Goal: Task Accomplishment & Management: Manage account settings

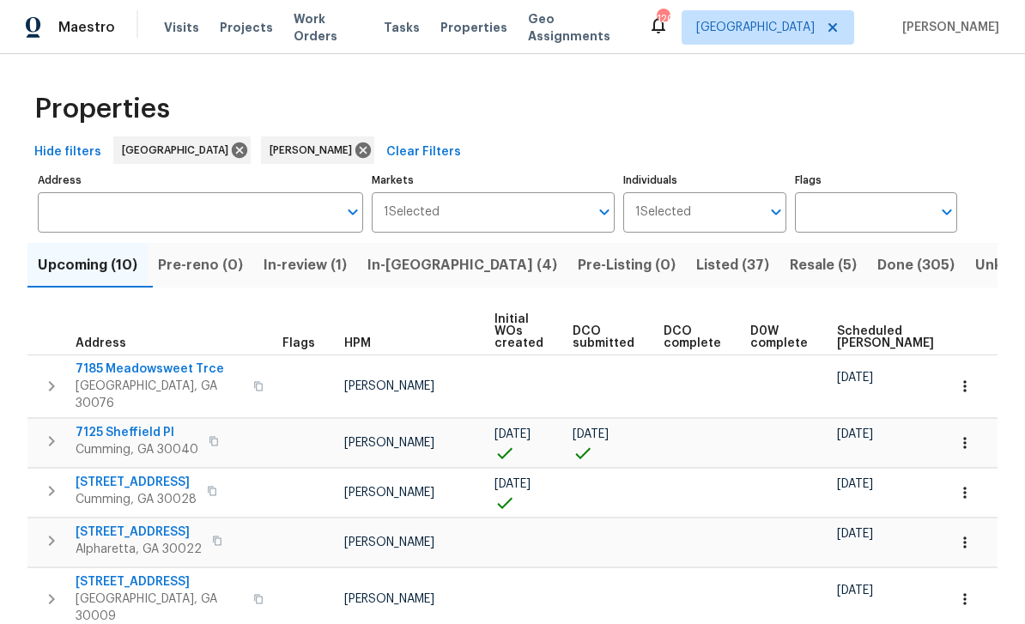
click at [696, 265] on span "Listed (37)" at bounding box center [732, 265] width 73 height 24
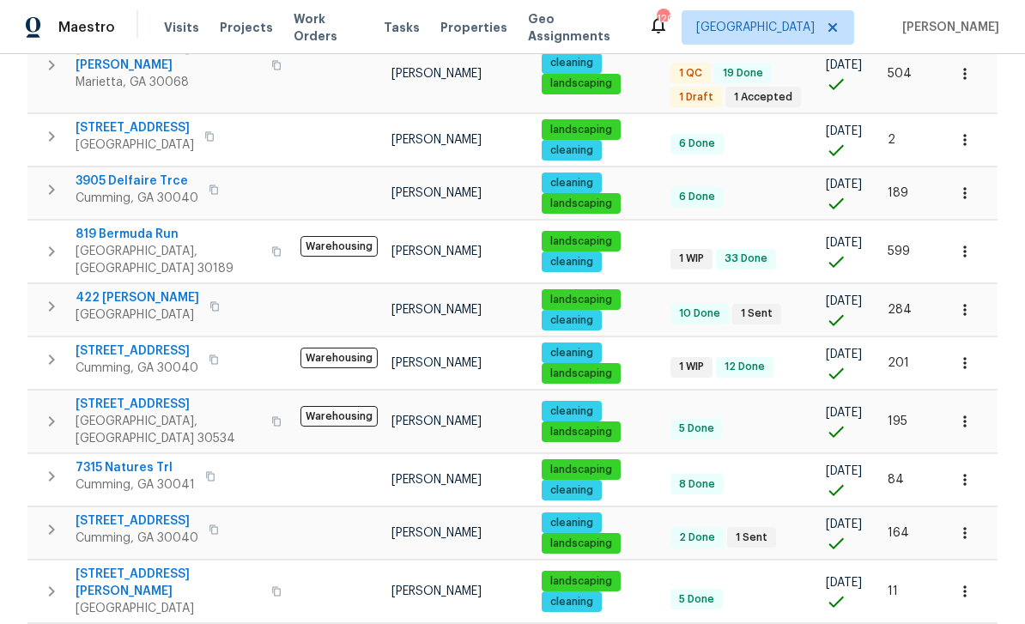
scroll to position [727, 0]
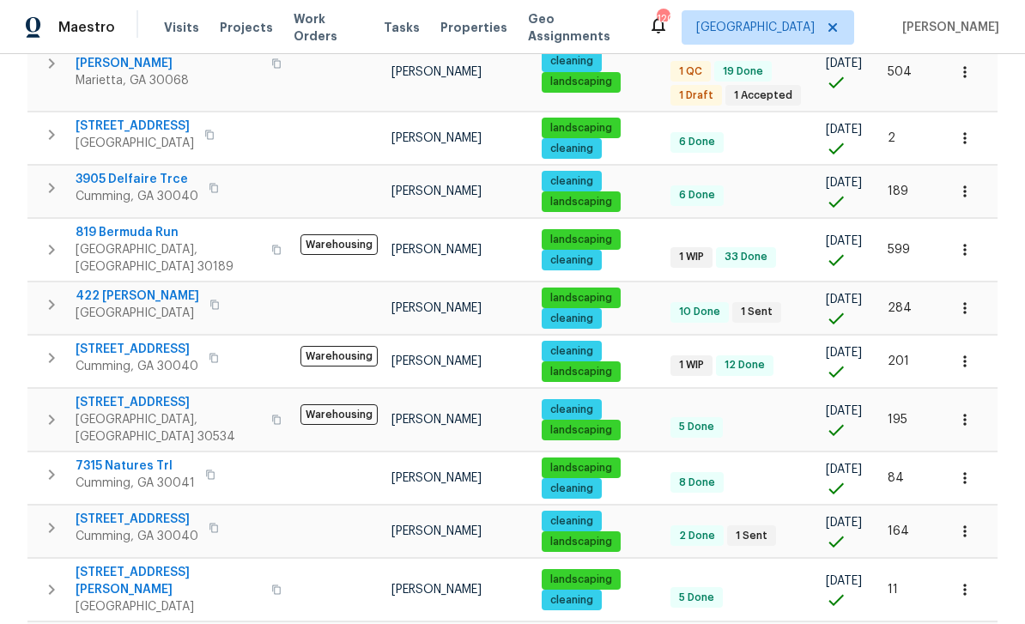
click at [128, 511] on span "[STREET_ADDRESS]" at bounding box center [137, 519] width 123 height 17
click at [967, 523] on icon "button" at bounding box center [964, 531] width 17 height 17
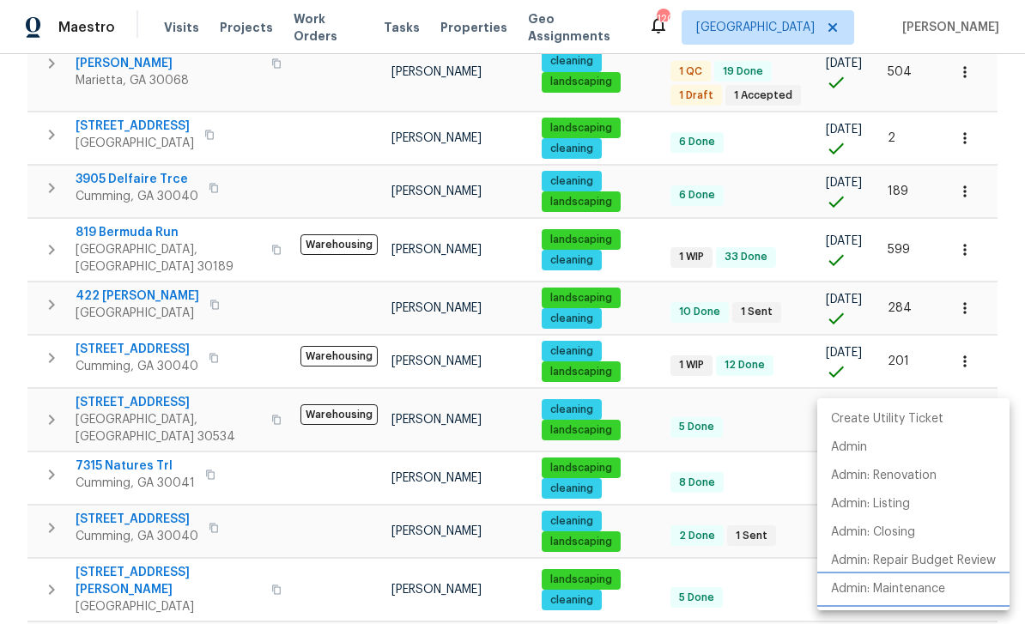
click at [908, 590] on p "Admin: Maintenance" at bounding box center [888, 589] width 114 height 18
click at [1003, 271] on div at bounding box center [512, 312] width 1025 height 624
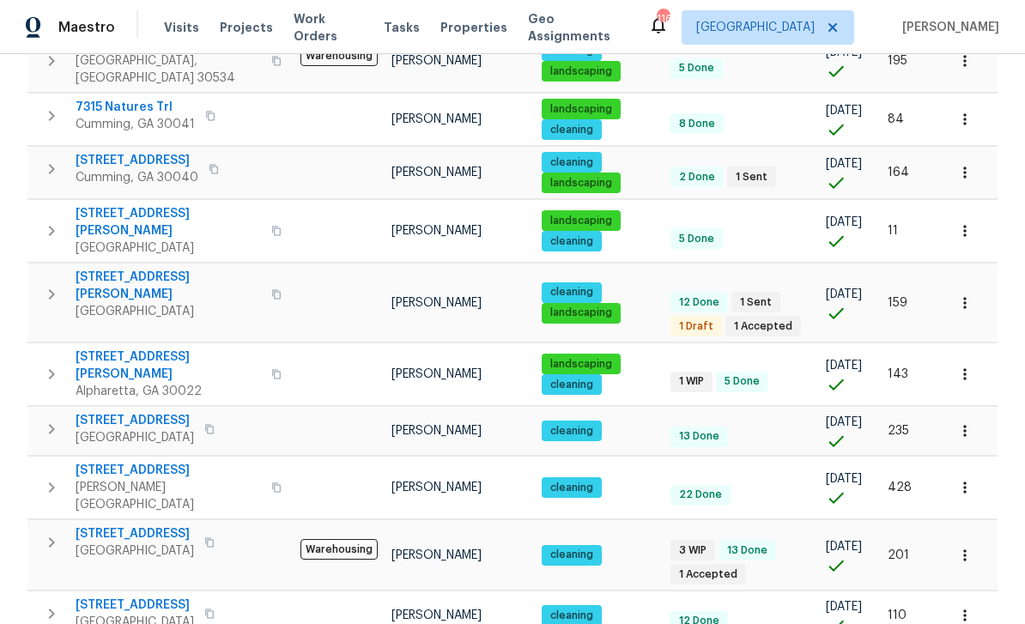
scroll to position [1085, 0]
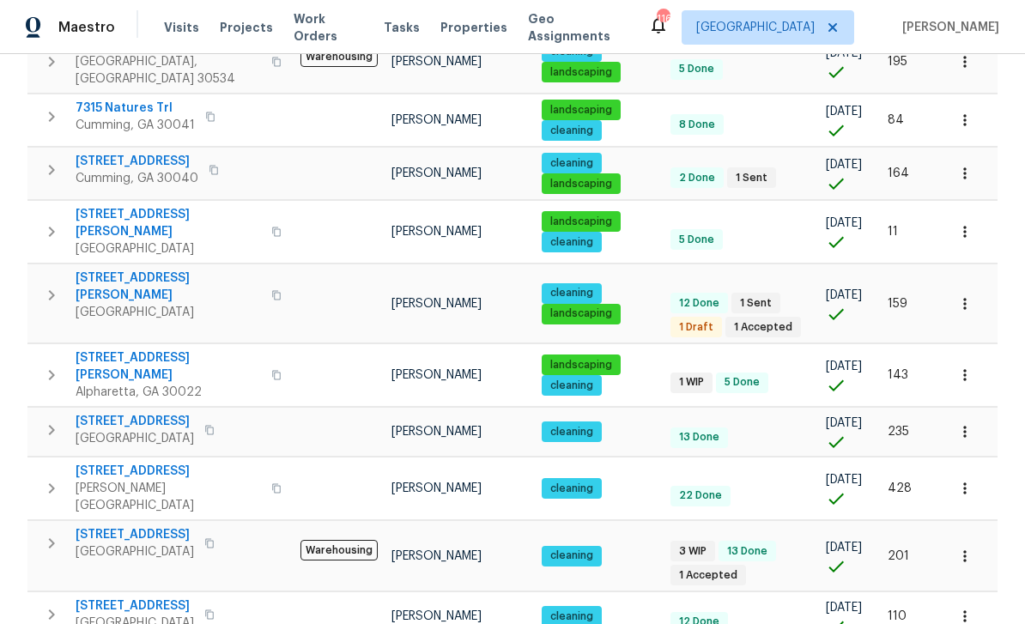
click at [131, 526] on span "212 Riverstone Commons Cir" at bounding box center [135, 534] width 118 height 17
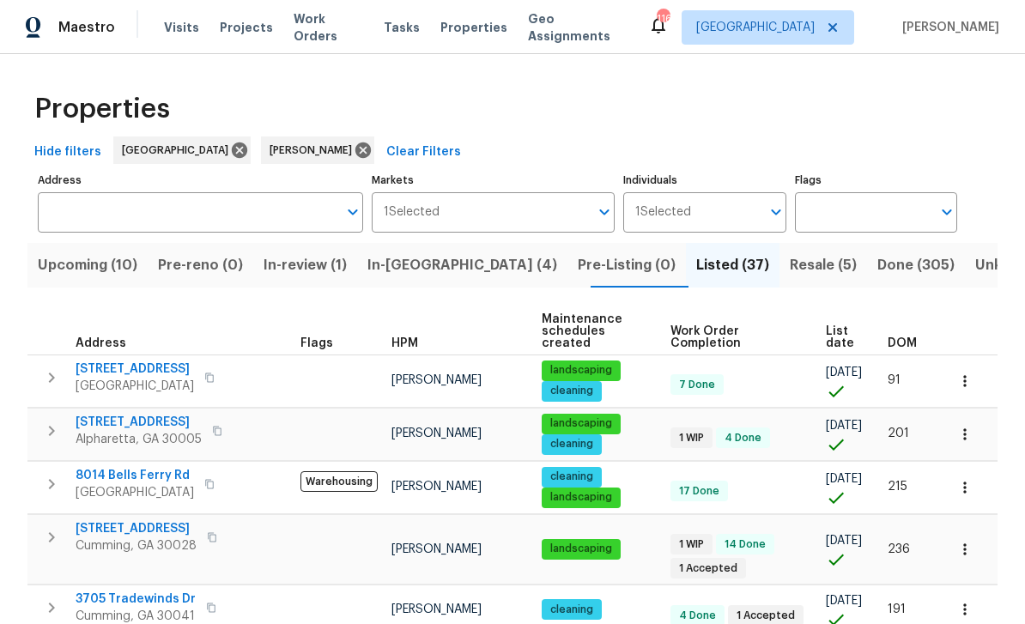
scroll to position [0, 0]
click at [441, 253] on span "In-reno (4)" at bounding box center [462, 265] width 190 height 24
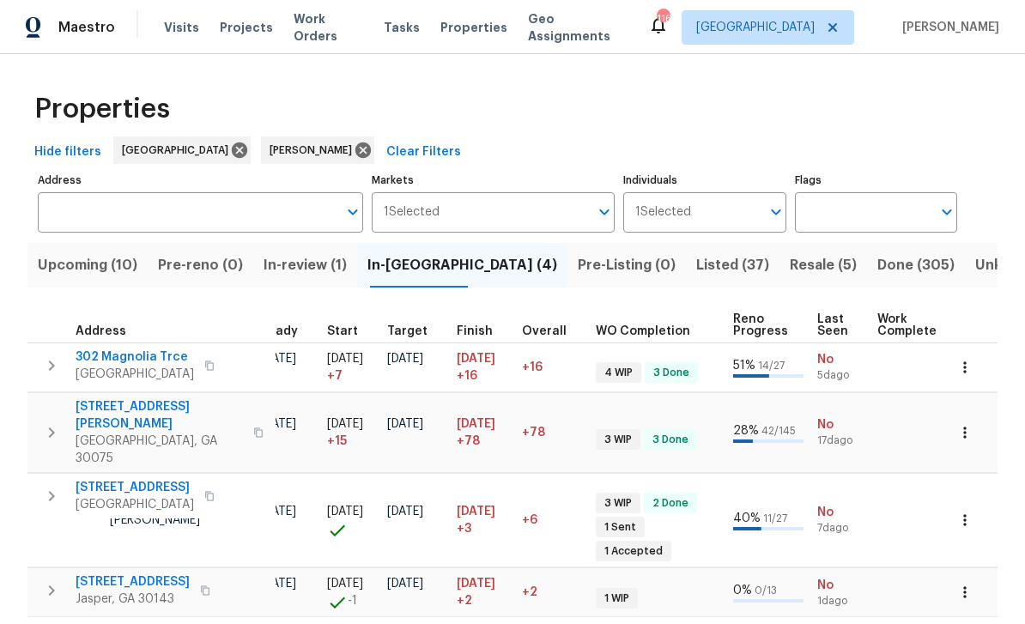
scroll to position [0, 332]
click at [971, 584] on icon "button" at bounding box center [964, 592] width 17 height 17
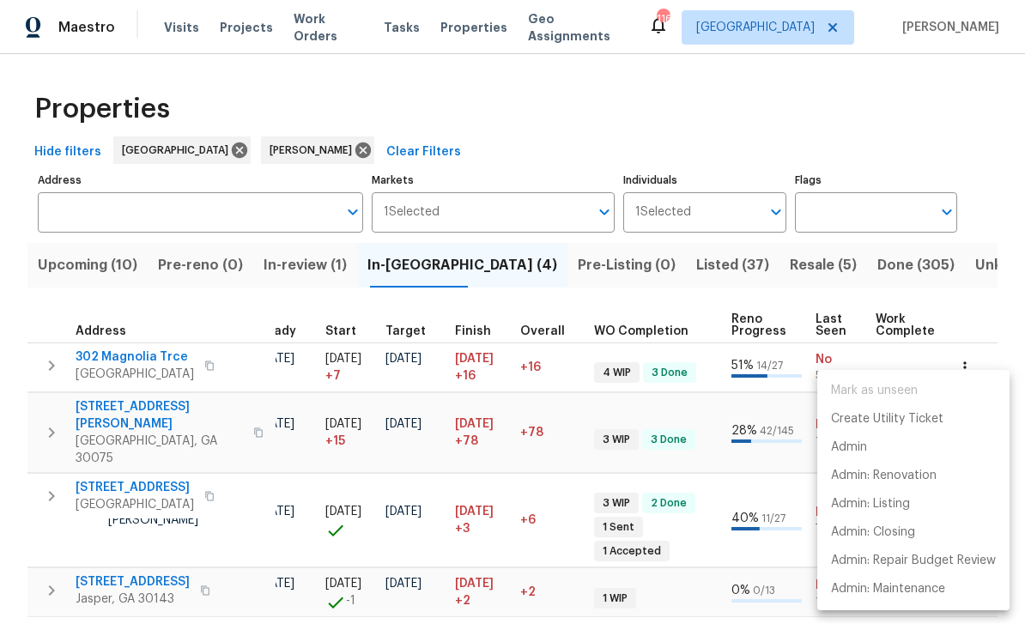
click at [112, 525] on div at bounding box center [512, 312] width 1025 height 624
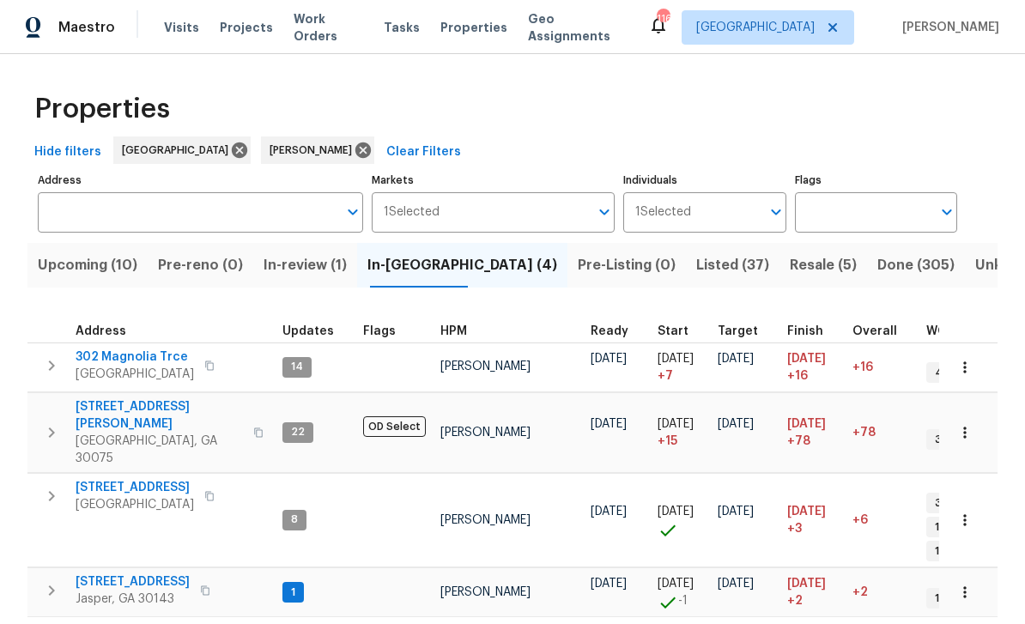
scroll to position [0, 0]
click at [107, 573] on span "78 Blue Pine Ct" at bounding box center [133, 581] width 114 height 17
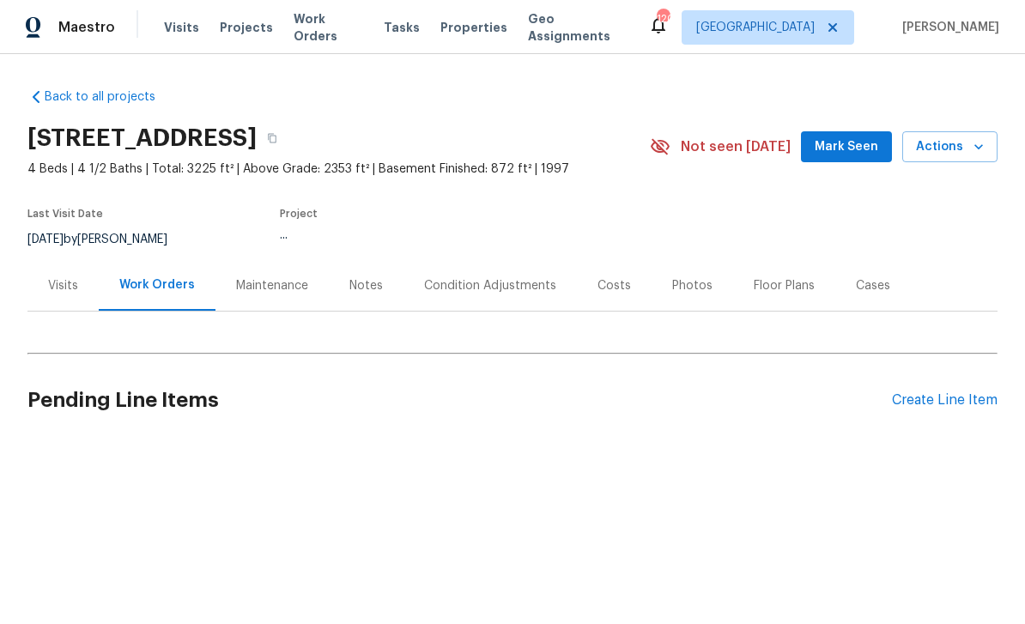
click at [847, 144] on span "Mark Seen" at bounding box center [847, 146] width 64 height 21
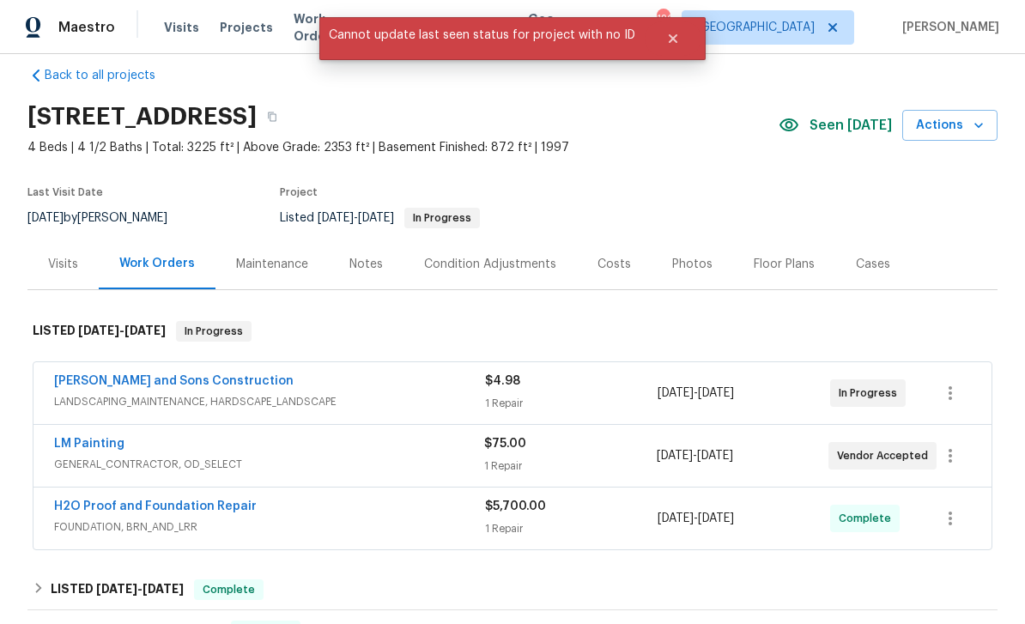
scroll to position [24, 0]
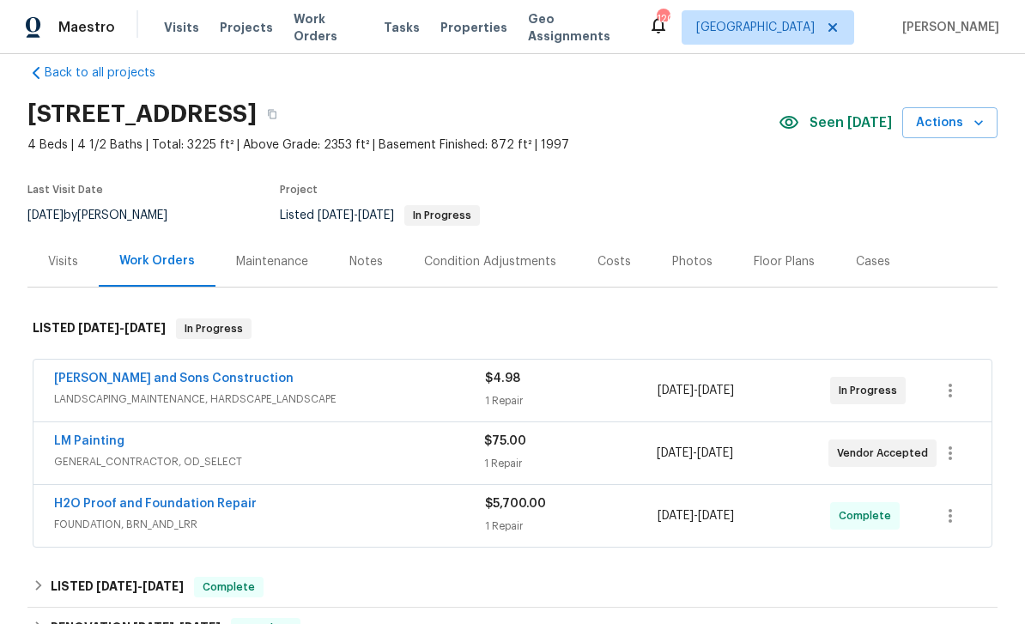
click at [103, 506] on link "H2O Proof and Foundation Repair" at bounding box center [155, 504] width 203 height 12
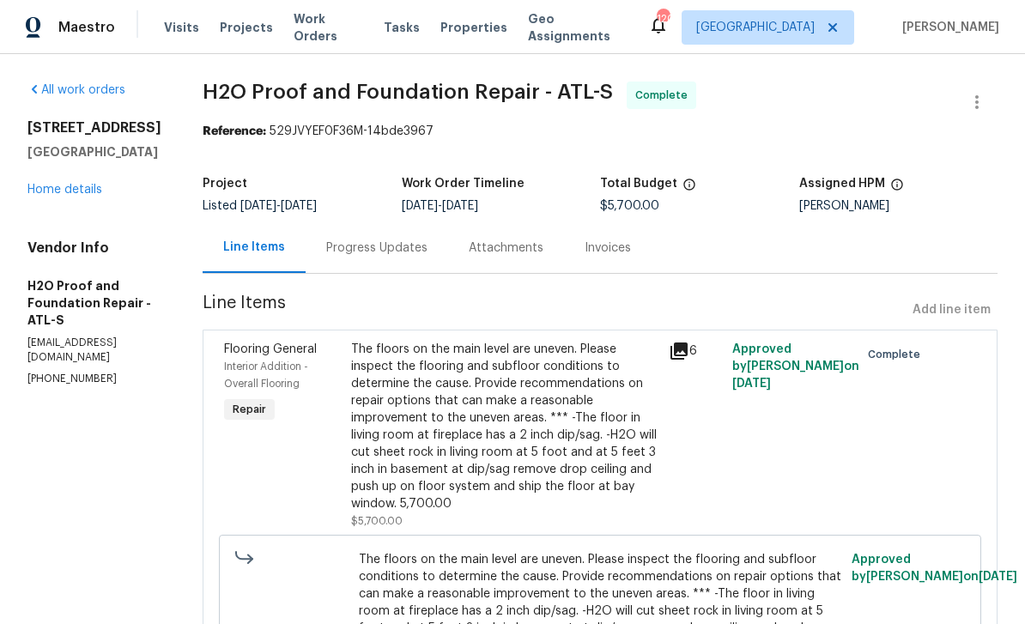
click at [670, 360] on icon at bounding box center [678, 350] width 17 height 17
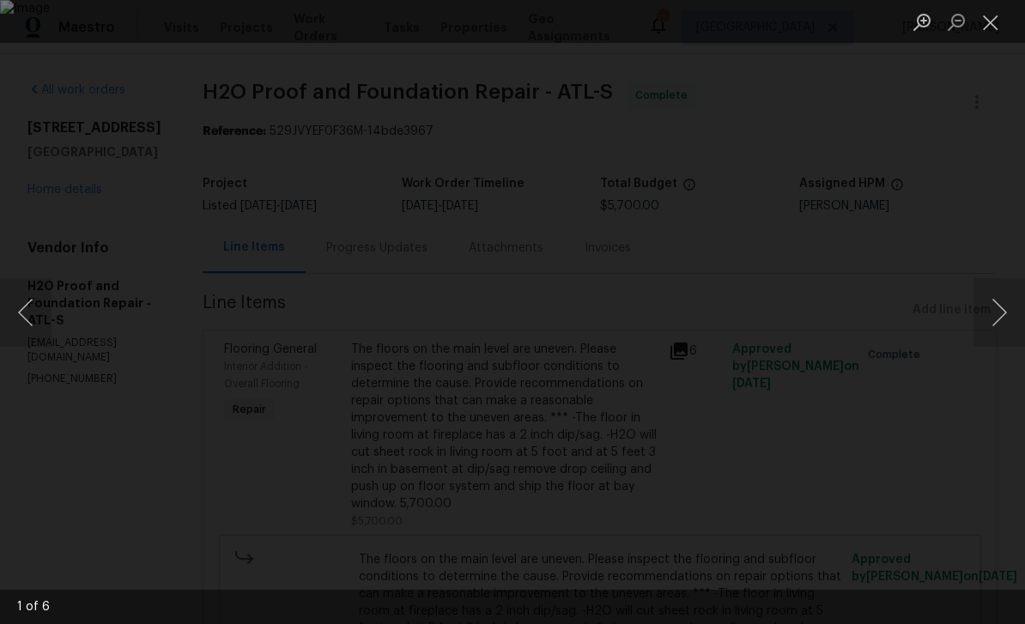
click at [991, 306] on button "Next image" at bounding box center [999, 312] width 52 height 69
click at [998, 309] on button "Next image" at bounding box center [999, 312] width 52 height 69
click at [997, 307] on button "Next image" at bounding box center [999, 312] width 52 height 69
click at [999, 303] on button "Next image" at bounding box center [999, 312] width 52 height 69
click at [1001, 301] on button "Next image" at bounding box center [999, 312] width 52 height 69
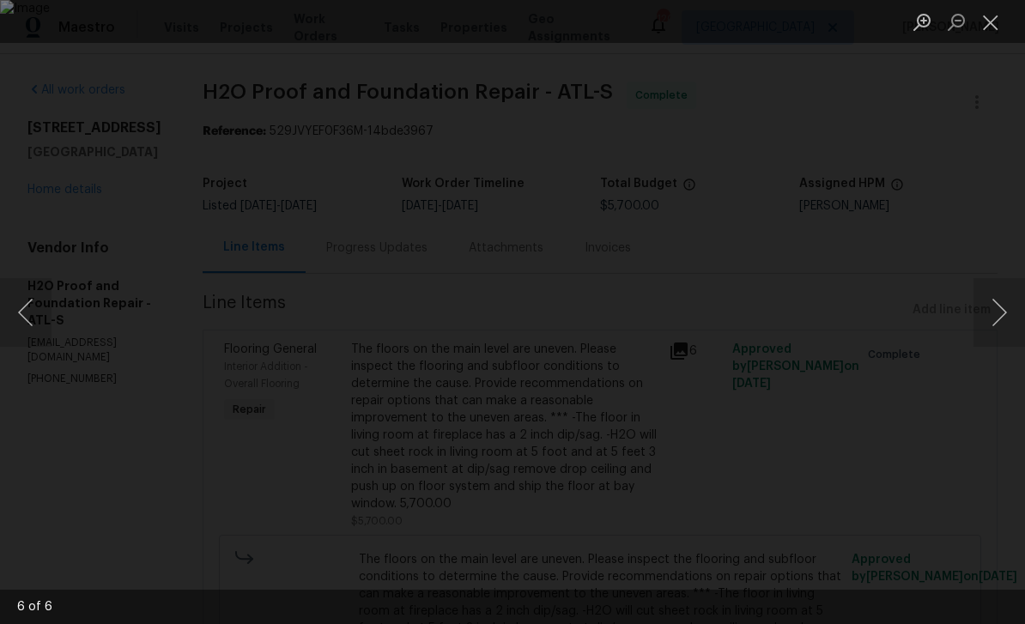
click at [1001, 306] on button "Next image" at bounding box center [999, 312] width 52 height 69
click at [1002, 306] on button "Next image" at bounding box center [999, 312] width 52 height 69
click at [989, 33] on button "Close lightbox" at bounding box center [990, 22] width 34 height 30
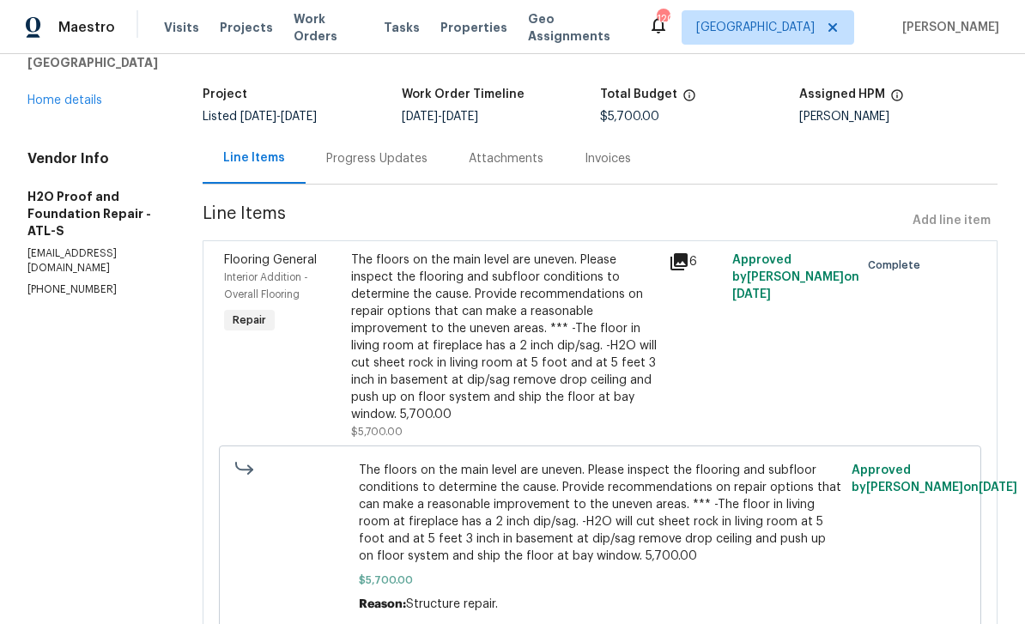
scroll to position [88, 0]
click at [326, 157] on div "Progress Updates" at bounding box center [376, 159] width 101 height 17
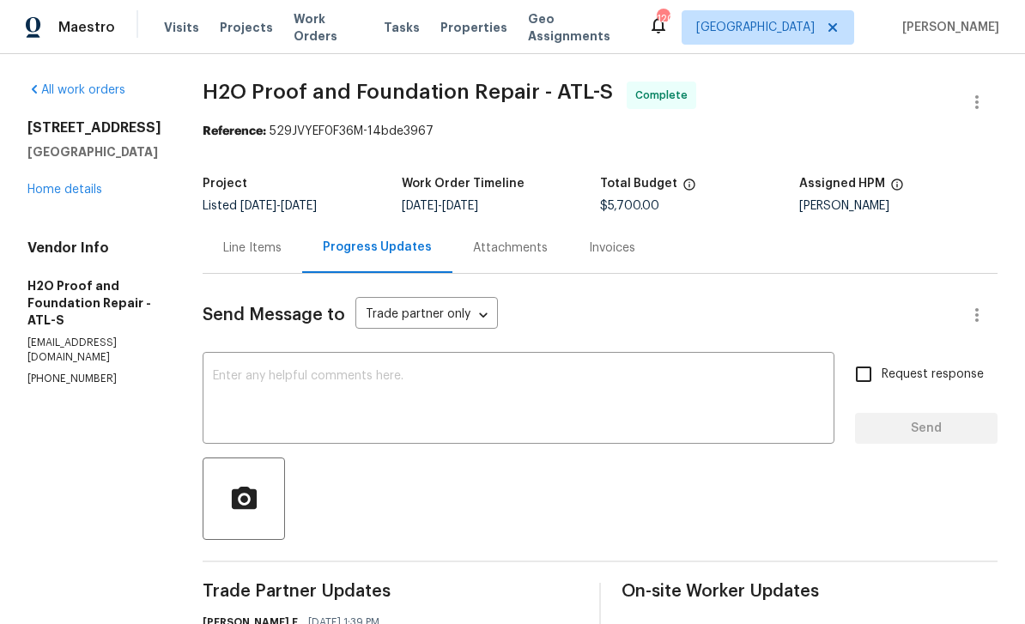
click at [213, 375] on textarea at bounding box center [518, 400] width 611 height 60
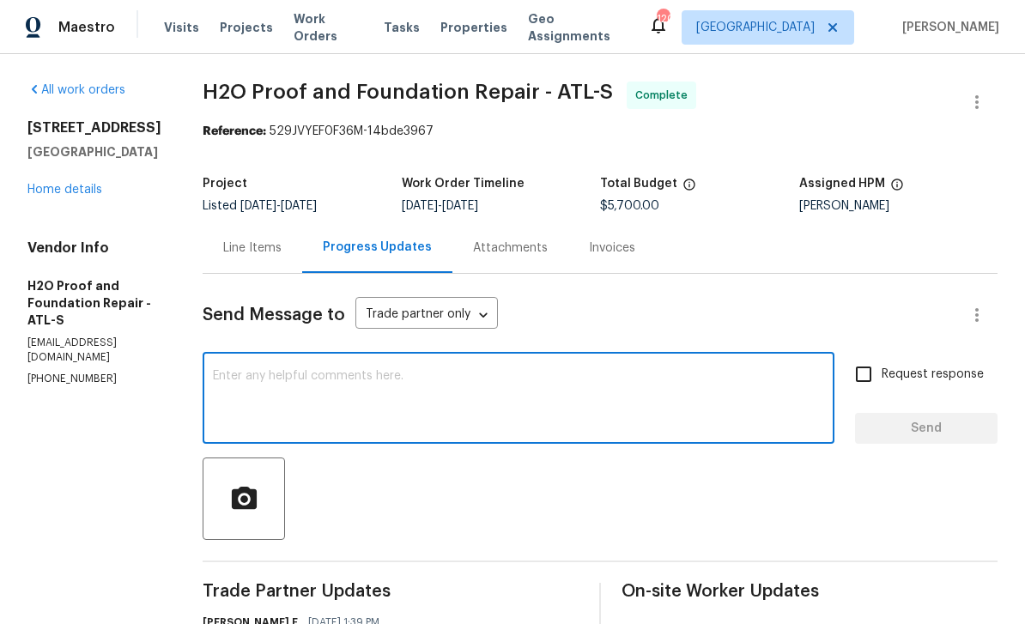
click at [223, 239] on div "Line Items" at bounding box center [252, 247] width 58 height 17
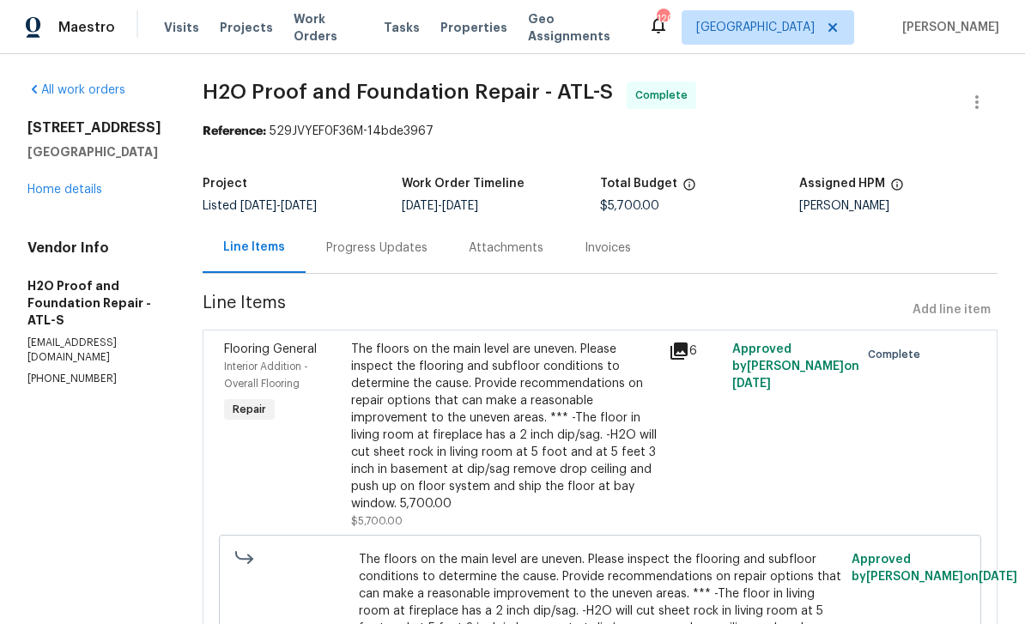
click at [670, 342] on icon at bounding box center [678, 350] width 17 height 17
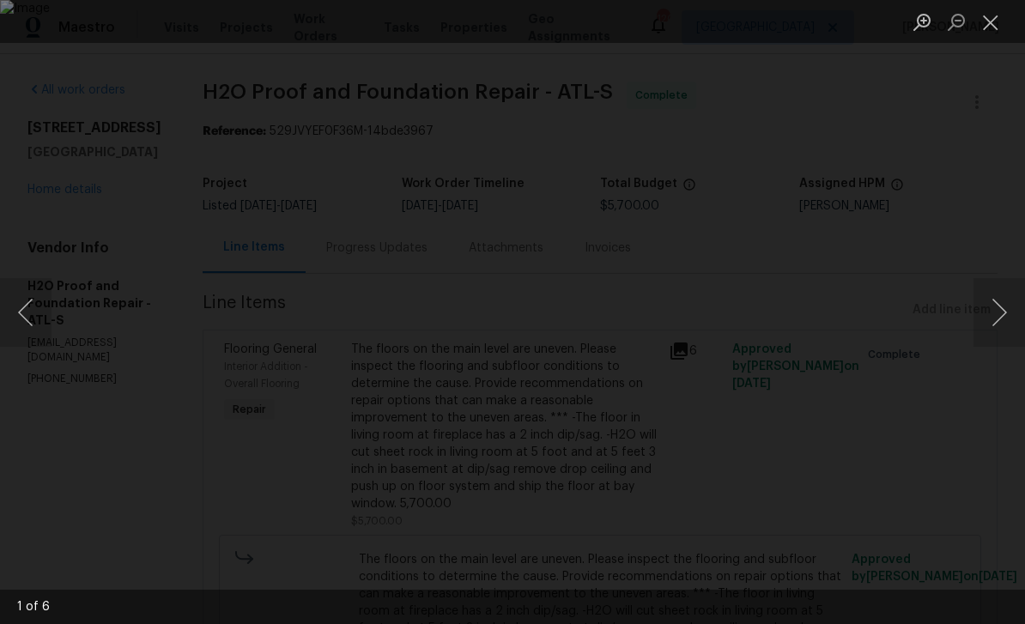
click at [988, 309] on button "Next image" at bounding box center [999, 312] width 52 height 69
click at [991, 312] on button "Next image" at bounding box center [999, 312] width 52 height 69
click at [991, 309] on button "Next image" at bounding box center [999, 312] width 52 height 69
click at [992, 311] on button "Next image" at bounding box center [999, 312] width 52 height 69
click at [996, 310] on button "Next image" at bounding box center [999, 312] width 52 height 69
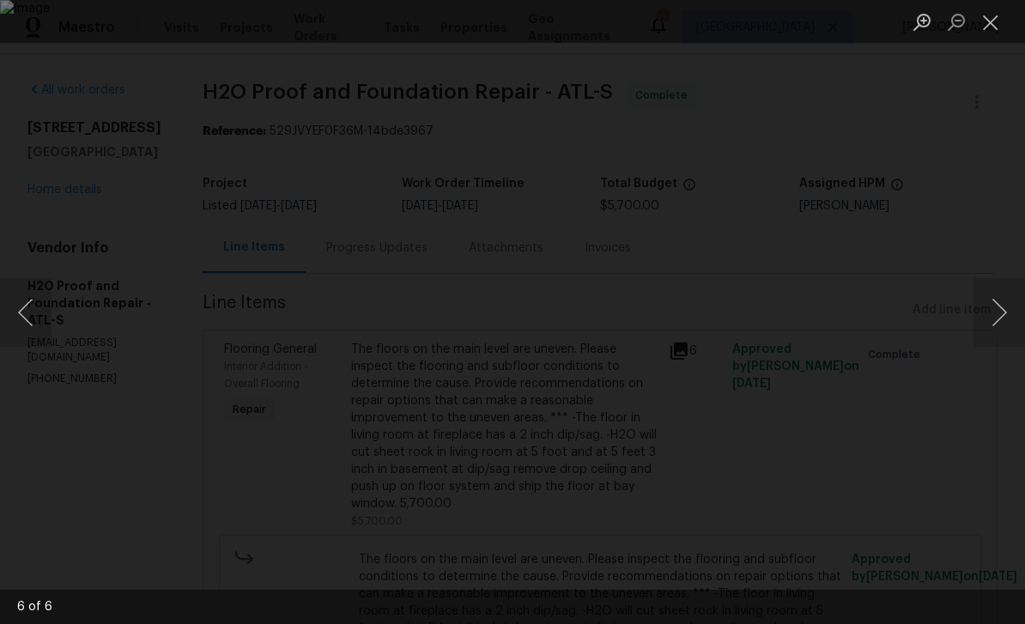
click at [996, 312] on button "Next image" at bounding box center [999, 312] width 52 height 69
click at [986, 25] on button "Close lightbox" at bounding box center [990, 22] width 34 height 30
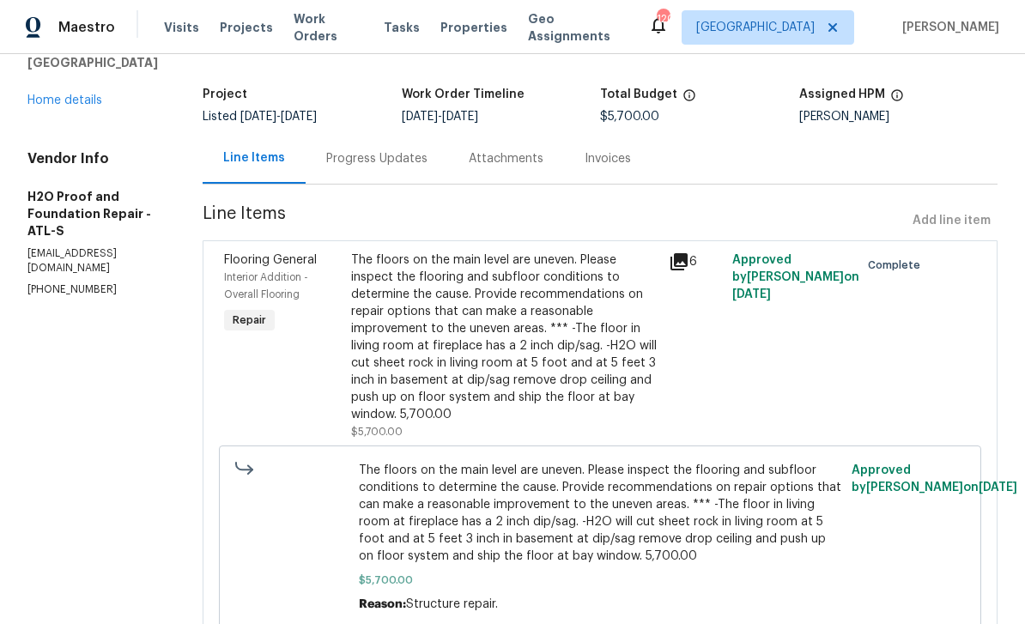
scroll to position [88, 0]
click at [219, 340] on div "Flooring General Interior Addition - Overall Flooring Repair" at bounding box center [282, 346] width 127 height 199
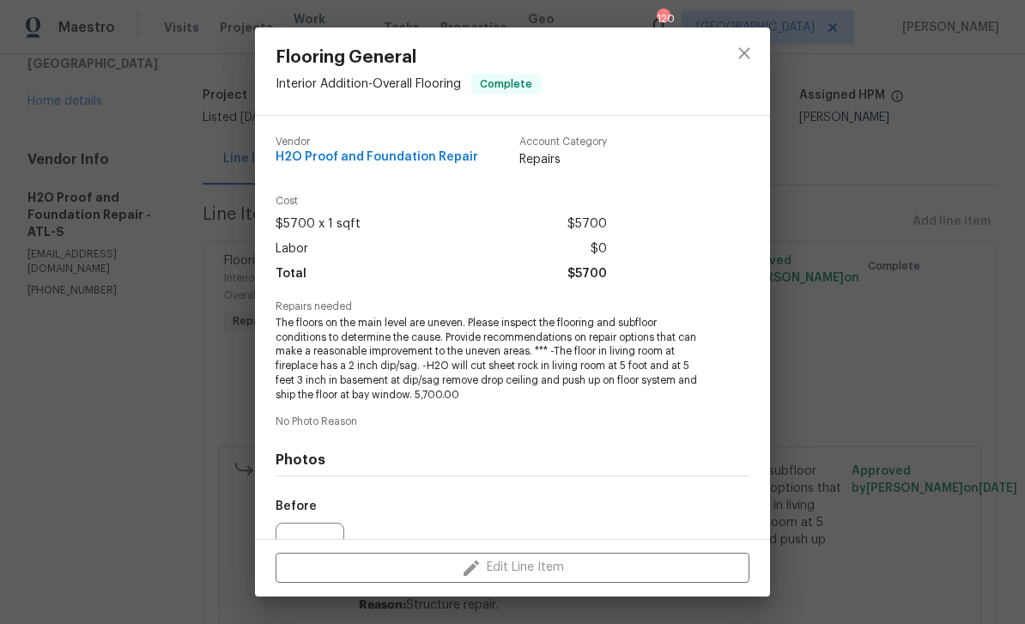
scroll to position [0, 0]
click at [745, 48] on icon "close" at bounding box center [744, 53] width 21 height 21
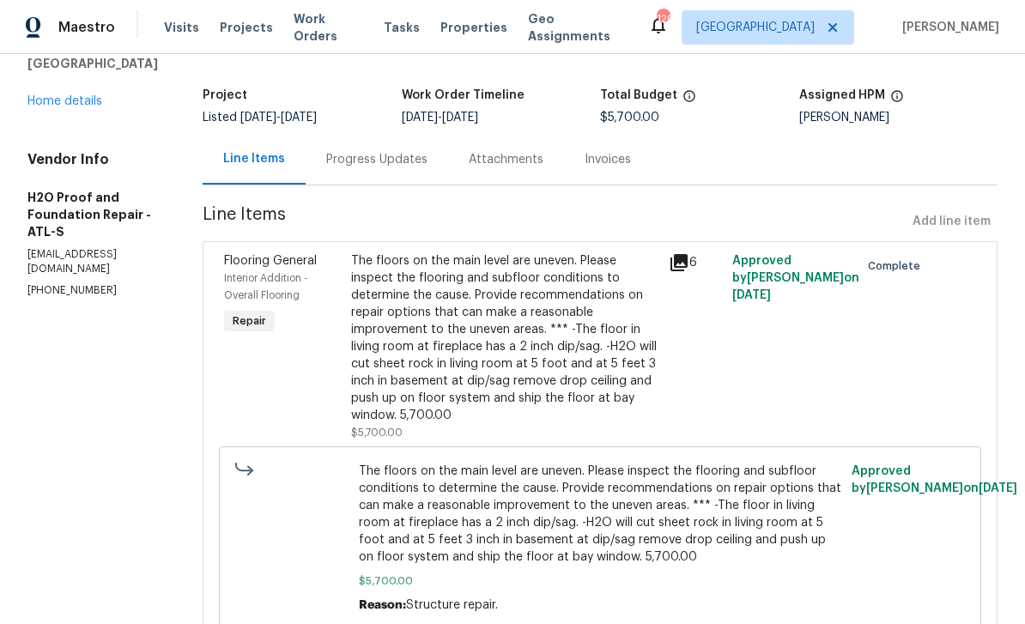
click at [326, 151] on div "Progress Updates" at bounding box center [376, 159] width 101 height 17
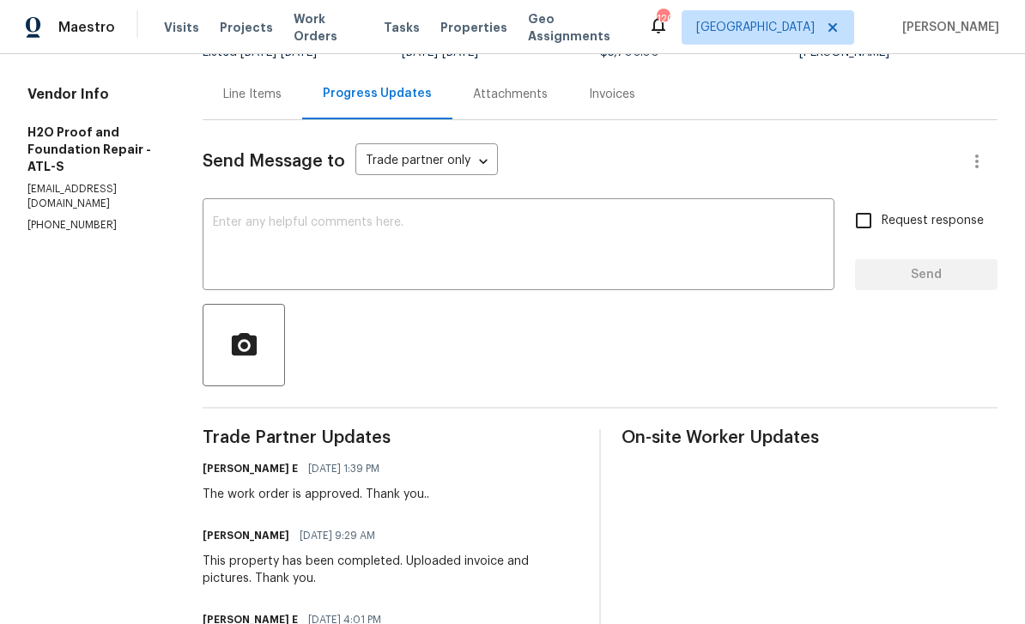
scroll to position [89, 0]
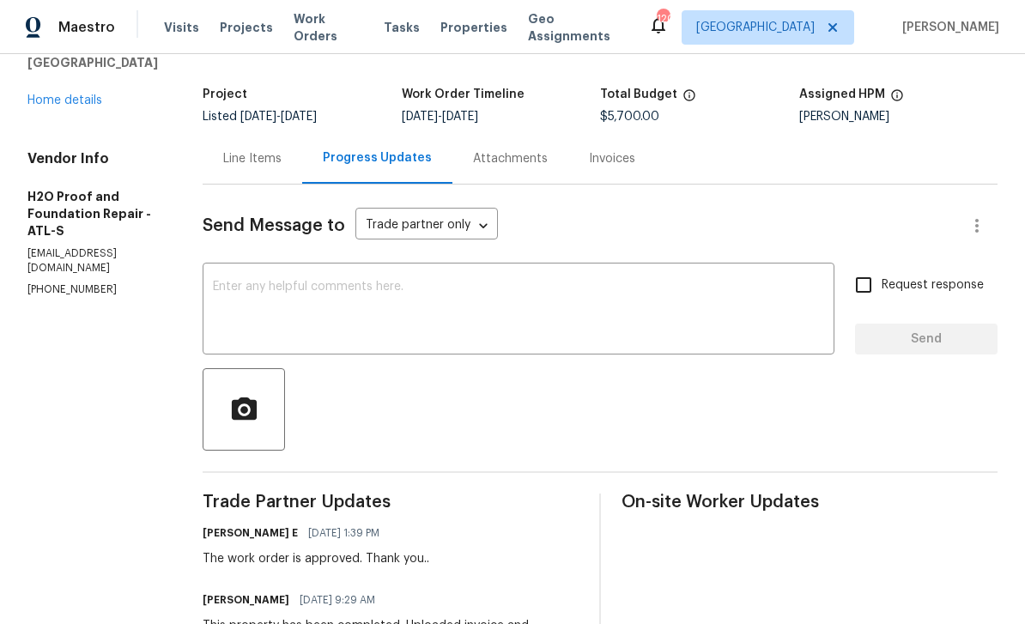
click at [61, 106] on link "Home details" at bounding box center [64, 100] width 75 height 12
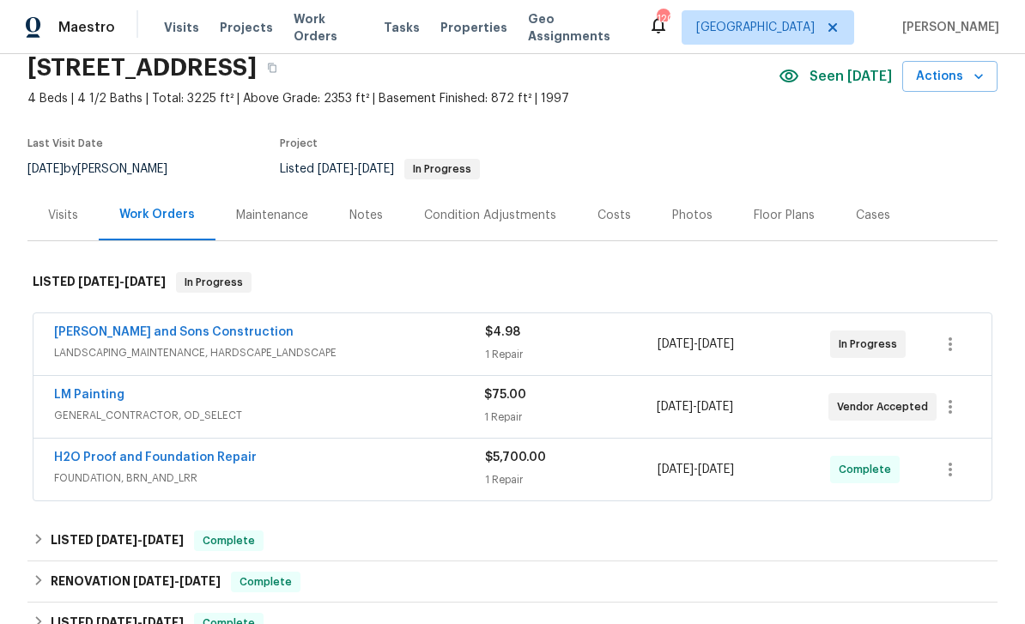
scroll to position [71, 0]
click at [79, 388] on link "LM Painting" at bounding box center [89, 394] width 70 height 12
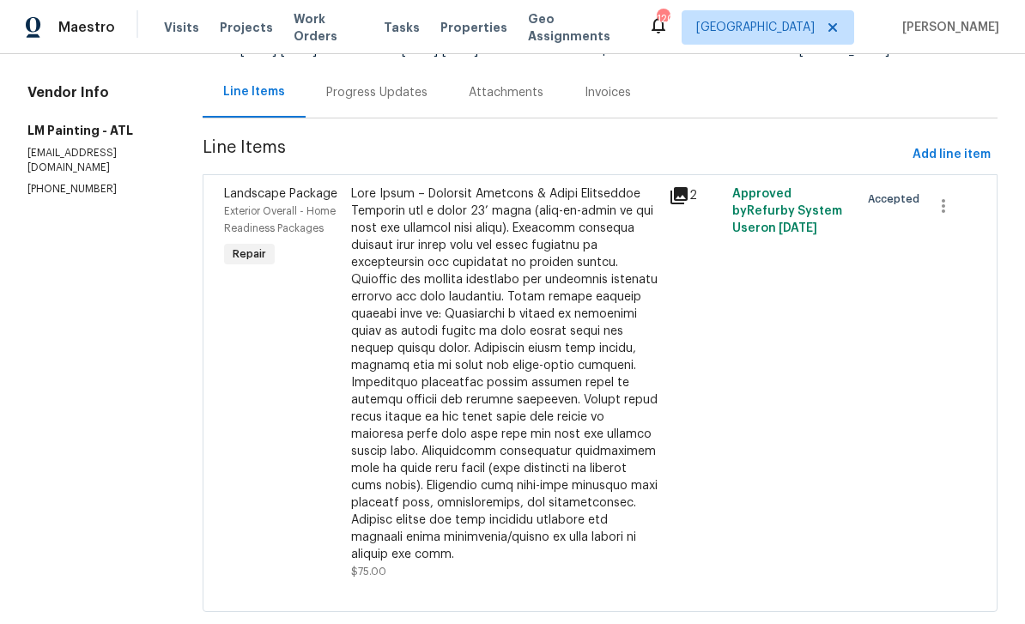
scroll to position [155, 0]
click at [688, 196] on icon at bounding box center [678, 196] width 17 height 17
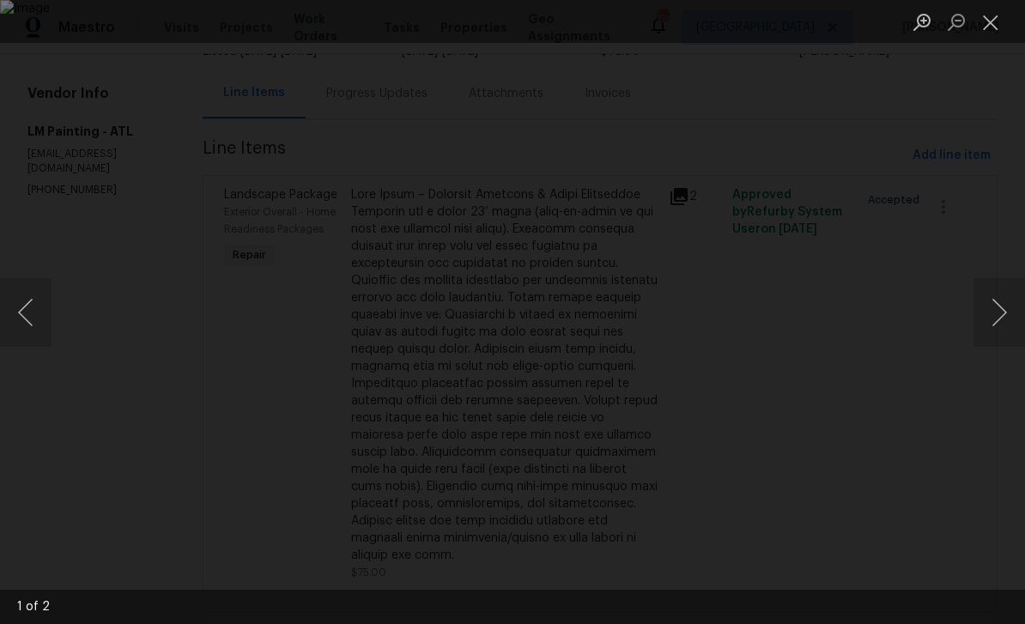
click at [1000, 308] on button "Next image" at bounding box center [999, 312] width 52 height 69
click at [987, 23] on button "Close lightbox" at bounding box center [990, 22] width 34 height 30
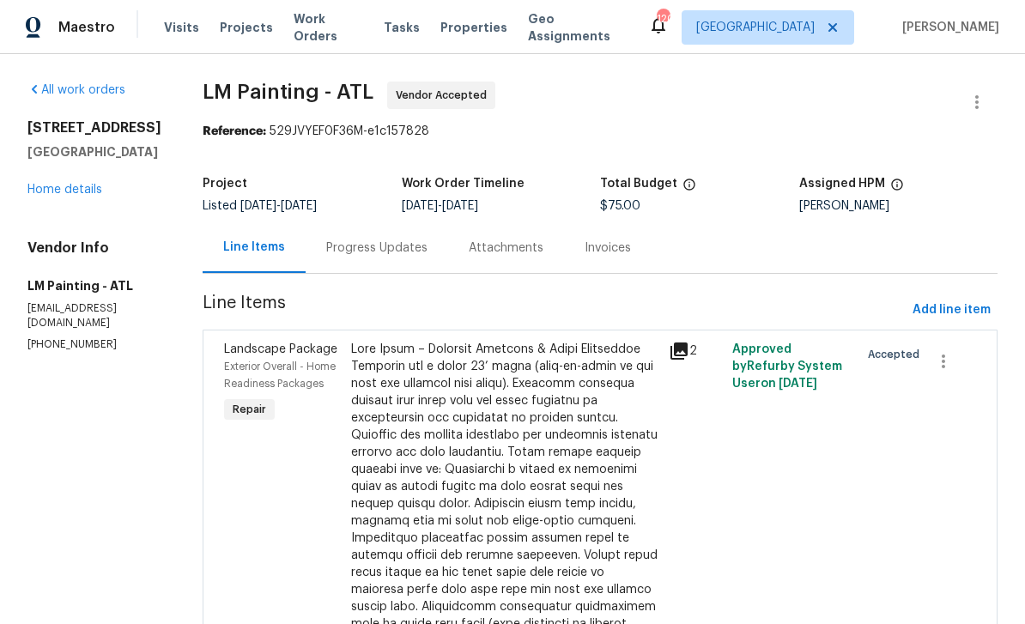
scroll to position [0, 0]
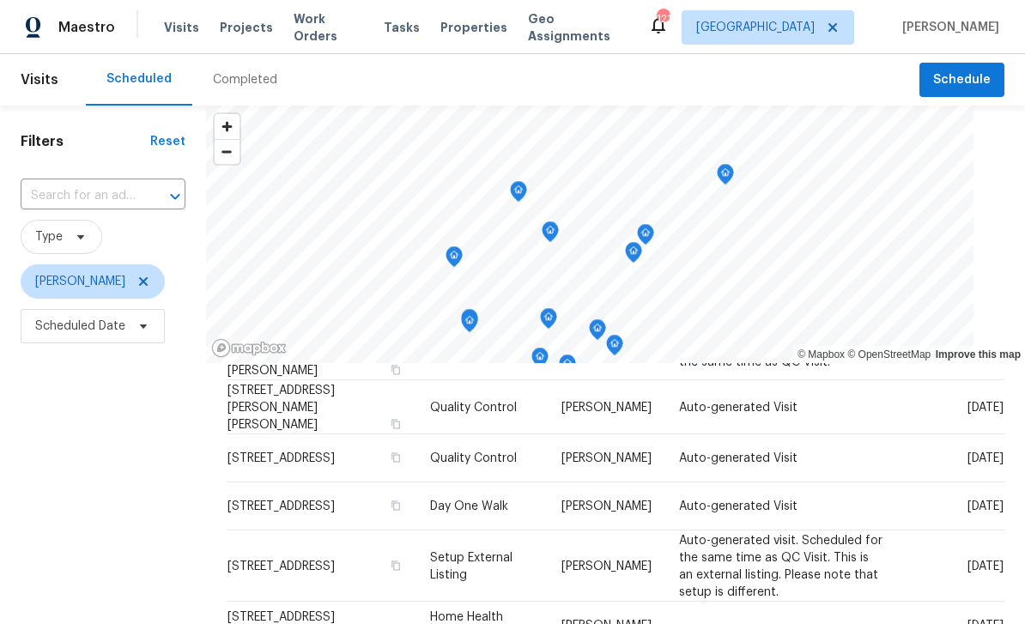
scroll to position [711, 0]
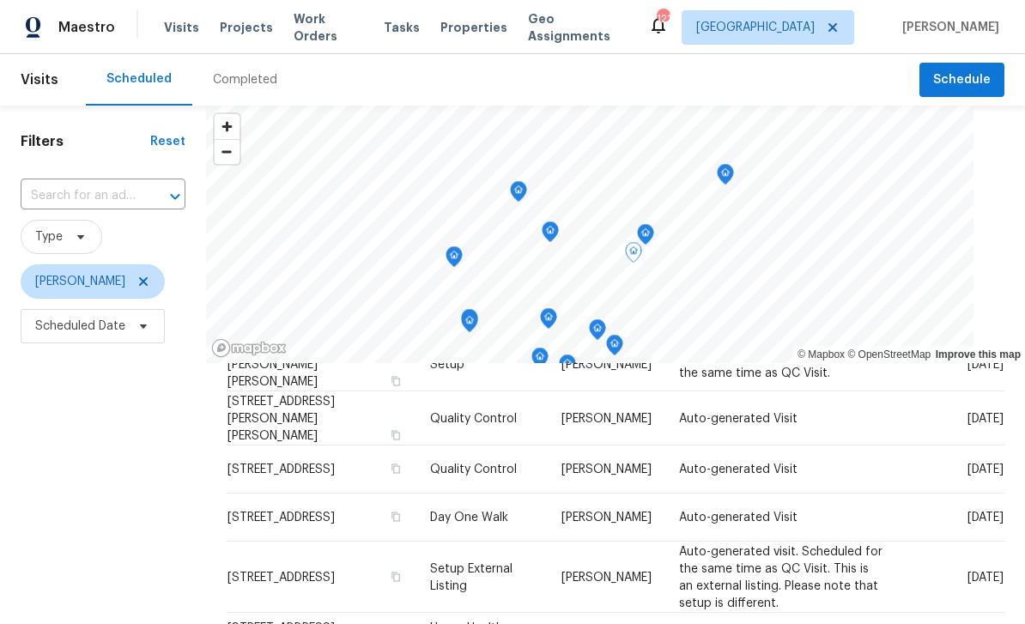
click at [0, 0] on icon at bounding box center [0, 0] width 0 height 0
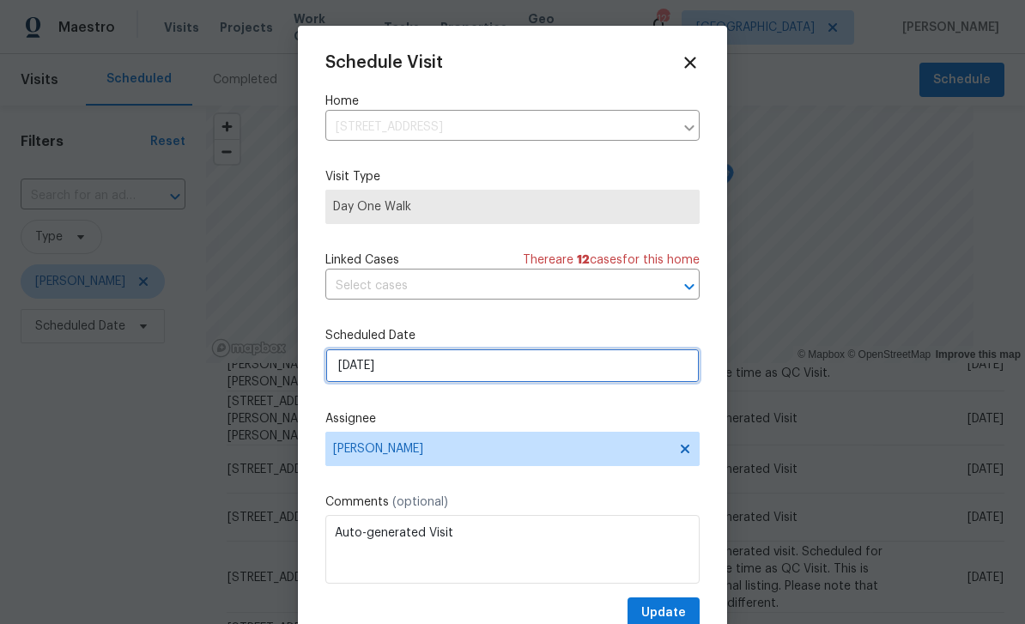
click at [633, 373] on input "[DATE]" at bounding box center [512, 365] width 374 height 34
select select "9"
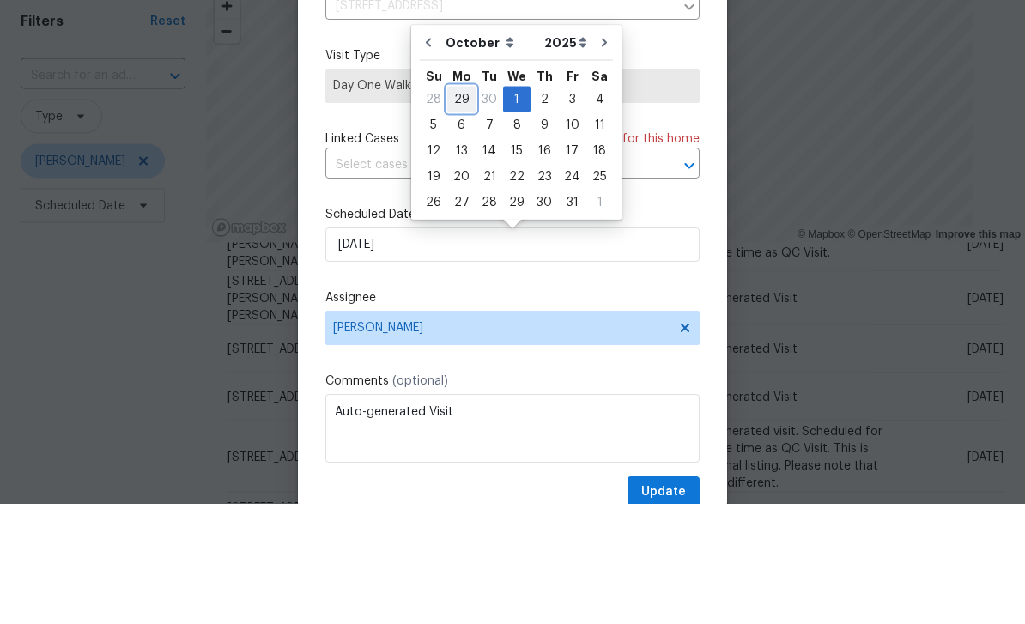
click at [469, 208] on div "29" at bounding box center [461, 220] width 28 height 24
type input "[DATE]"
select select "8"
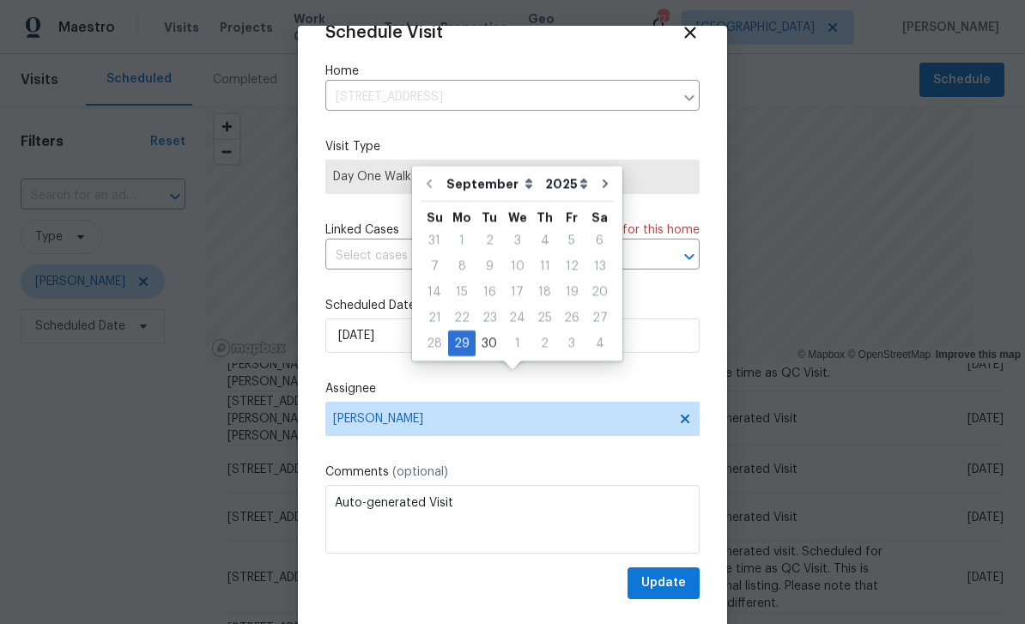
scroll to position [33, 0]
click at [677, 584] on span "Update" at bounding box center [663, 583] width 45 height 21
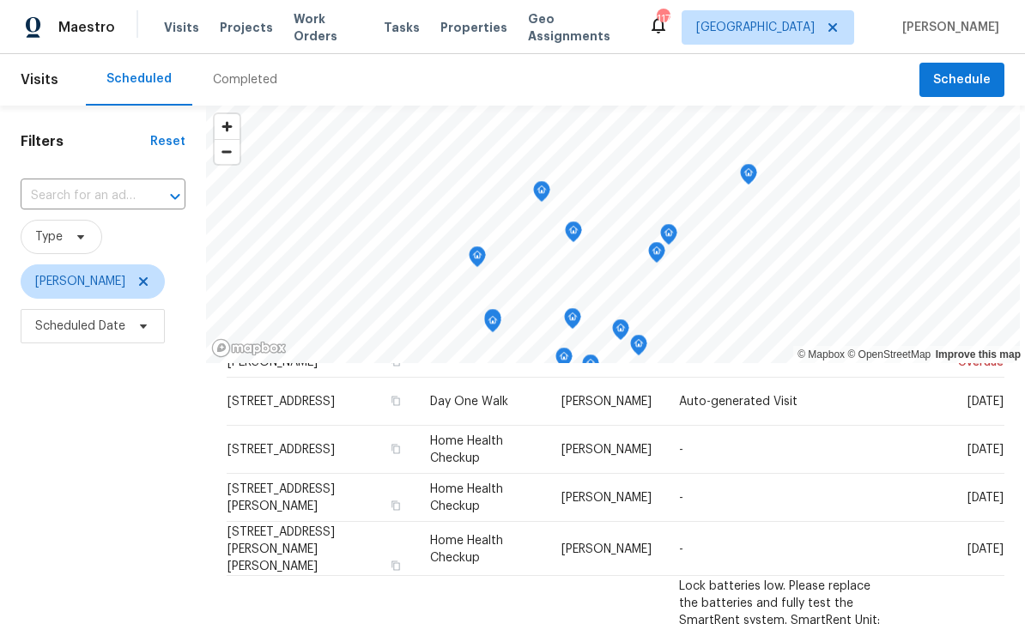
scroll to position [216, 0]
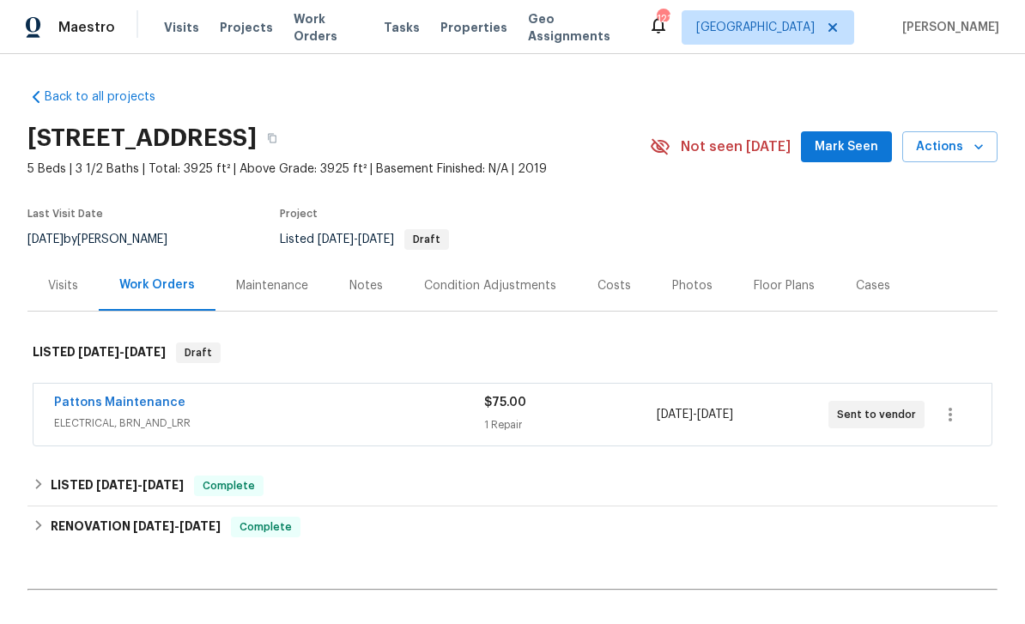
click at [842, 140] on span "Mark Seen" at bounding box center [847, 146] width 64 height 21
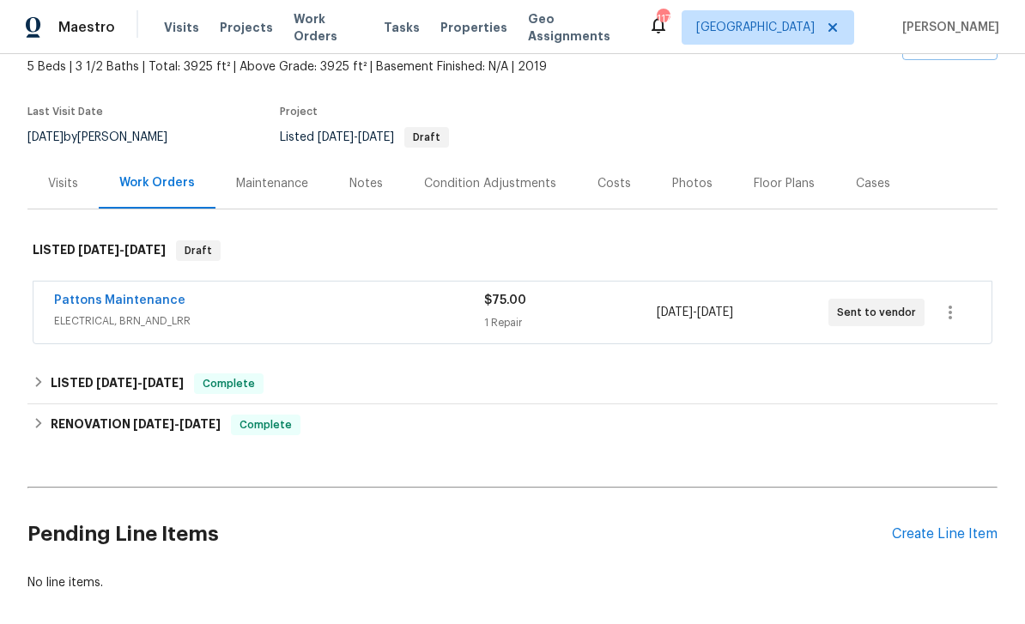
scroll to position [104, 0]
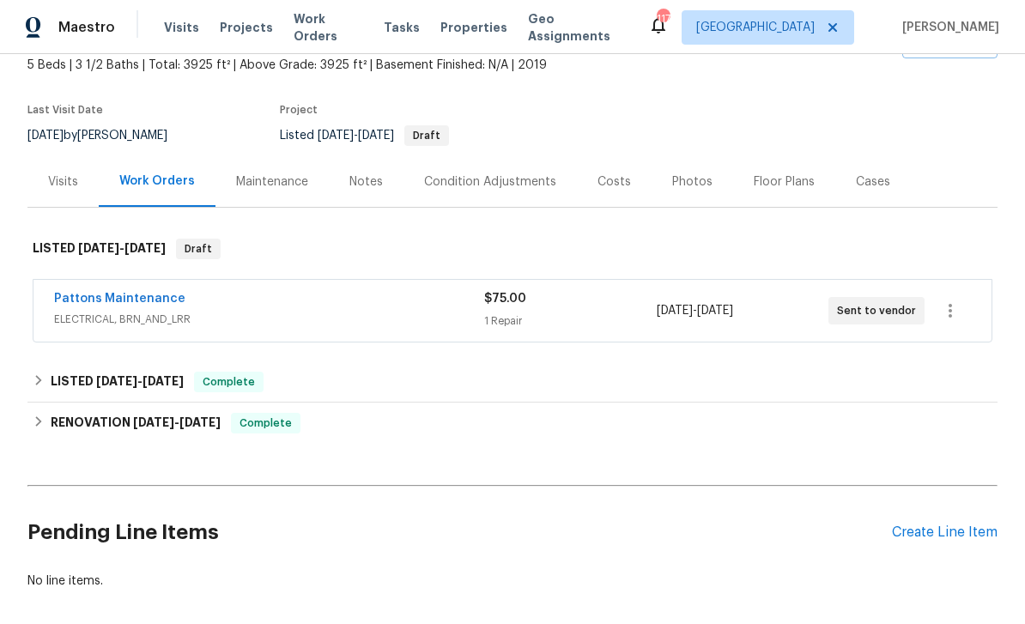
click at [100, 294] on link "Pattons Maintenance" at bounding box center [119, 299] width 131 height 12
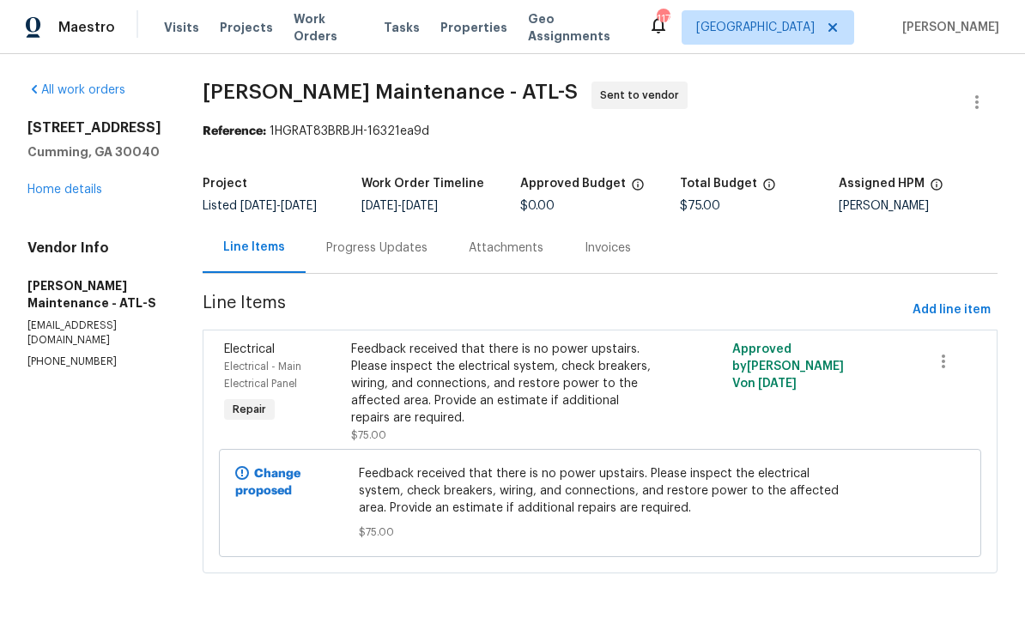
click at [59, 196] on link "Home details" at bounding box center [64, 190] width 75 height 12
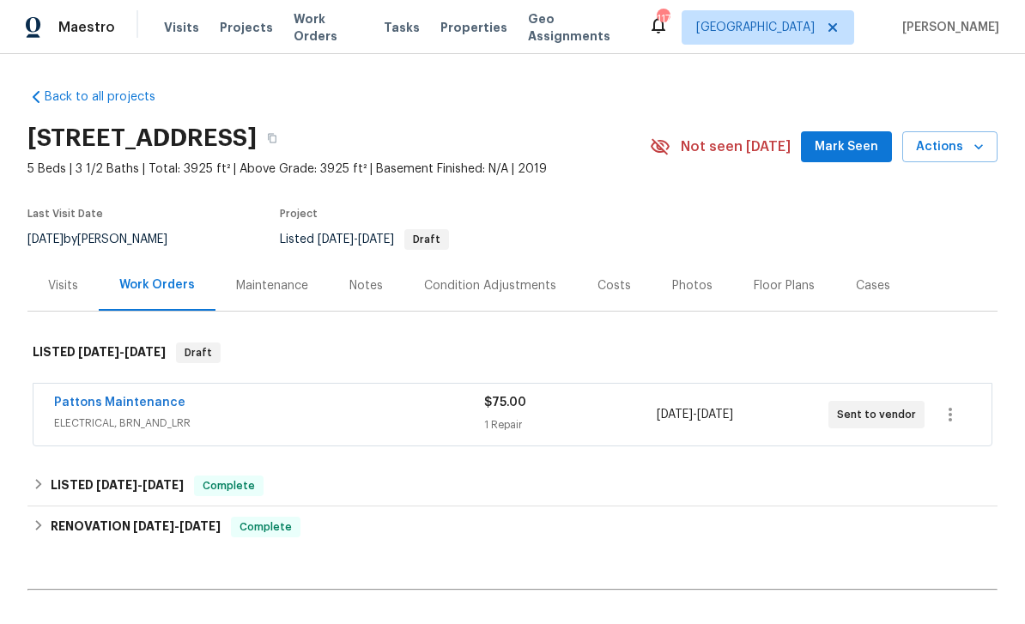
click at [848, 134] on button "Mark Seen" at bounding box center [846, 147] width 91 height 32
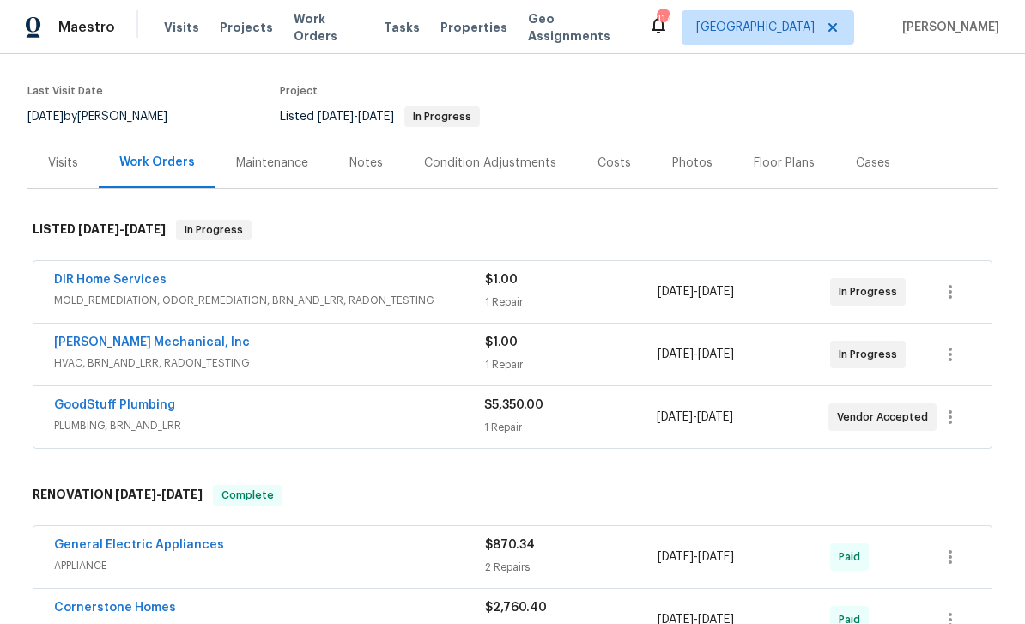
scroll to position [125, 0]
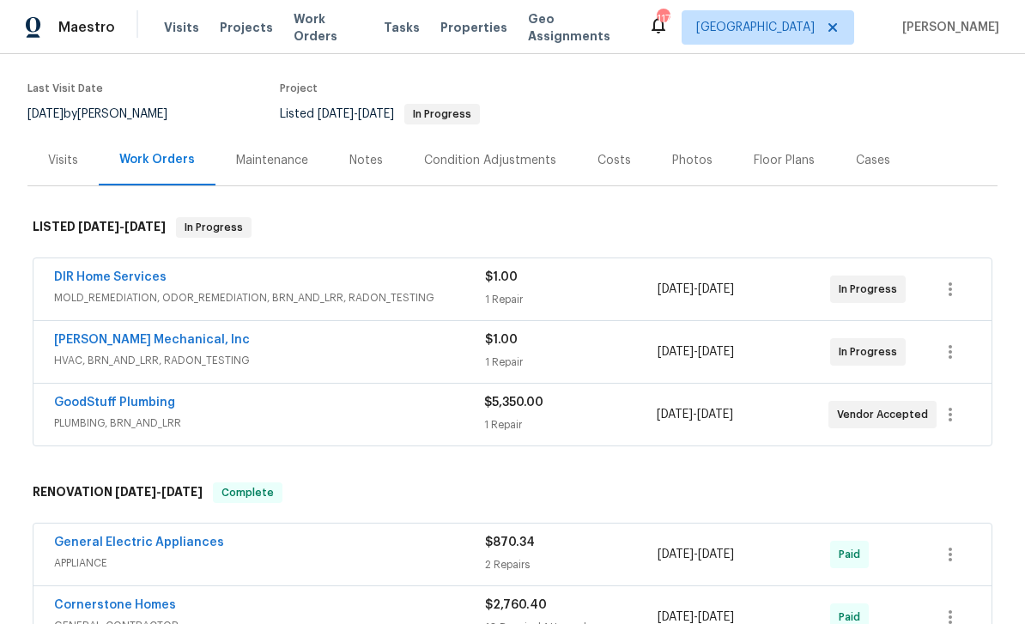
click at [94, 271] on link "DIR Home Services" at bounding box center [110, 277] width 112 height 12
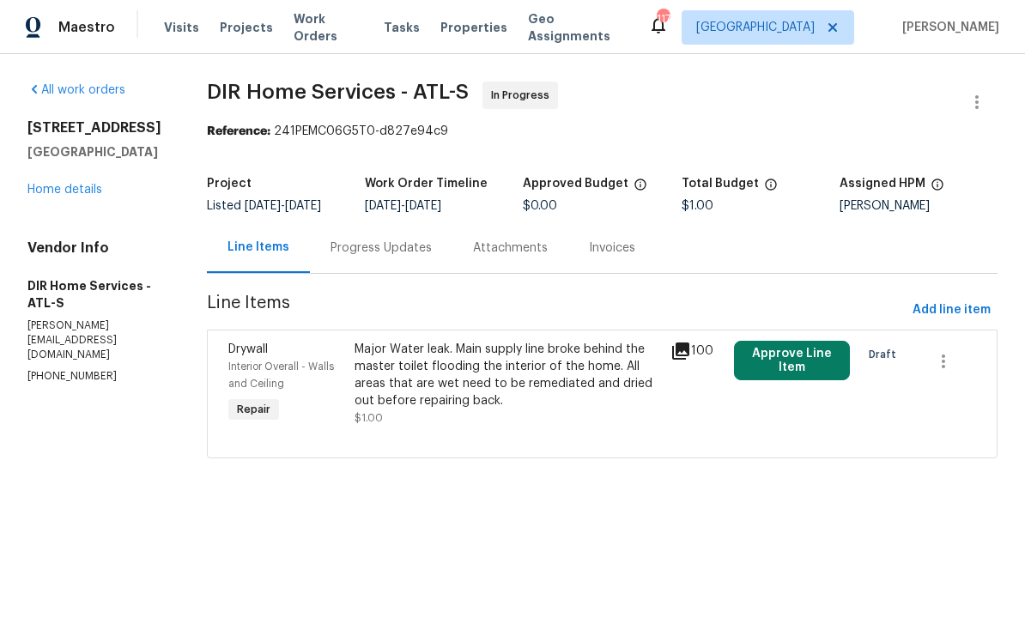
click at [62, 196] on link "Home details" at bounding box center [64, 190] width 75 height 12
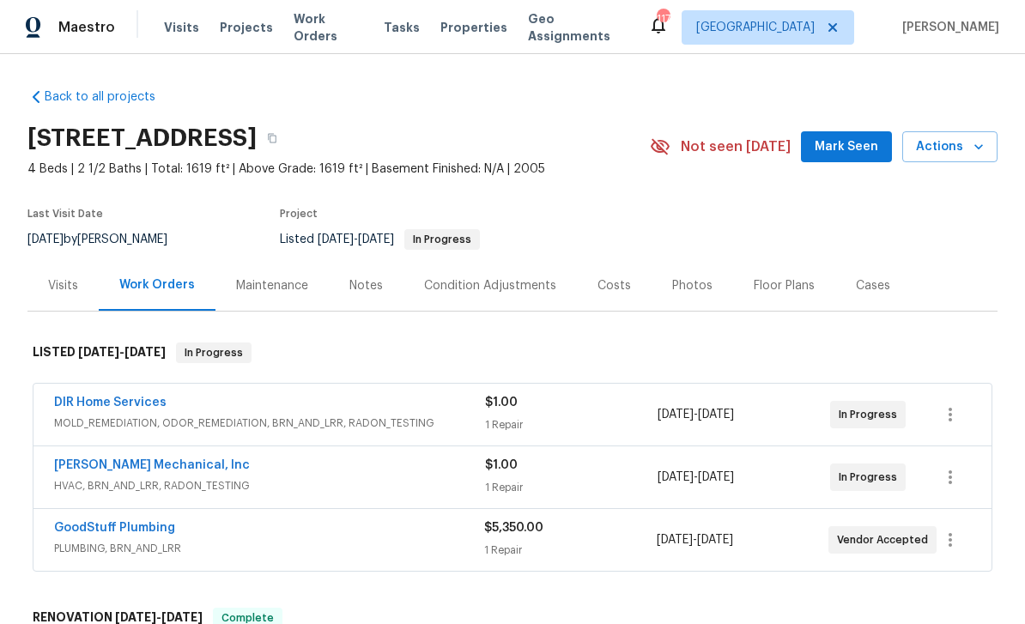
click at [88, 404] on link "DIR Home Services" at bounding box center [110, 403] width 112 height 12
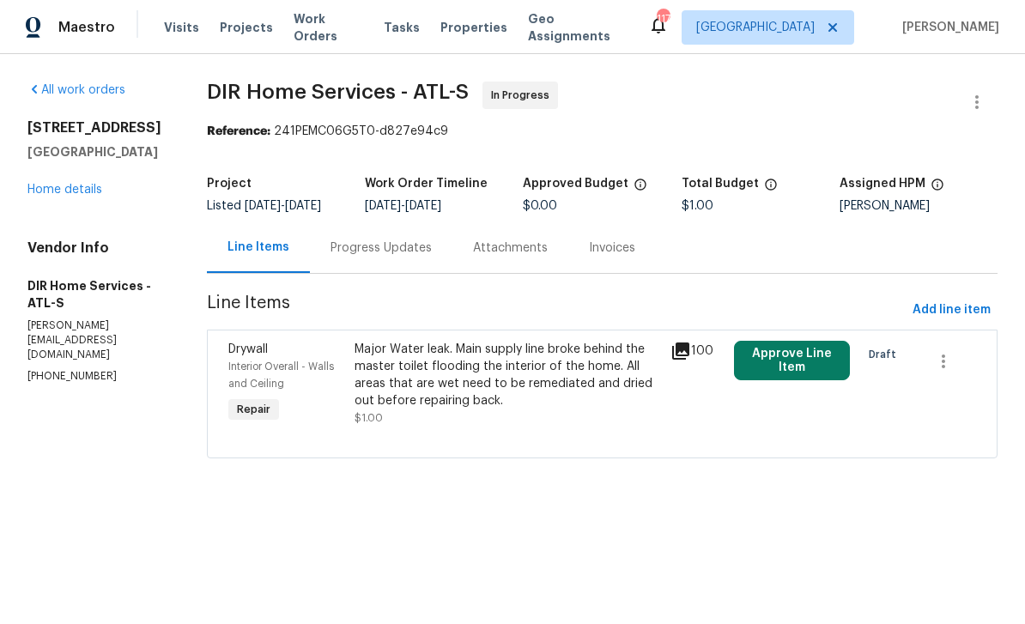
click at [383, 253] on div "Progress Updates" at bounding box center [380, 247] width 101 height 17
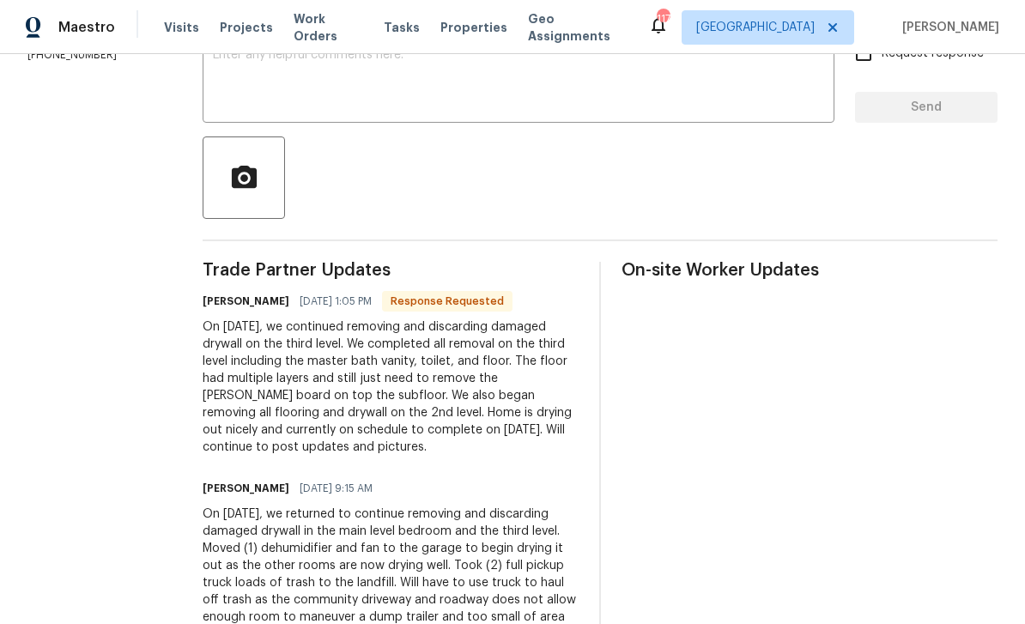
scroll to position [320, 0]
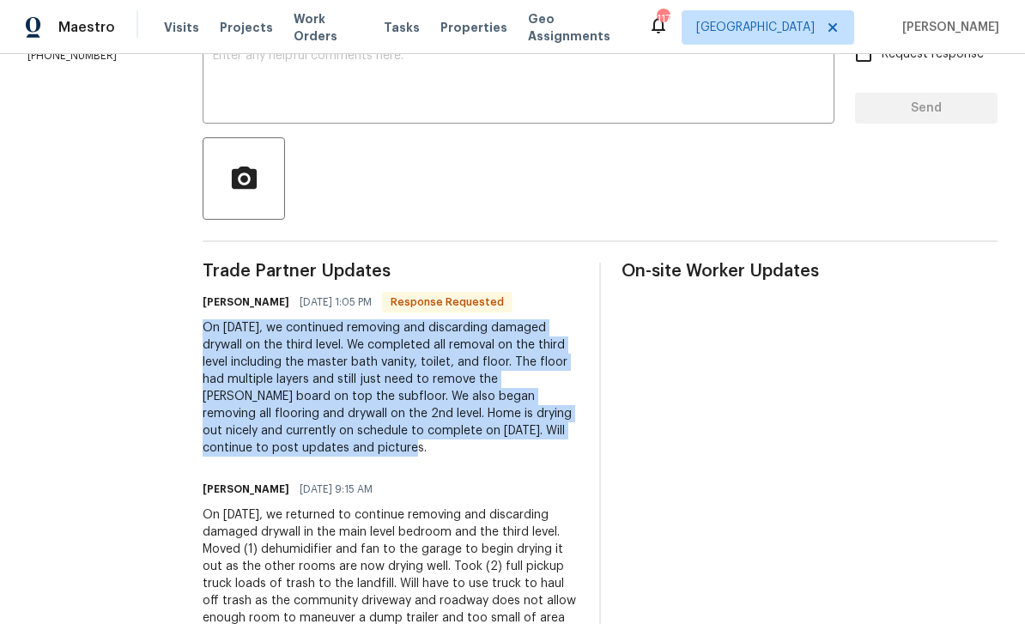
copy div "On 9/26/2025, we continued removing and discarding damaged drywall on the third…"
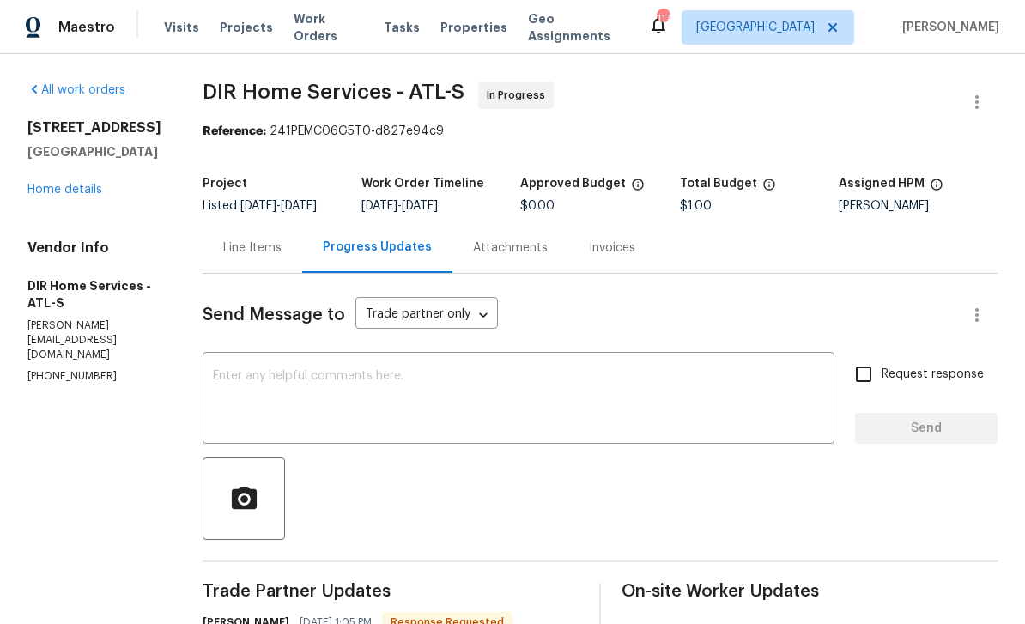
scroll to position [0, 0]
click at [70, 184] on link "Home details" at bounding box center [64, 190] width 75 height 12
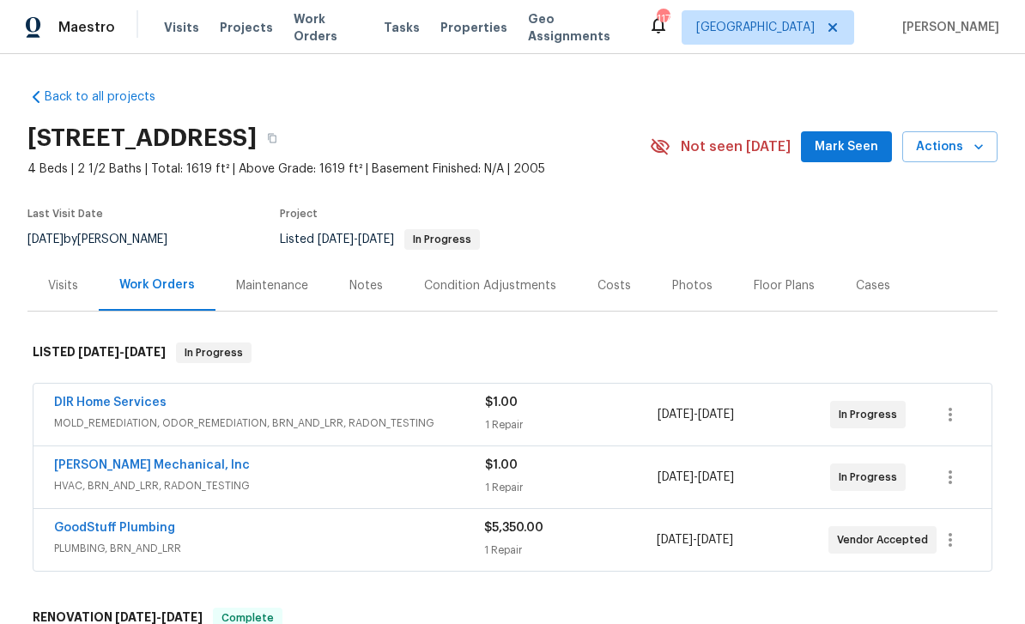
click at [377, 277] on div "Notes" at bounding box center [365, 285] width 33 height 17
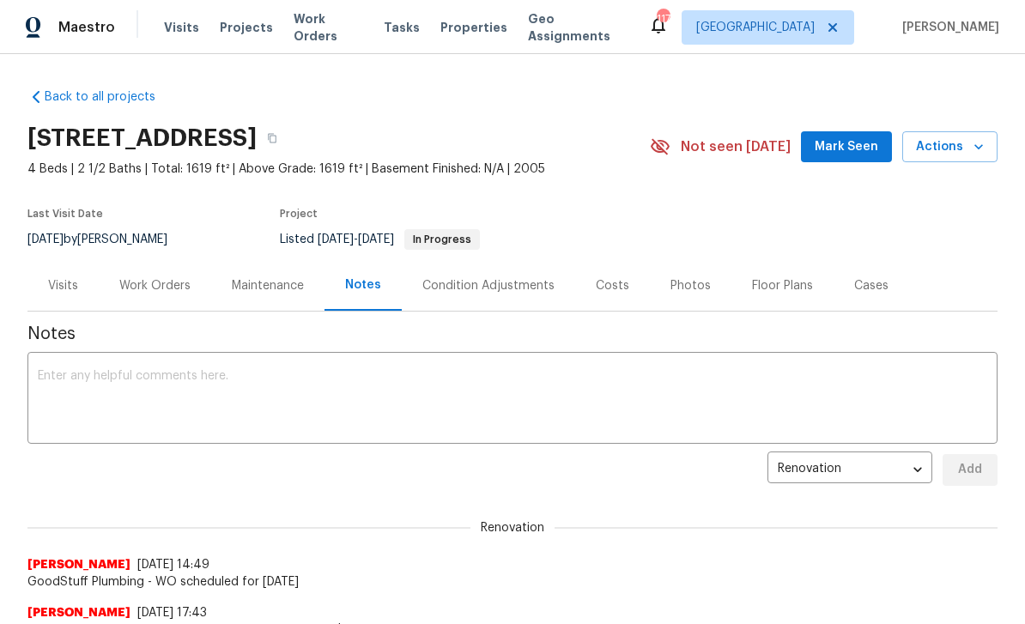
click at [65, 364] on div "x ​" at bounding box center [512, 400] width 970 height 88
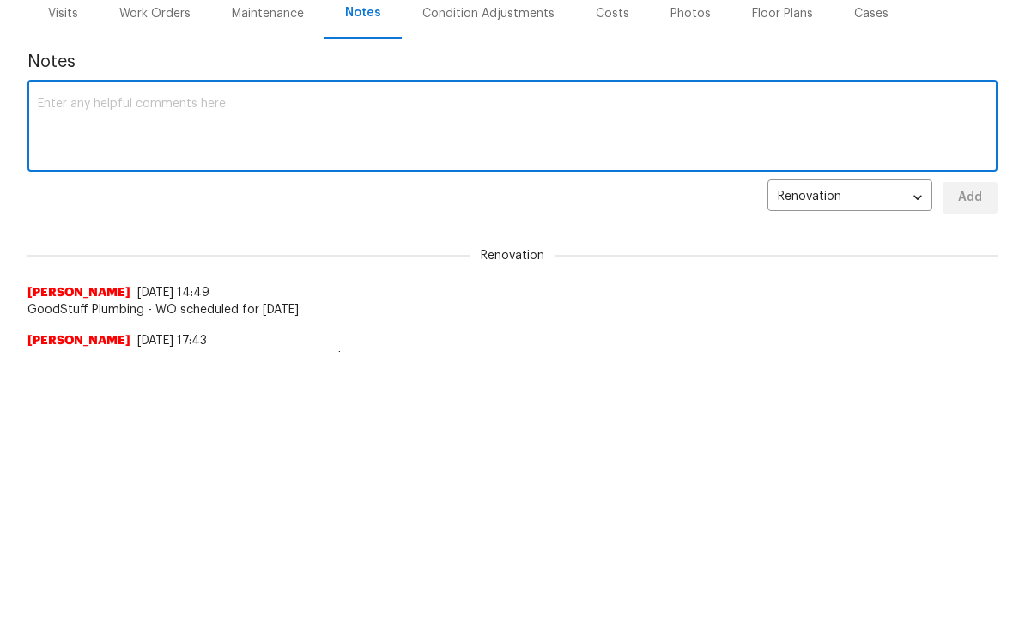
paste textarea "On 9/26/2025, we continued removing and discarding damaged drywall on the third…"
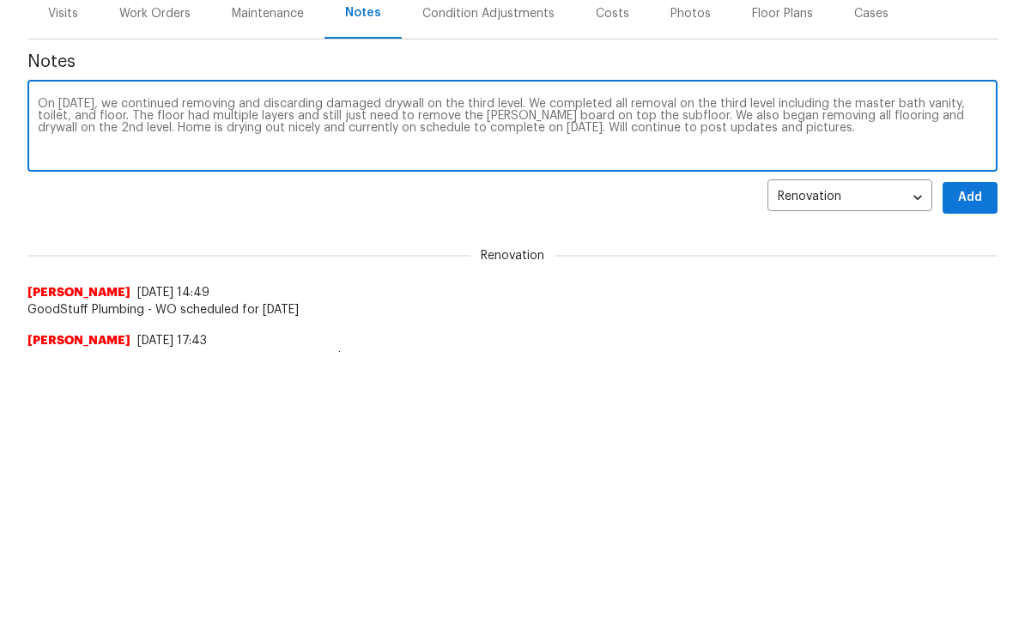
click at [136, 370] on textarea "On 9/26/2025, we continued removing and discarding damaged drywall on the third…" at bounding box center [512, 400] width 949 height 60
type textarea "We continued removing and discarding damaged drywall on the third level. We com…"
click at [965, 459] on span "Add" at bounding box center [969, 469] width 27 height 21
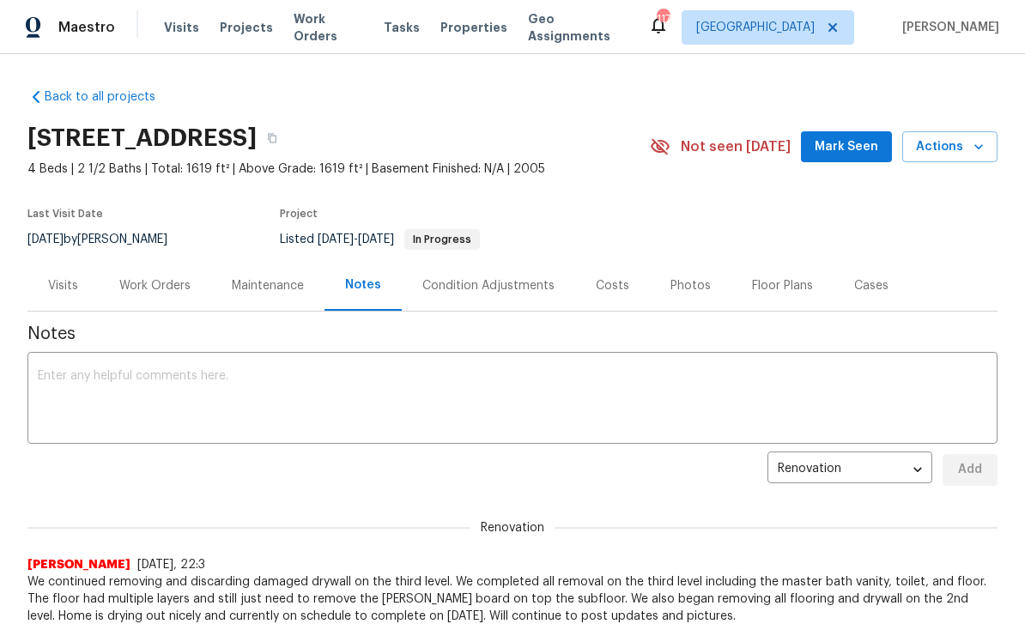
click at [146, 286] on div "Work Orders" at bounding box center [154, 285] width 71 height 17
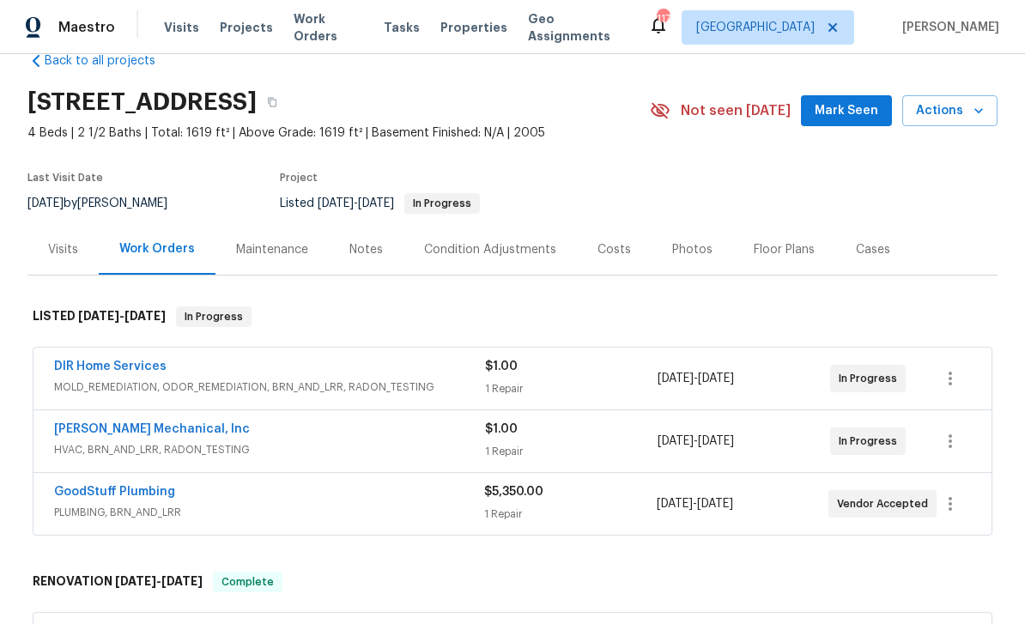
scroll to position [49, 0]
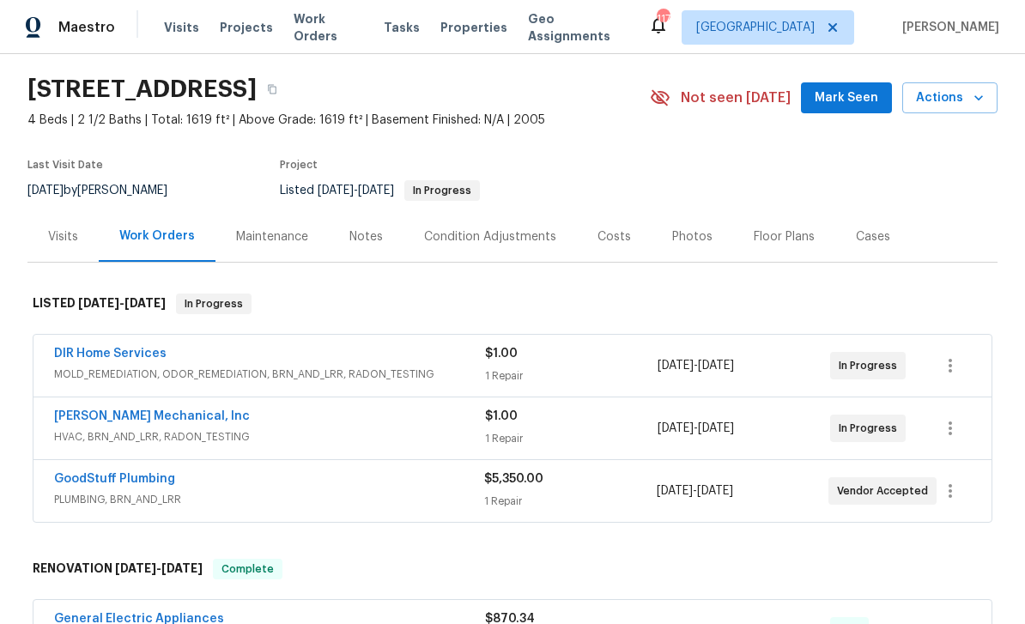
click at [84, 359] on link "DIR Home Services" at bounding box center [110, 354] width 112 height 12
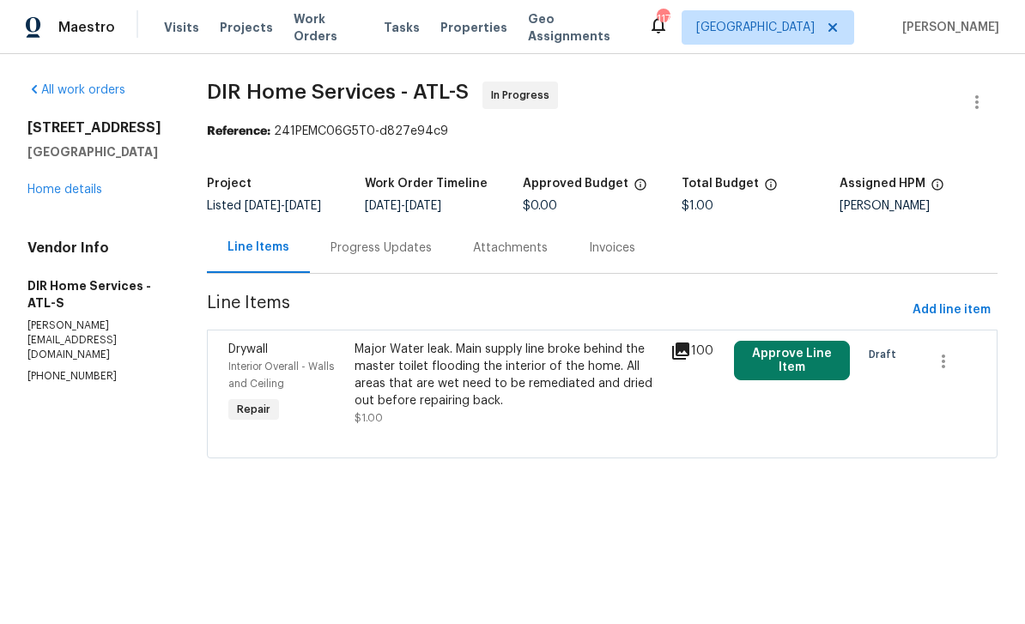
click at [689, 360] on icon at bounding box center [680, 350] width 17 height 17
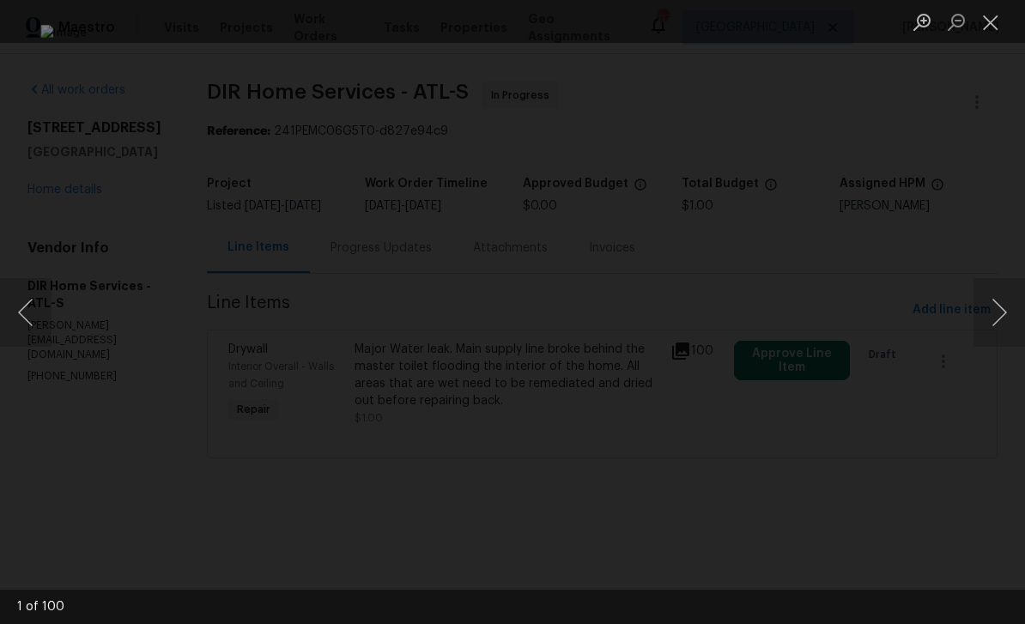
click at [986, 310] on button "Next image" at bounding box center [999, 312] width 52 height 69
click at [983, 306] on button "Next image" at bounding box center [999, 312] width 52 height 69
click at [990, 306] on button "Next image" at bounding box center [999, 312] width 52 height 69
click at [988, 301] on button "Next image" at bounding box center [999, 312] width 52 height 69
click at [991, 304] on button "Next image" at bounding box center [999, 312] width 52 height 69
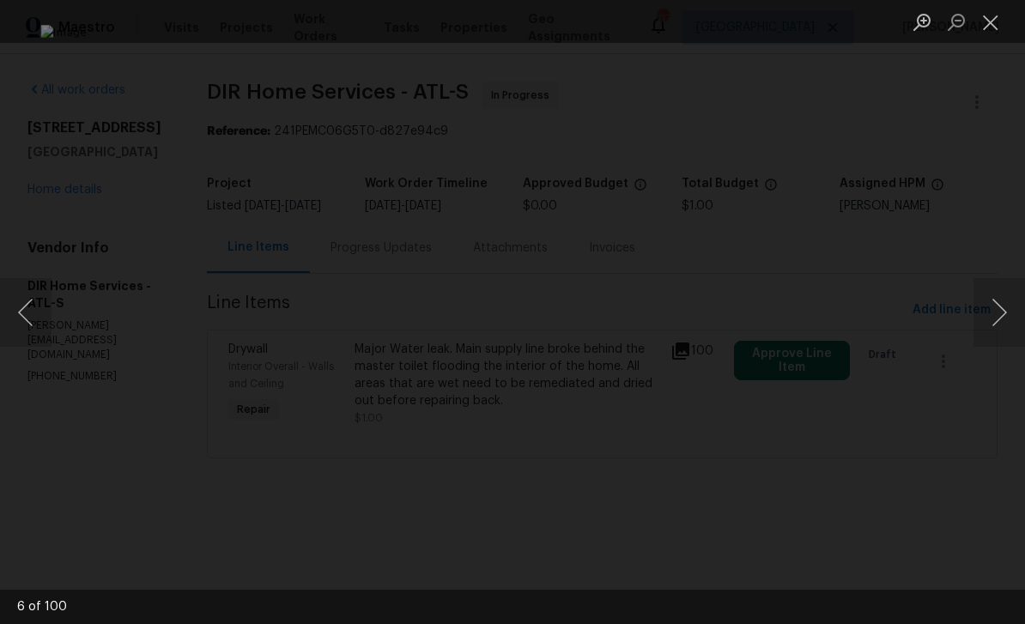
click at [995, 303] on button "Next image" at bounding box center [999, 312] width 52 height 69
click at [992, 304] on button "Next image" at bounding box center [999, 312] width 52 height 69
click at [991, 304] on button "Next image" at bounding box center [999, 312] width 52 height 69
click at [989, 298] on button "Next image" at bounding box center [999, 312] width 52 height 69
click at [991, 300] on button "Next image" at bounding box center [999, 312] width 52 height 69
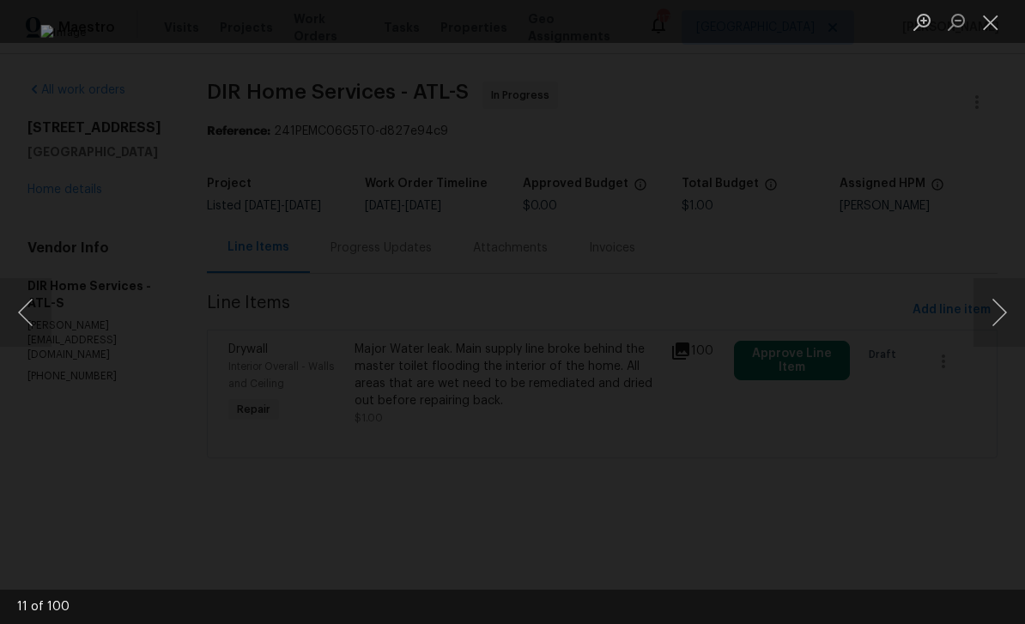
click at [991, 301] on button "Next image" at bounding box center [999, 312] width 52 height 69
click at [993, 302] on button "Next image" at bounding box center [999, 312] width 52 height 69
click at [994, 300] on button "Next image" at bounding box center [999, 312] width 52 height 69
click at [995, 300] on button "Next image" at bounding box center [999, 312] width 52 height 69
click at [993, 305] on button "Next image" at bounding box center [999, 312] width 52 height 69
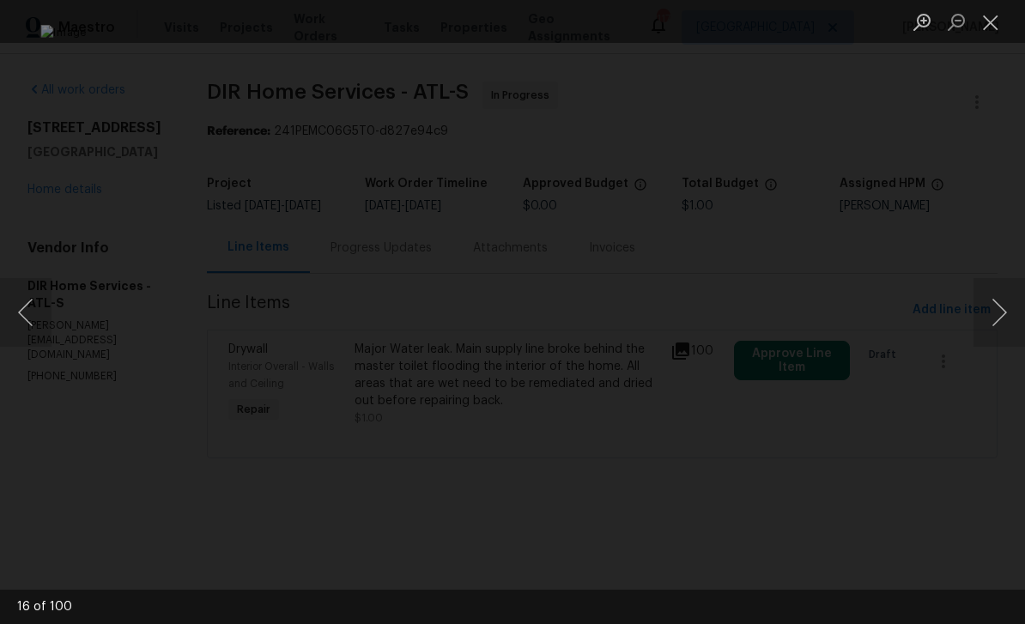
click at [995, 309] on button "Next image" at bounding box center [999, 312] width 52 height 69
click at [994, 305] on button "Next image" at bounding box center [999, 312] width 52 height 69
click at [995, 300] on button "Next image" at bounding box center [999, 312] width 52 height 69
click at [994, 309] on button "Next image" at bounding box center [999, 312] width 52 height 69
click at [995, 303] on button "Next image" at bounding box center [999, 312] width 52 height 69
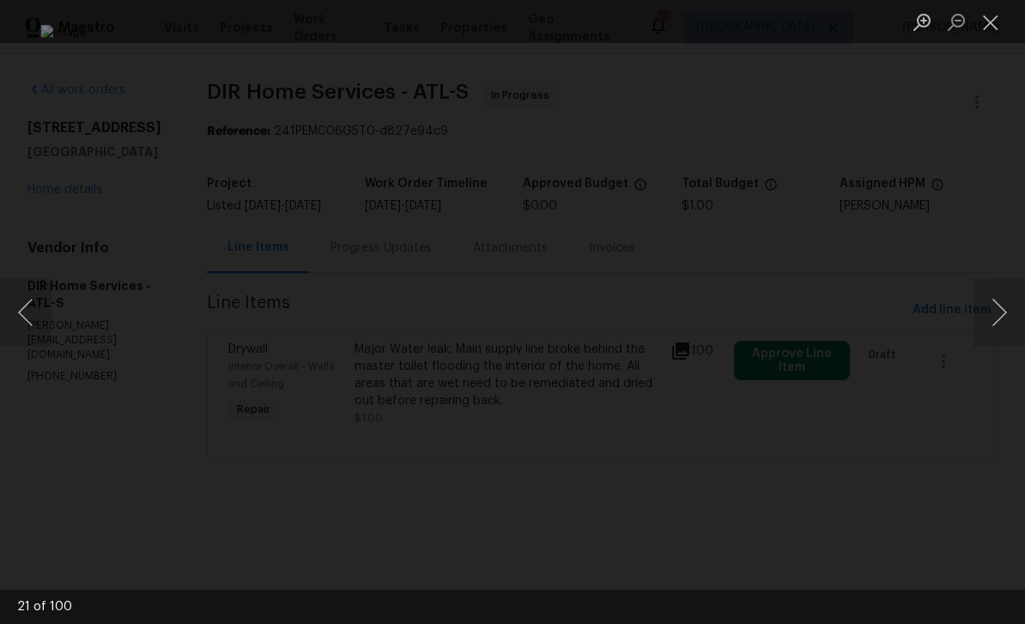
click at [997, 302] on button "Next image" at bounding box center [999, 312] width 52 height 69
click at [997, 303] on button "Next image" at bounding box center [999, 312] width 52 height 69
click at [997, 300] on button "Next image" at bounding box center [999, 312] width 52 height 69
click at [997, 305] on button "Next image" at bounding box center [999, 312] width 52 height 69
click at [998, 301] on button "Next image" at bounding box center [999, 312] width 52 height 69
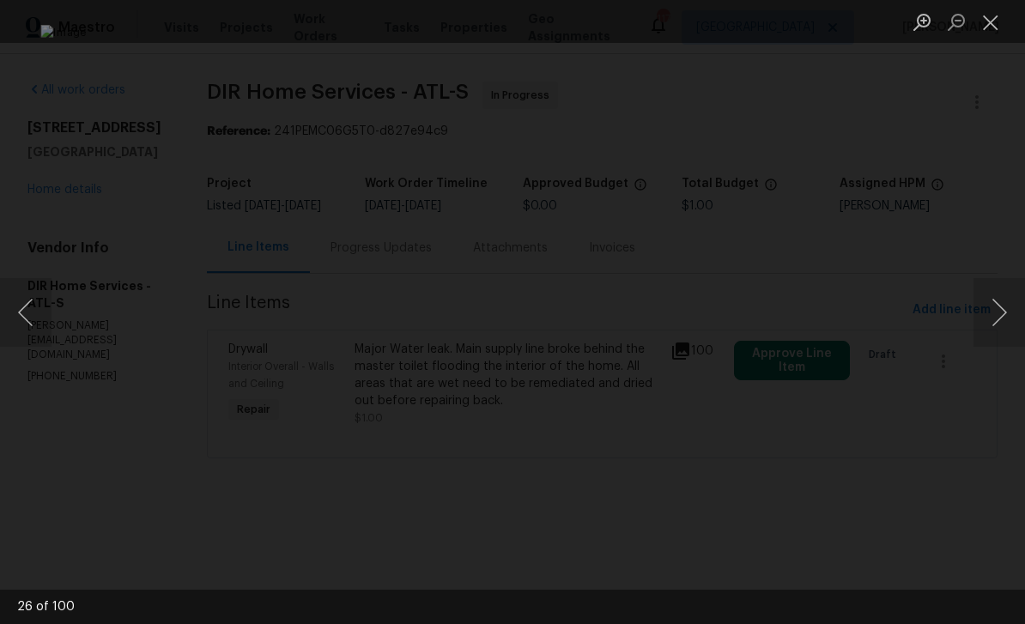
click at [21, 299] on button "Previous image" at bounding box center [26, 312] width 52 height 69
click at [1000, 306] on button "Next image" at bounding box center [999, 312] width 52 height 69
click at [998, 309] on button "Next image" at bounding box center [999, 312] width 52 height 69
click at [996, 312] on button "Next image" at bounding box center [999, 312] width 52 height 69
click at [994, 312] on button "Next image" at bounding box center [999, 312] width 52 height 69
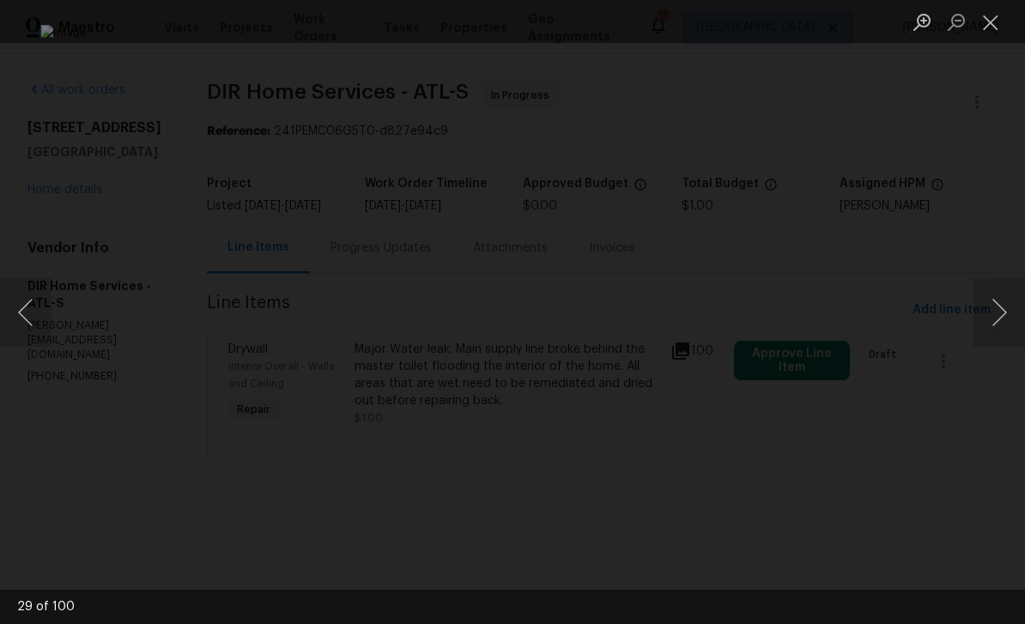
click at [998, 312] on button "Next image" at bounding box center [999, 312] width 52 height 69
click at [991, 310] on button "Next image" at bounding box center [999, 312] width 52 height 69
click at [991, 305] on button "Next image" at bounding box center [999, 312] width 52 height 69
click at [997, 303] on button "Next image" at bounding box center [999, 312] width 52 height 69
click at [1002, 304] on button "Next image" at bounding box center [999, 312] width 52 height 69
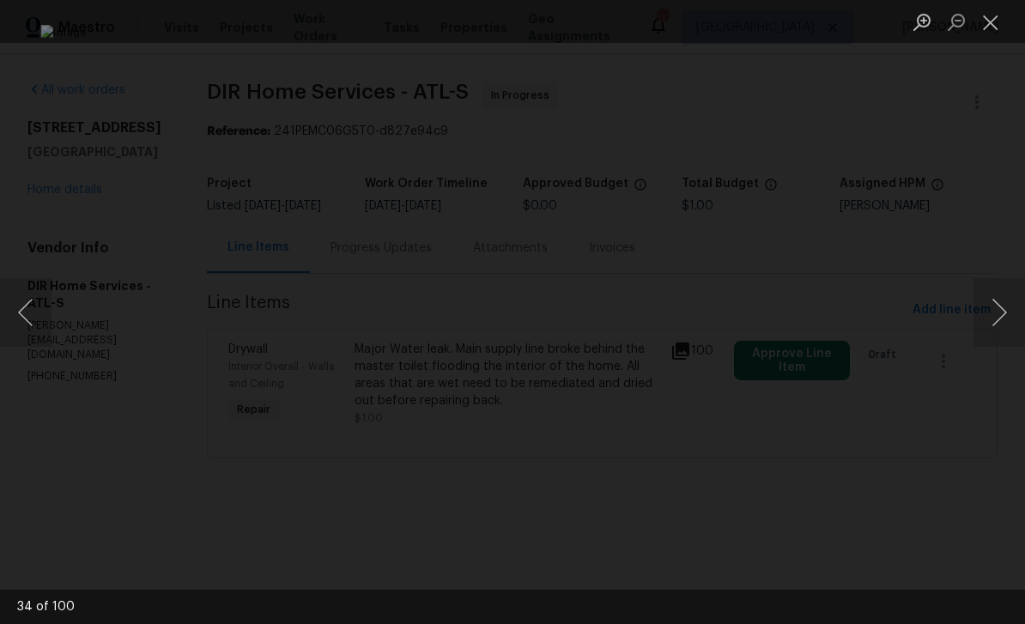
click at [995, 312] on button "Next image" at bounding box center [999, 312] width 52 height 69
click at [1000, 313] on button "Next image" at bounding box center [999, 312] width 52 height 69
click at [992, 287] on button "Next image" at bounding box center [999, 312] width 52 height 69
click at [997, 297] on button "Next image" at bounding box center [999, 312] width 52 height 69
click at [991, 27] on button "Close lightbox" at bounding box center [990, 22] width 34 height 30
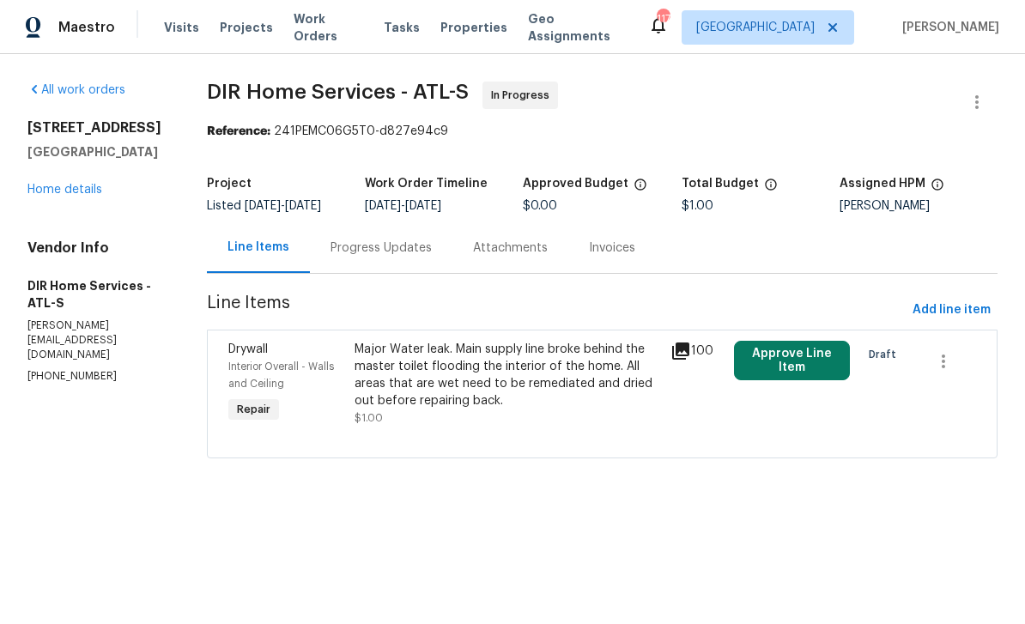
click at [71, 196] on link "Home details" at bounding box center [64, 190] width 75 height 12
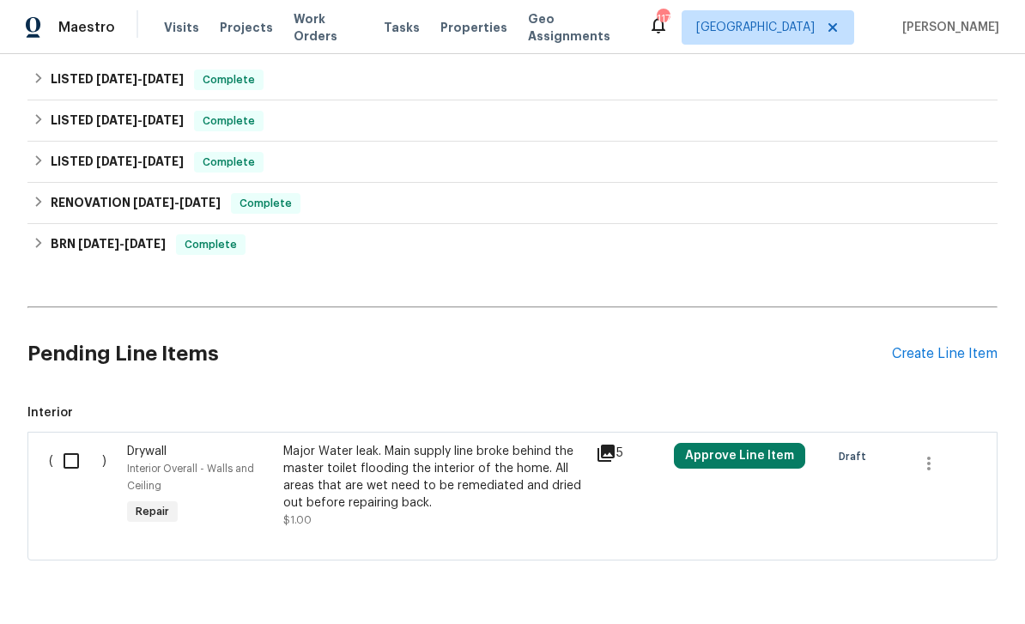
scroll to position [858, 0]
click at [614, 454] on icon at bounding box center [605, 453] width 17 height 17
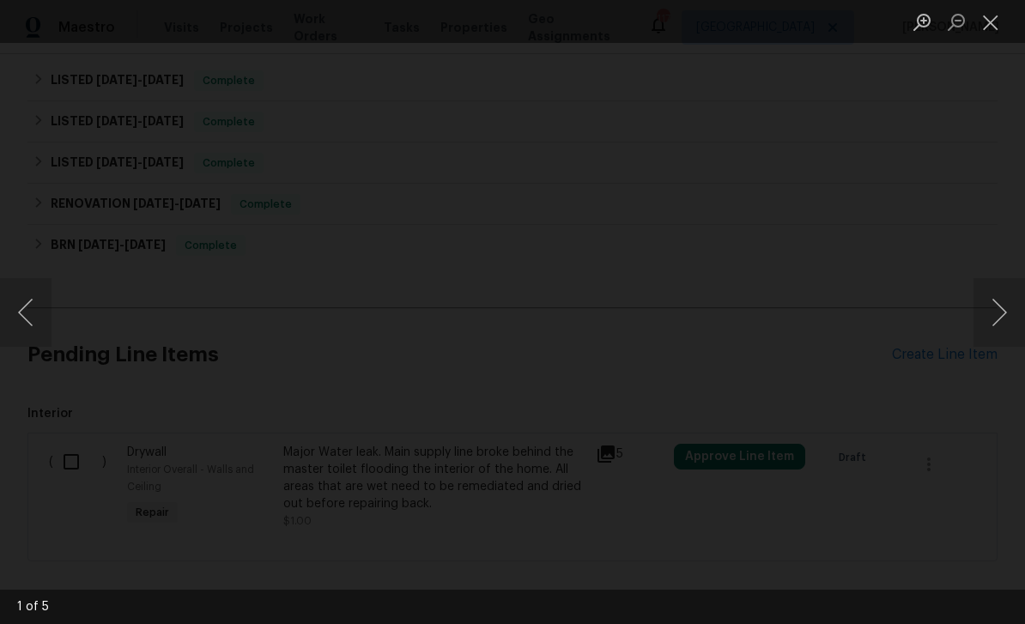
click at [997, 320] on button "Next image" at bounding box center [999, 312] width 52 height 69
click at [995, 307] on button "Next image" at bounding box center [999, 312] width 52 height 69
click at [992, 310] on button "Next image" at bounding box center [999, 312] width 52 height 69
click at [986, 23] on button "Close lightbox" at bounding box center [990, 22] width 34 height 30
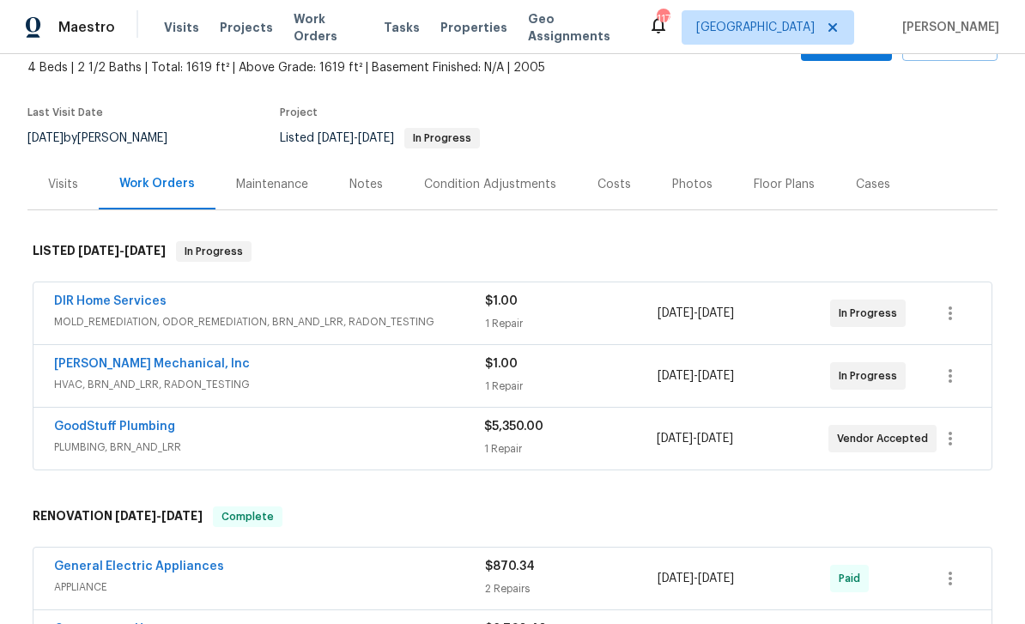
scroll to position [100, 0]
click at [116, 301] on link "DIR Home Services" at bounding box center [110, 302] width 112 height 12
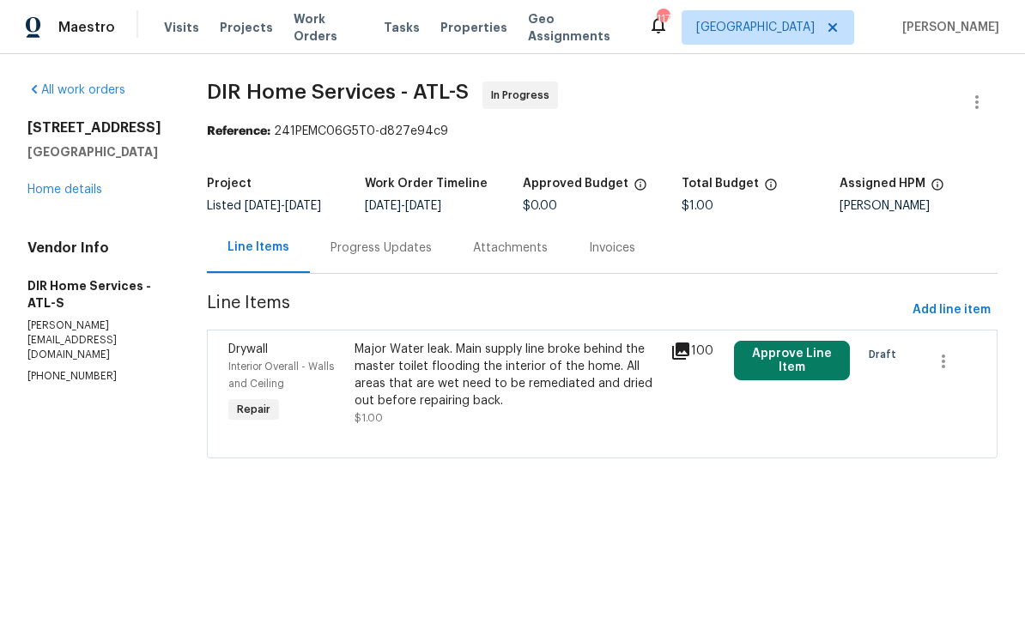
click at [388, 251] on div "Progress Updates" at bounding box center [380, 247] width 101 height 17
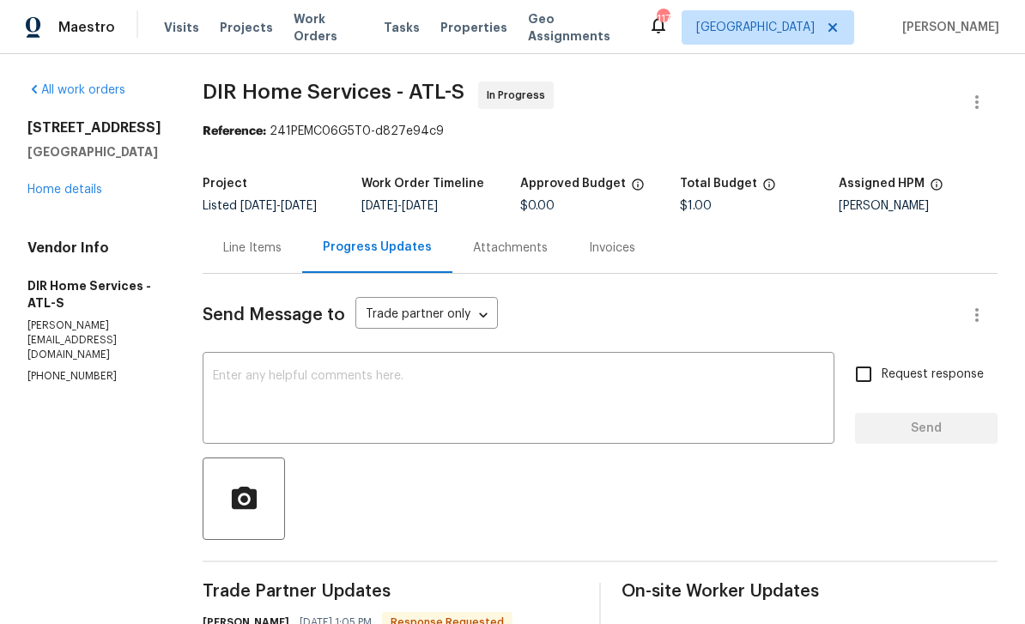
click at [318, 395] on textarea at bounding box center [518, 400] width 611 height 60
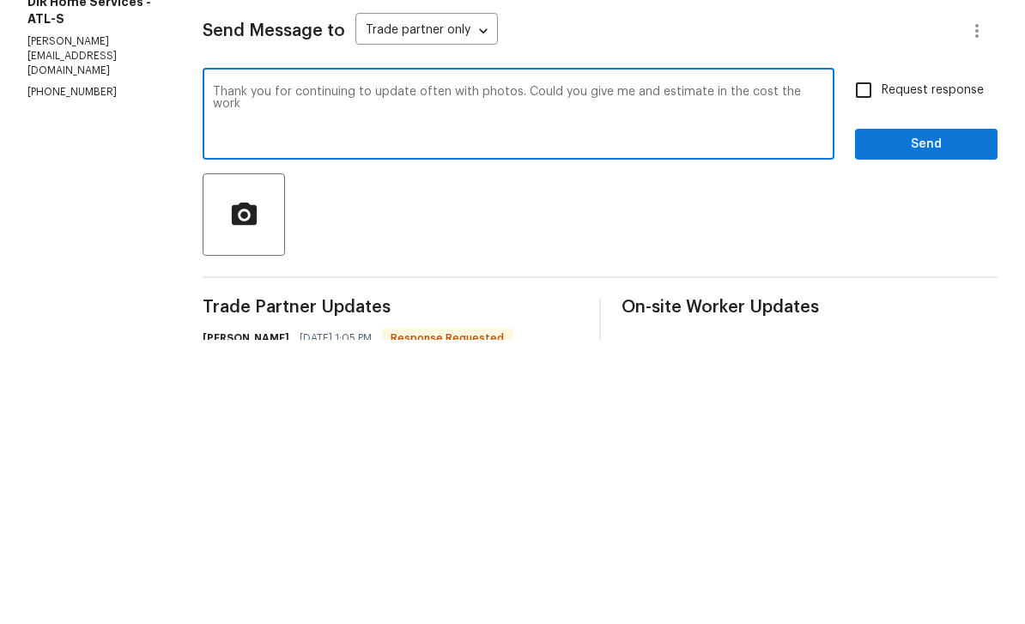
click at [663, 370] on textarea "Thank you for continuing to update often with photos. Could you give me and est…" at bounding box center [518, 400] width 611 height 60
click at [816, 370] on textarea "Thank you for continuing to update often with photos. Could you give me an esti…" at bounding box center [518, 400] width 611 height 60
type textarea "Thank you for continuing to update often with photos. Could you give me an esti…"
click at [870, 356] on input "Request response" at bounding box center [863, 374] width 36 height 36
checkbox input "true"
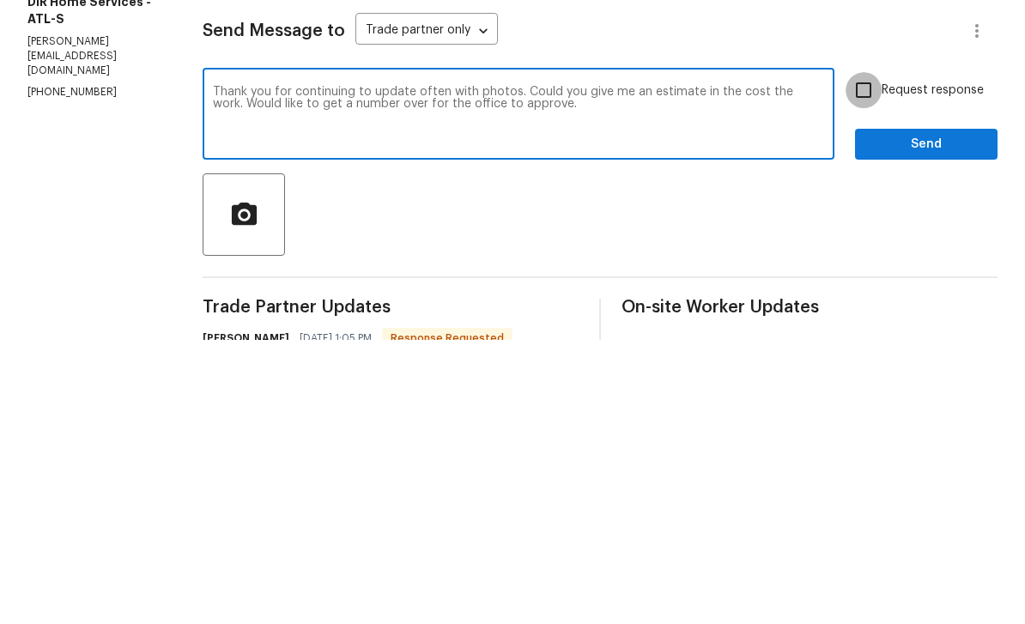
scroll to position [55, 0]
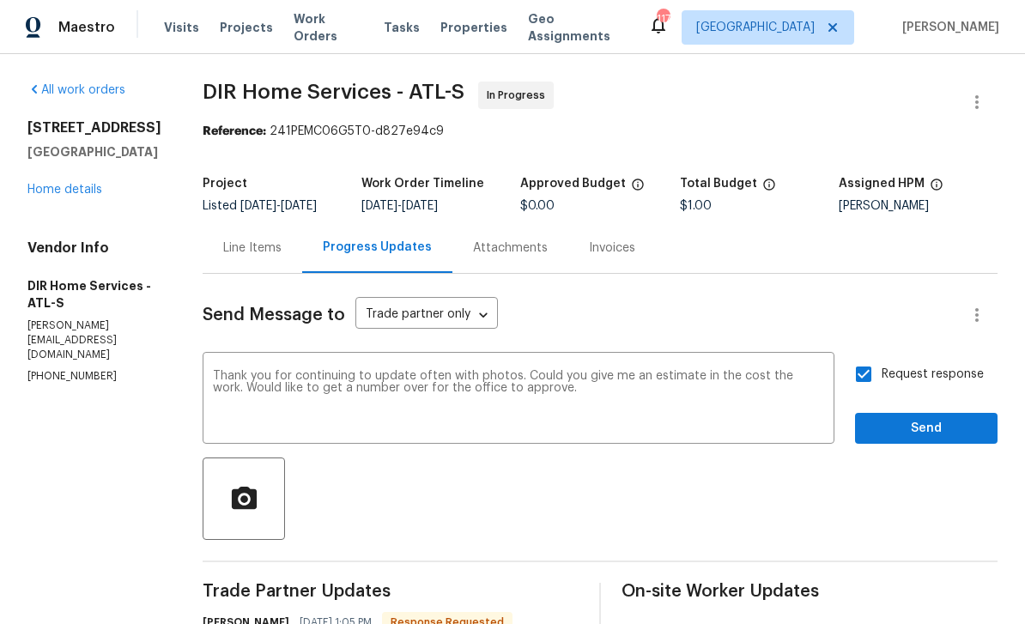
click at [654, 370] on textarea "Thank you for continuing to update often with photos. Could you give me an esti…" at bounding box center [518, 400] width 611 height 60
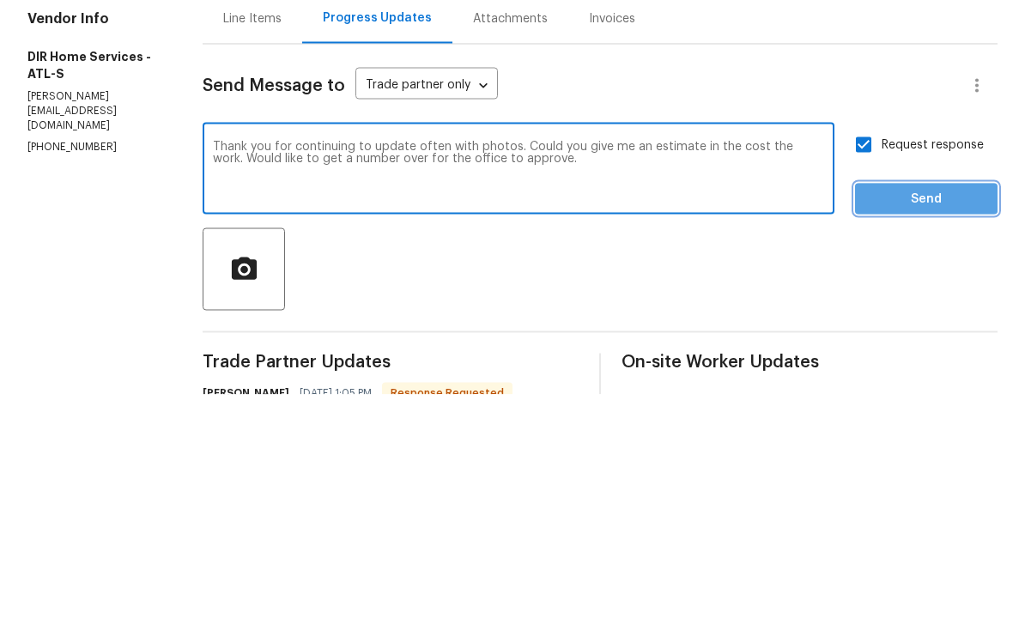
click at [924, 418] on span "Send" at bounding box center [926, 428] width 115 height 21
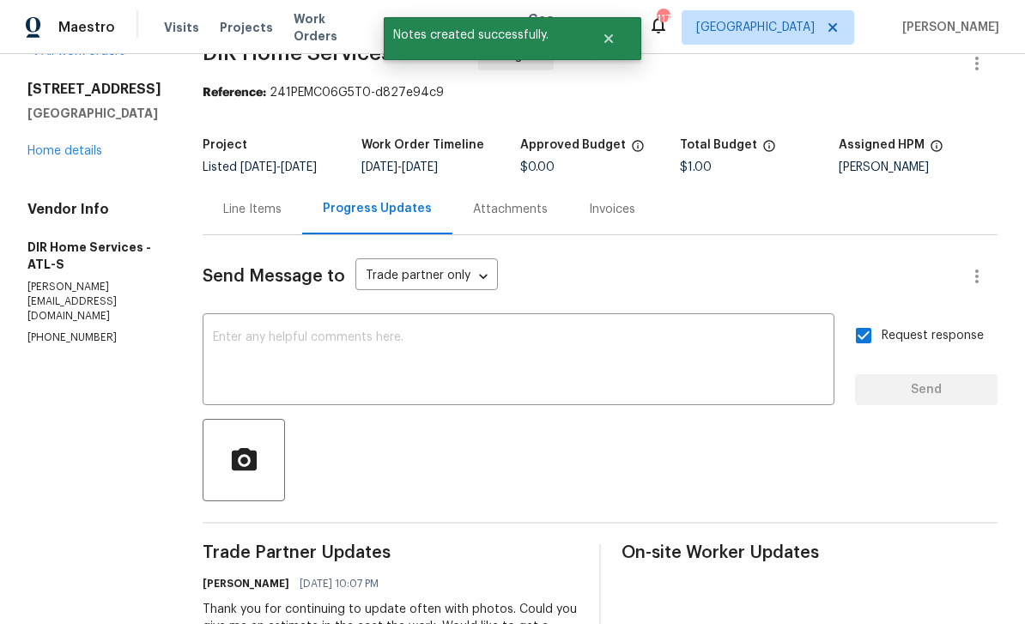
scroll to position [45, 0]
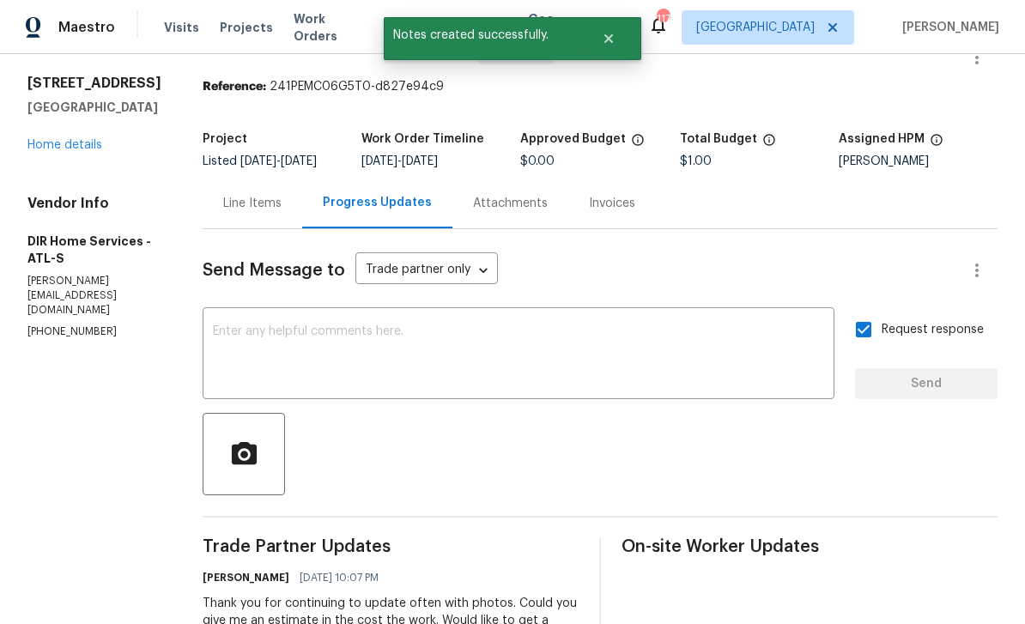
click at [71, 139] on link "Home details" at bounding box center [64, 145] width 75 height 12
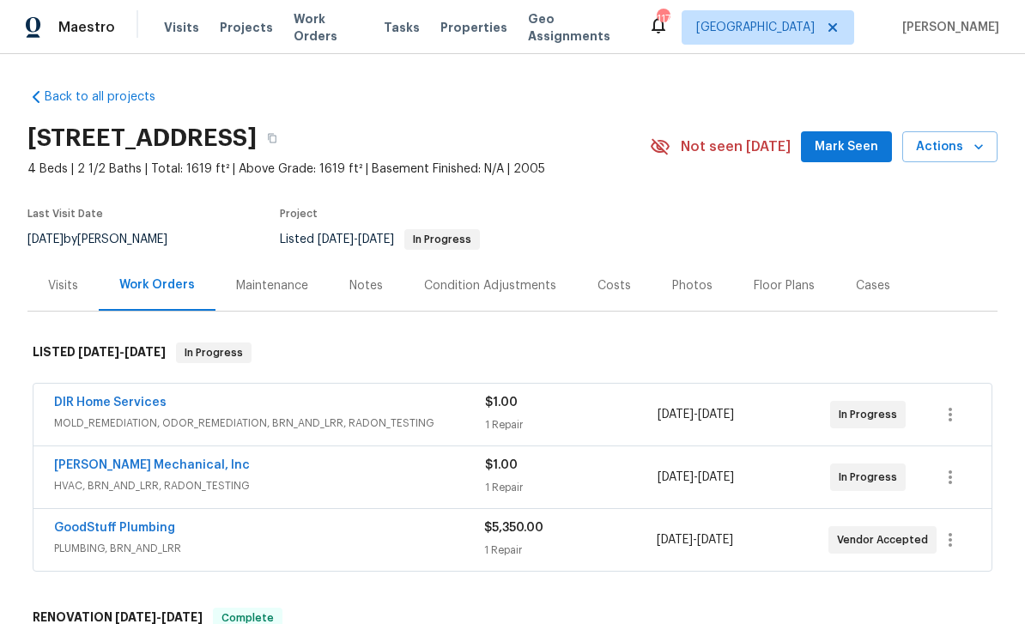
click at [846, 136] on span "Mark Seen" at bounding box center [847, 146] width 64 height 21
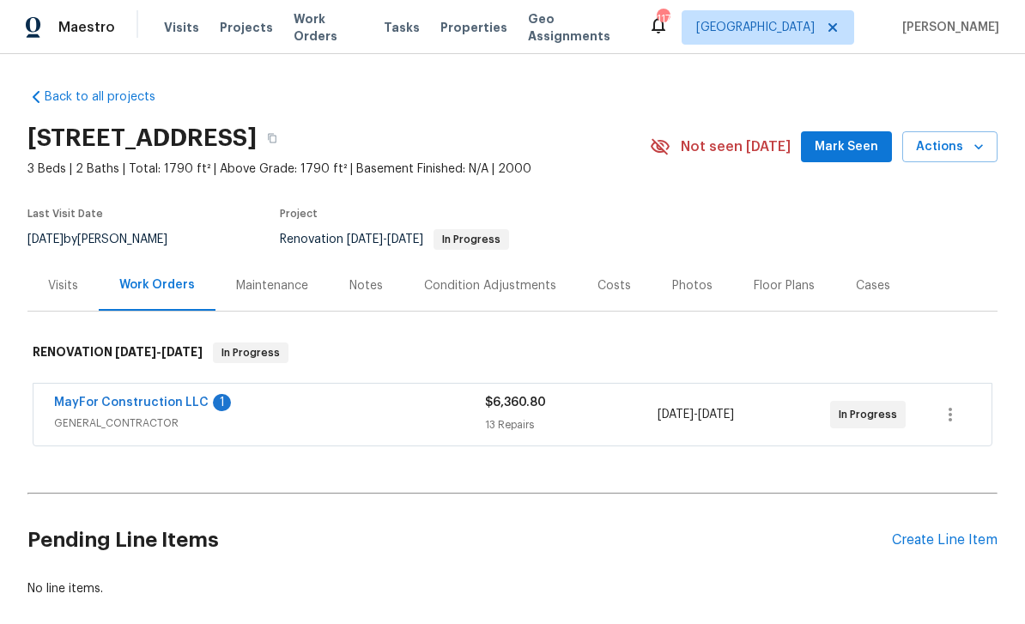
click at [109, 401] on link "MayFor Construction LLC" at bounding box center [131, 403] width 155 height 12
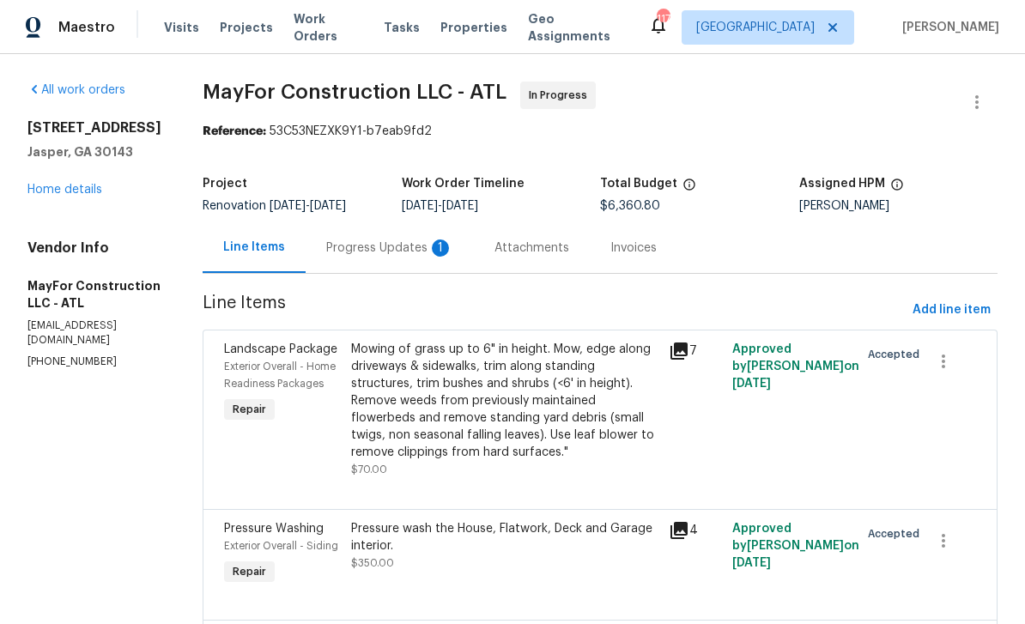
click at [396, 244] on div "Progress Updates 1" at bounding box center [389, 247] width 127 height 17
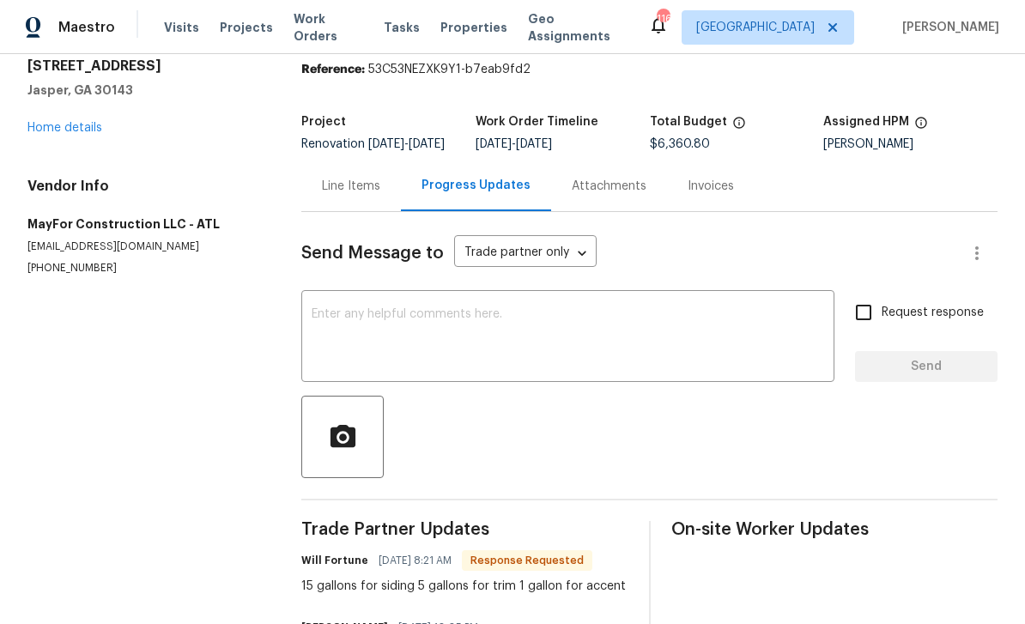
scroll to position [59, 0]
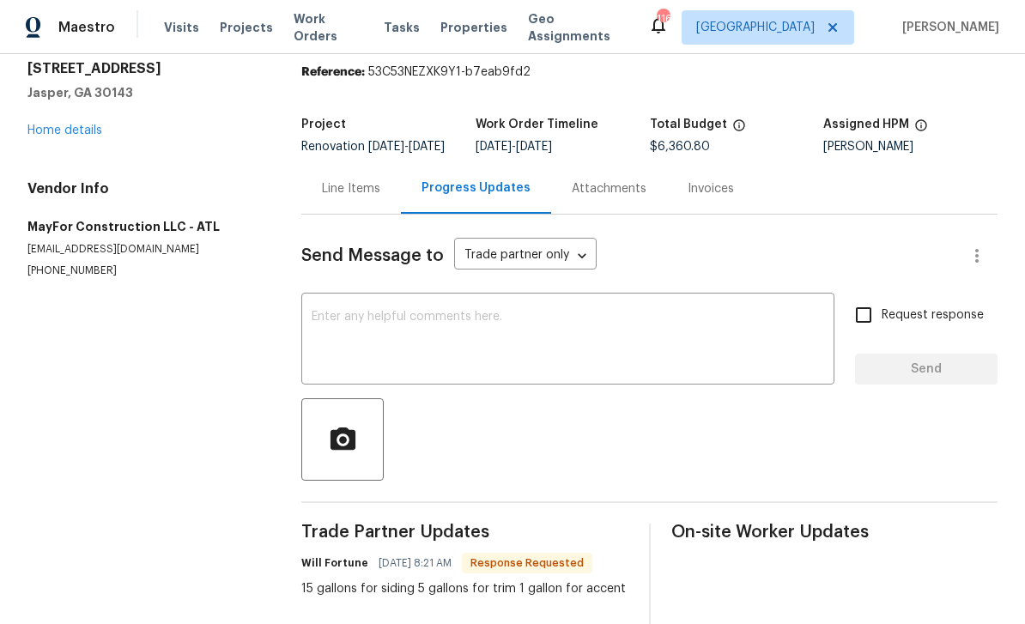
click at [344, 311] on textarea at bounding box center [568, 341] width 512 height 60
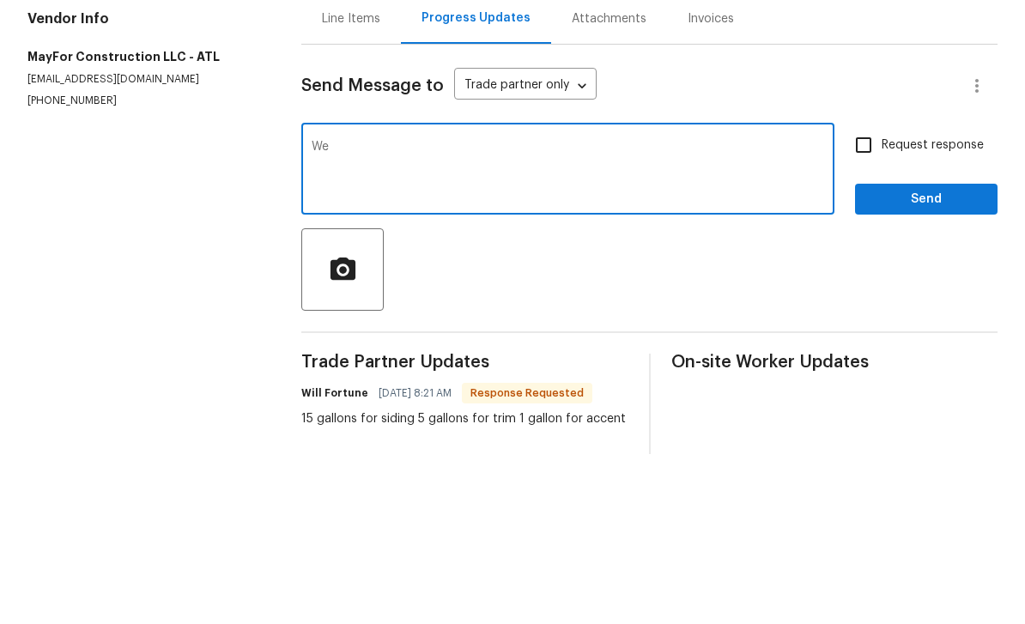
type textarea "W"
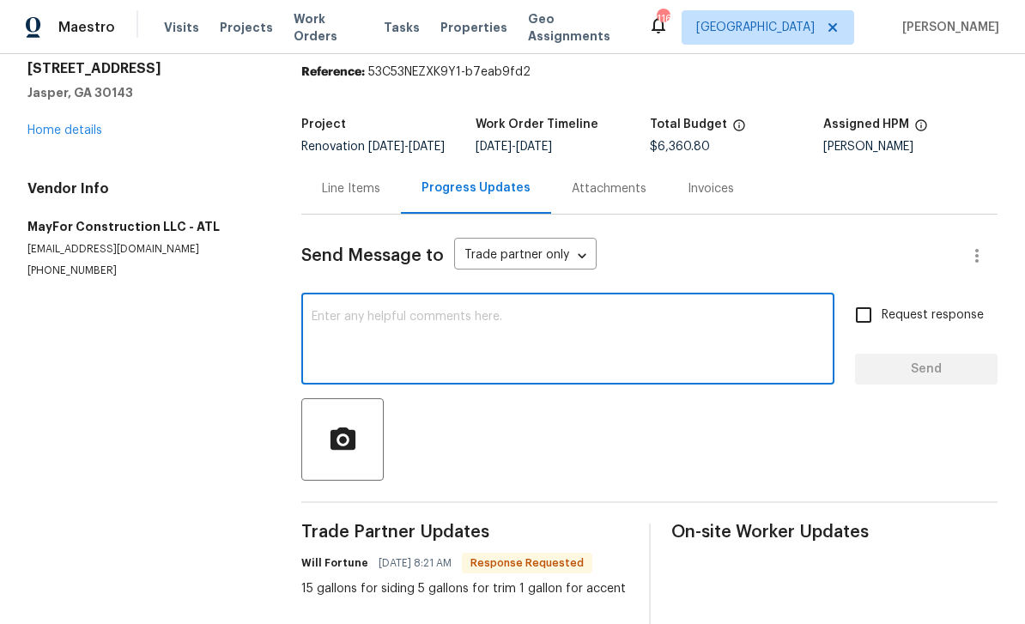
click at [49, 124] on link "Home details" at bounding box center [64, 130] width 75 height 12
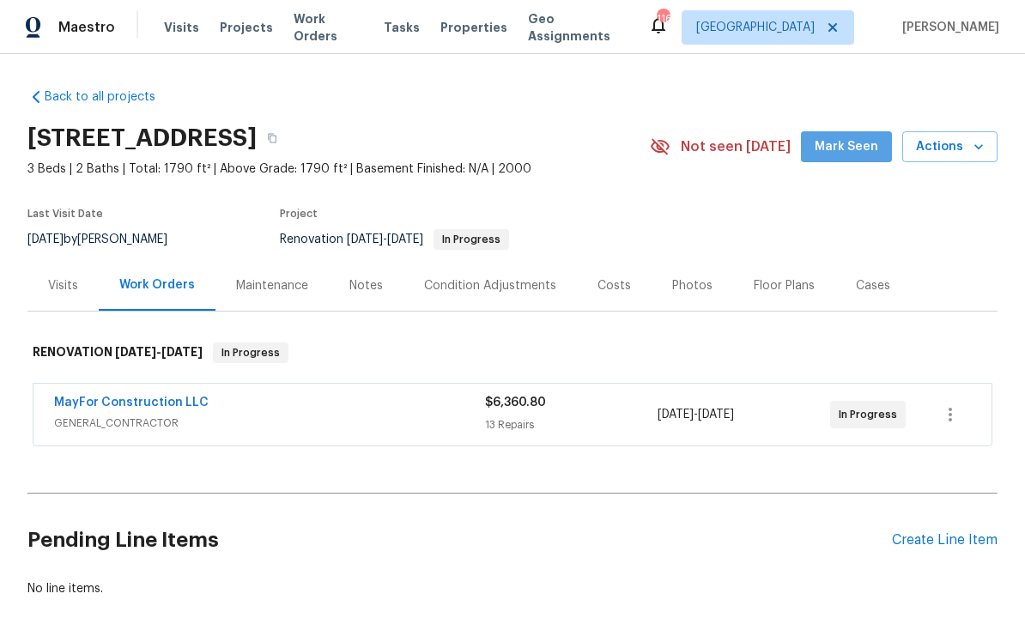
click at [853, 136] on span "Mark Seen" at bounding box center [847, 146] width 64 height 21
click at [95, 397] on link "MayFor Construction LLC" at bounding box center [131, 403] width 155 height 12
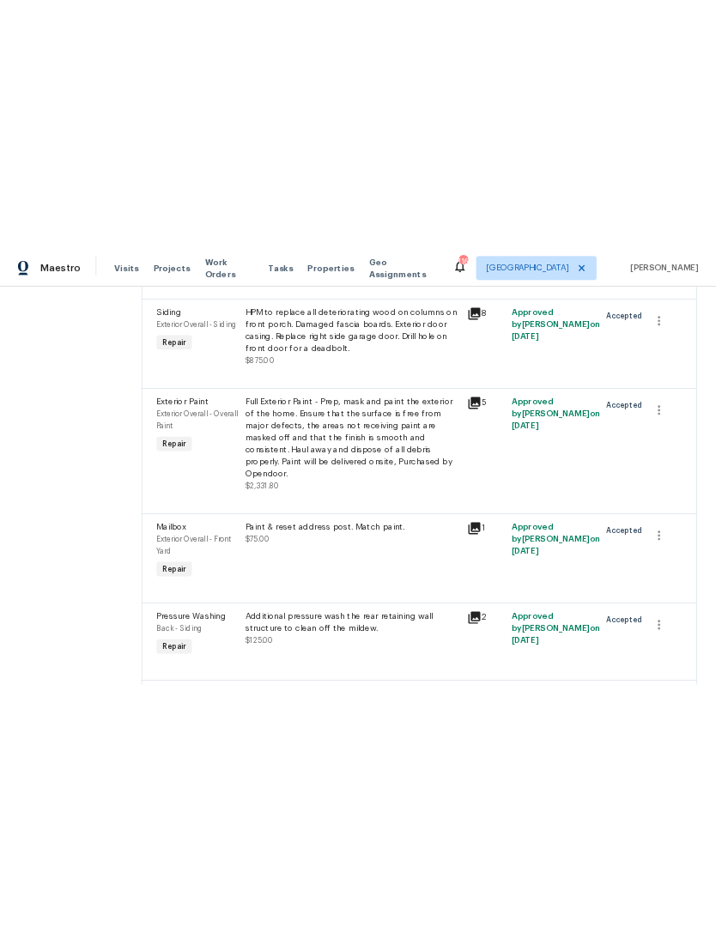
scroll to position [723, 0]
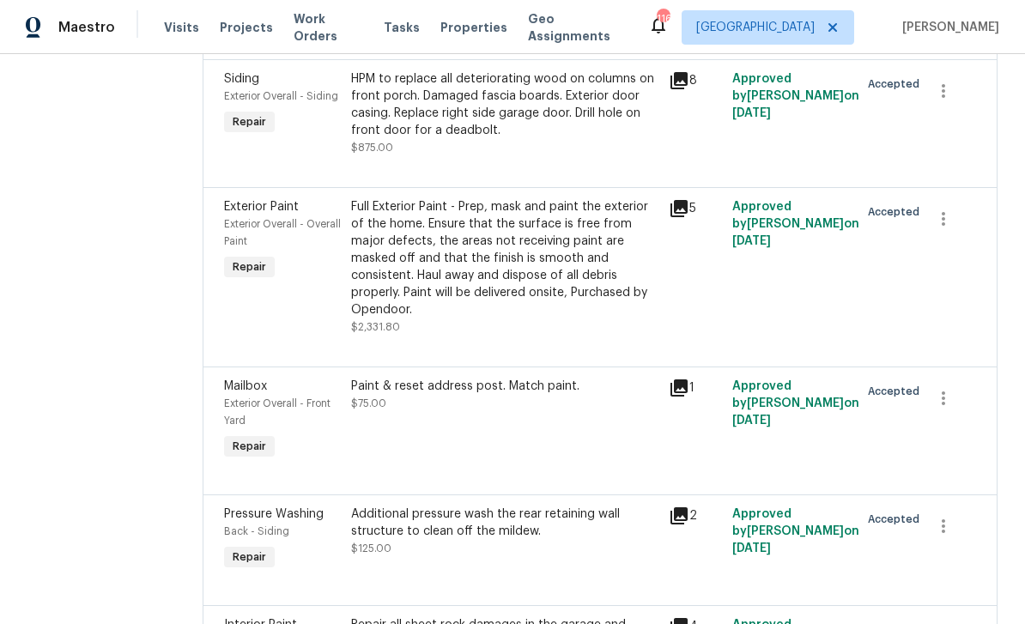
click at [688, 217] on icon at bounding box center [678, 208] width 17 height 17
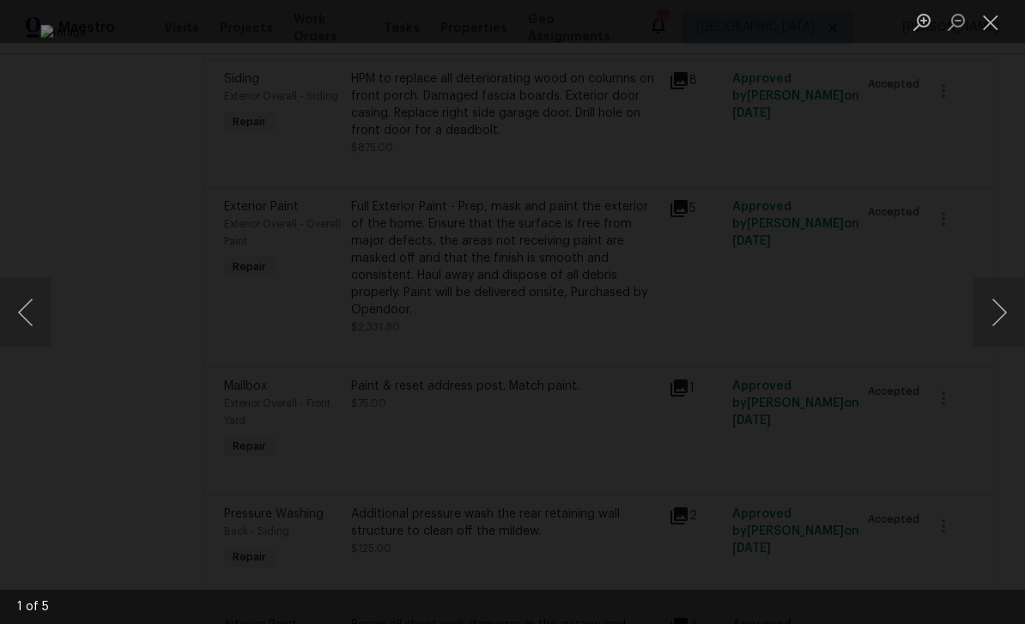
click at [33, 309] on button "Previous image" at bounding box center [26, 312] width 52 height 69
click at [28, 312] on button "Previous image" at bounding box center [26, 312] width 52 height 69
click at [31, 313] on button "Previous image" at bounding box center [26, 312] width 52 height 69
click at [27, 307] on button "Previous image" at bounding box center [26, 312] width 52 height 69
click at [986, 26] on button "Close lightbox" at bounding box center [990, 22] width 34 height 30
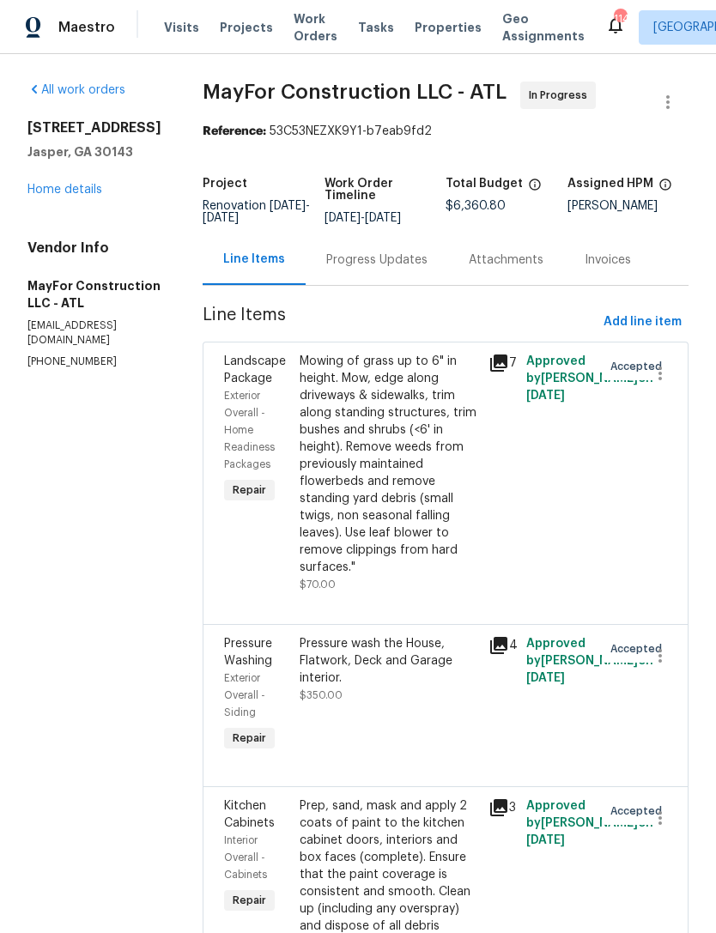
scroll to position [0, 0]
click at [378, 269] on div "Progress Updates" at bounding box center [376, 259] width 101 height 17
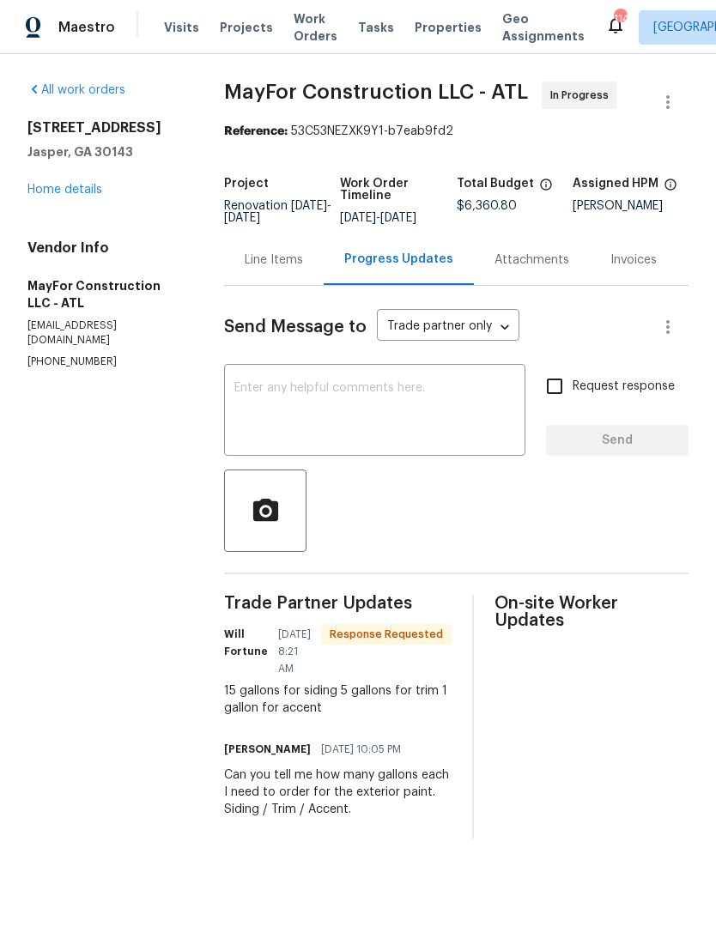
click at [258, 389] on div "x ​" at bounding box center [374, 412] width 301 height 88
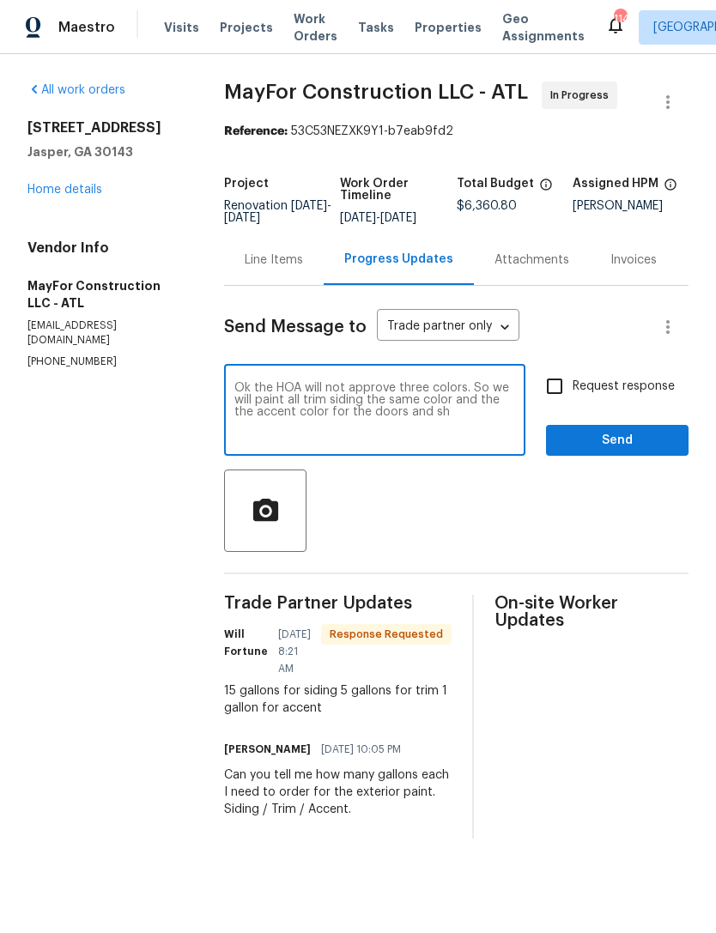
click at [372, 418] on textarea "Ok the HOA will not approve three colors. So we will paint all trim siding the …" at bounding box center [374, 412] width 281 height 60
click at [435, 424] on textarea "Ok the HOA will not approve three colors. So we will paint all trim siding the …" at bounding box center [374, 412] width 281 height 60
click at [375, 424] on textarea "Ok the HOA will not approve three colors. So we will paint all trim siding the …" at bounding box center [374, 412] width 281 height 60
click at [486, 424] on textarea "Ok the HOA will not approve three colors. So we will paint all trim siding the …" at bounding box center [374, 412] width 281 height 60
type textarea "Ok the HOA will not approve three colors. So we will paint all trim siding the …"
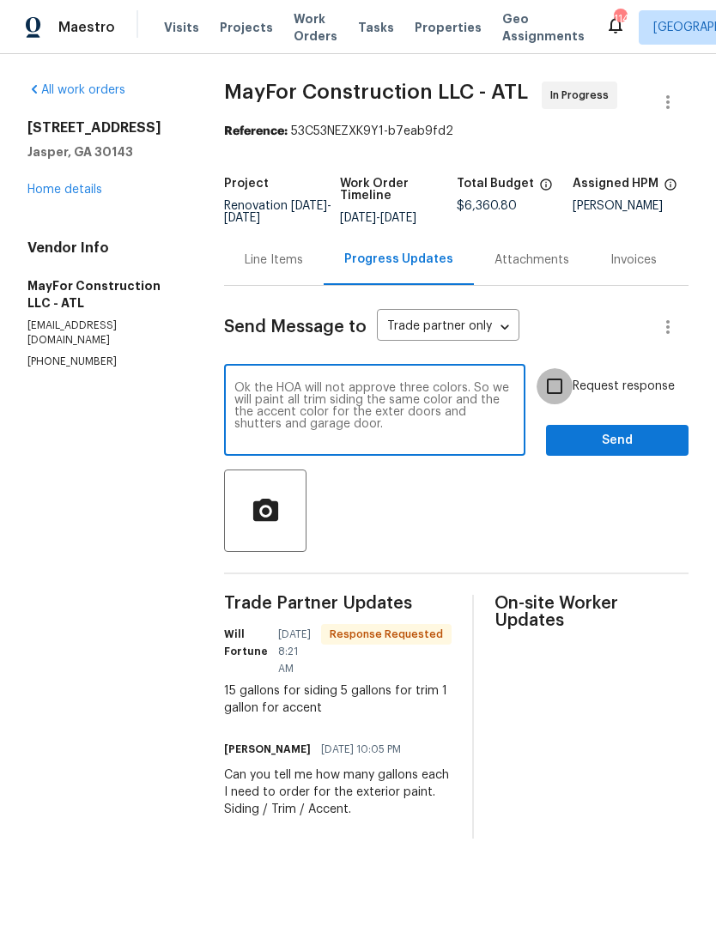
click at [567, 401] on input "Request response" at bounding box center [554, 386] width 36 height 36
checkbox input "true"
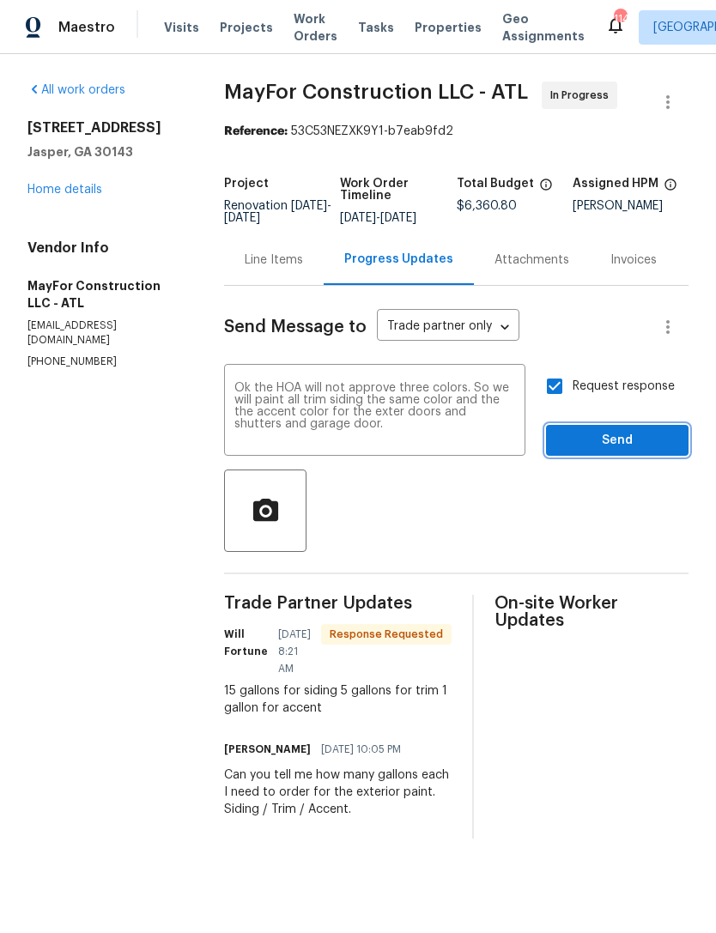
click at [625, 451] on span "Send" at bounding box center [617, 440] width 115 height 21
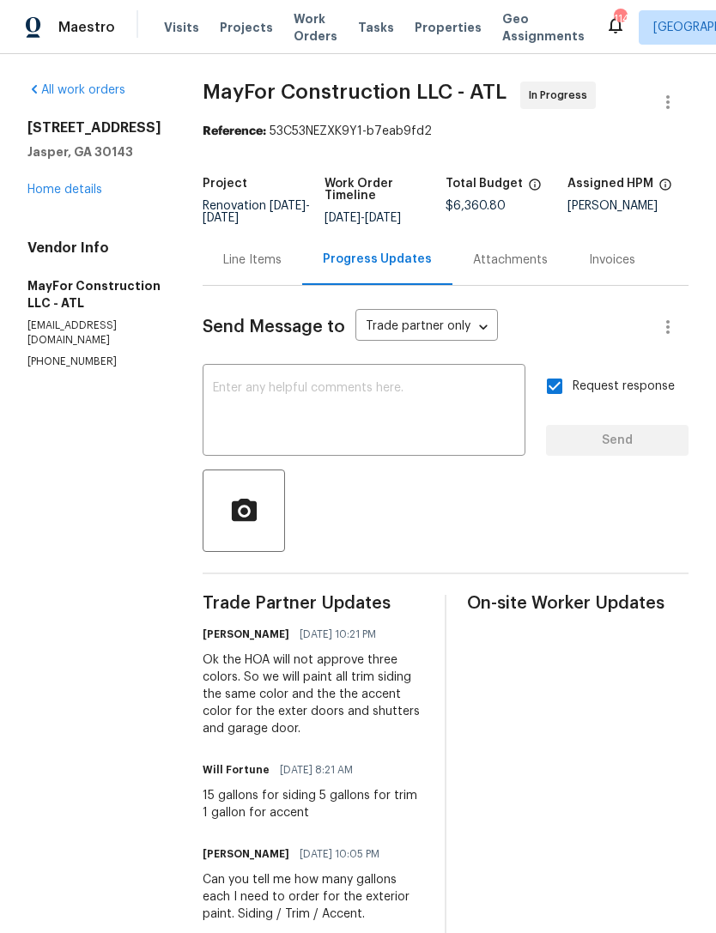
click at [75, 189] on link "Home details" at bounding box center [64, 190] width 75 height 12
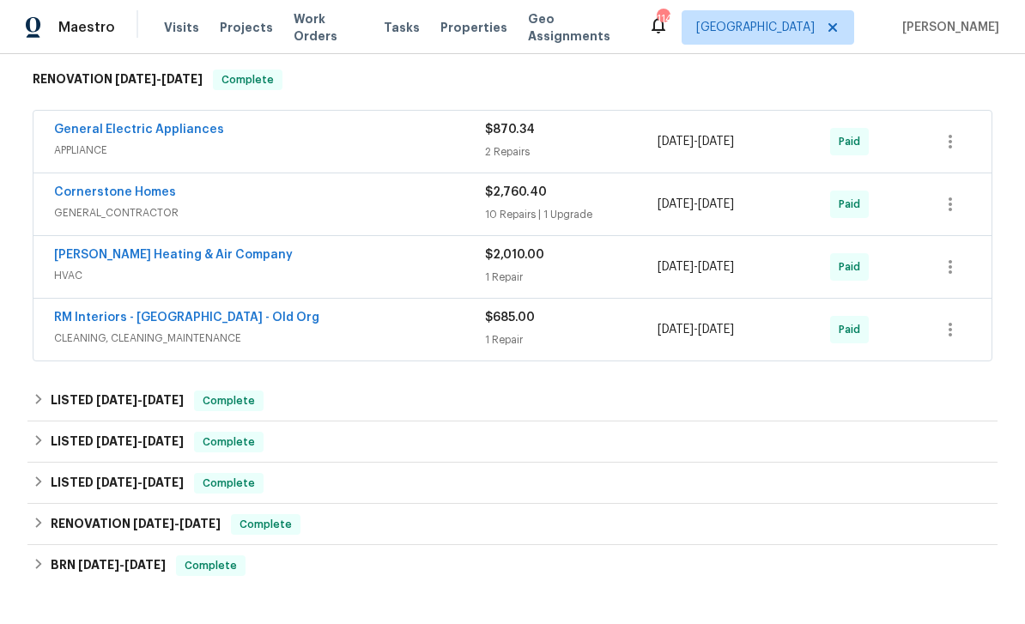
scroll to position [539, 0]
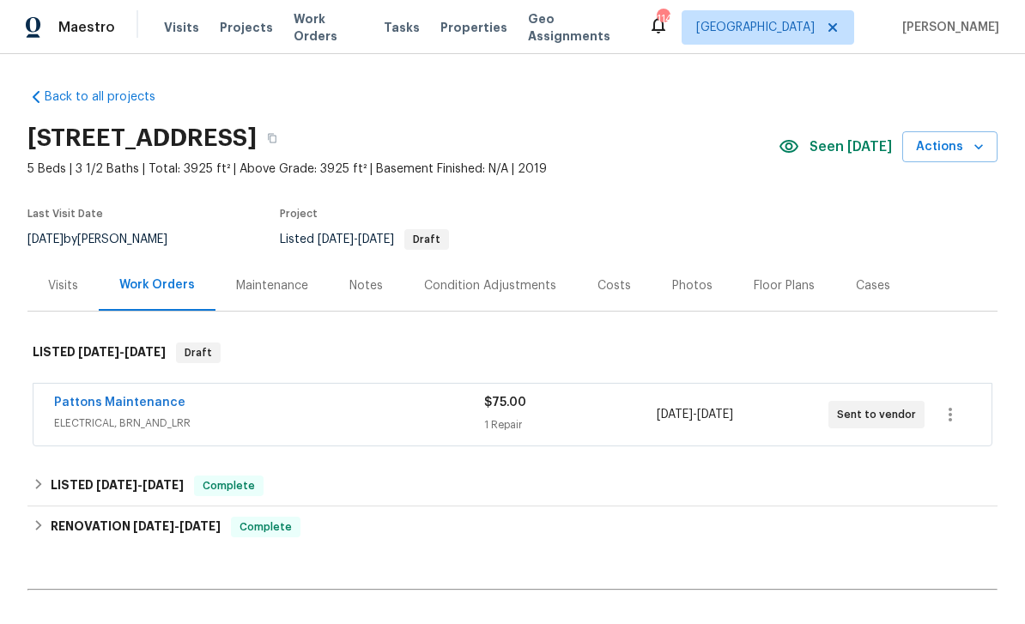
click at [277, 136] on icon "button" at bounding box center [272, 138] width 10 height 10
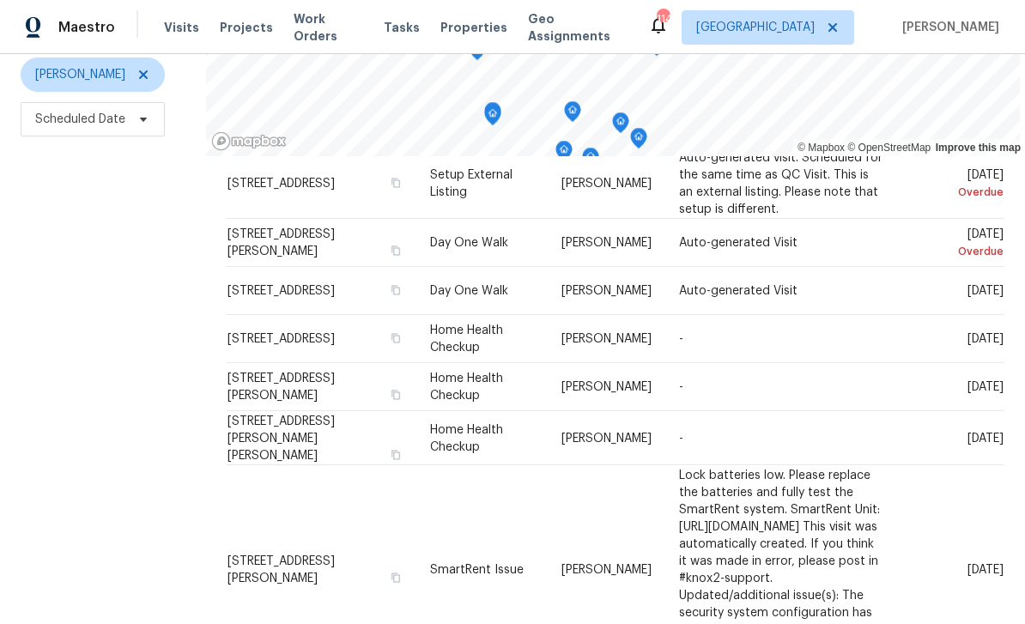
scroll to position [208, 0]
click at [0, 0] on div at bounding box center [0, 0] width 0 height 0
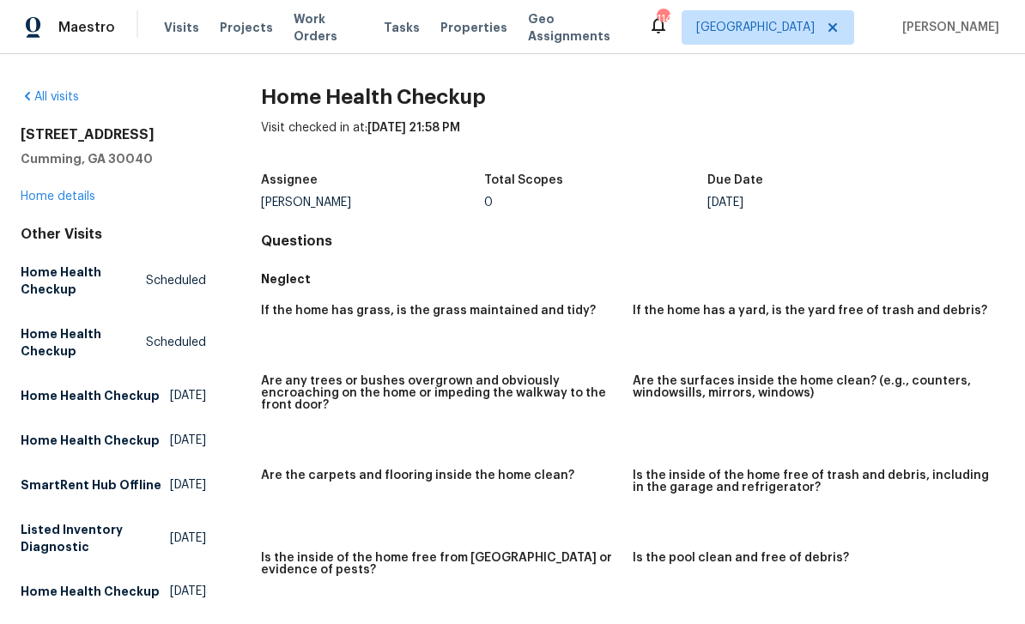
click at [44, 91] on link "All visits" at bounding box center [50, 97] width 58 height 12
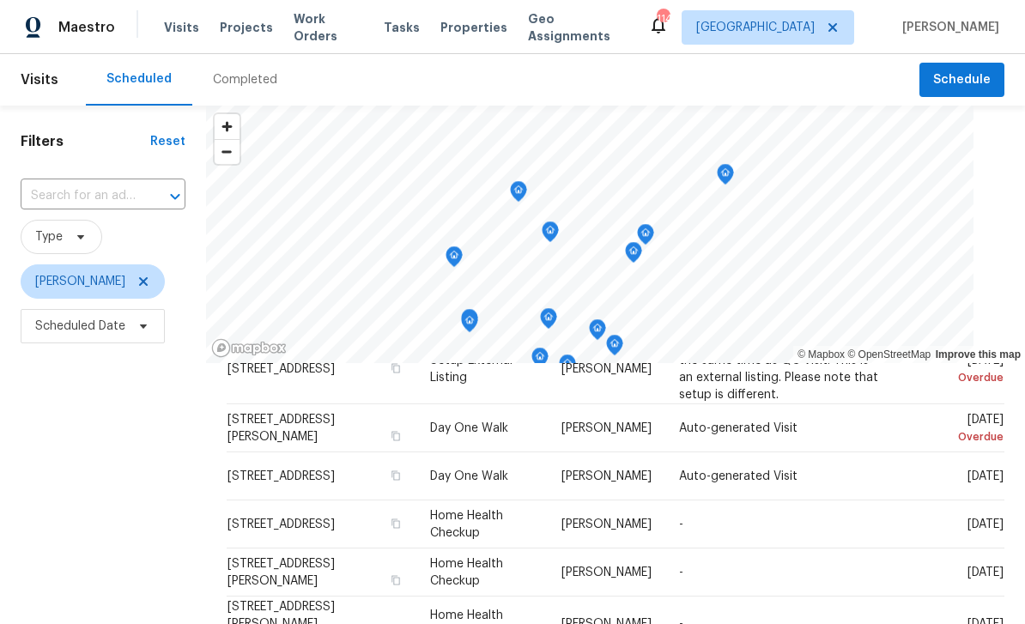
scroll to position [142, 0]
click at [0, 0] on icon at bounding box center [0, 0] width 0 height 0
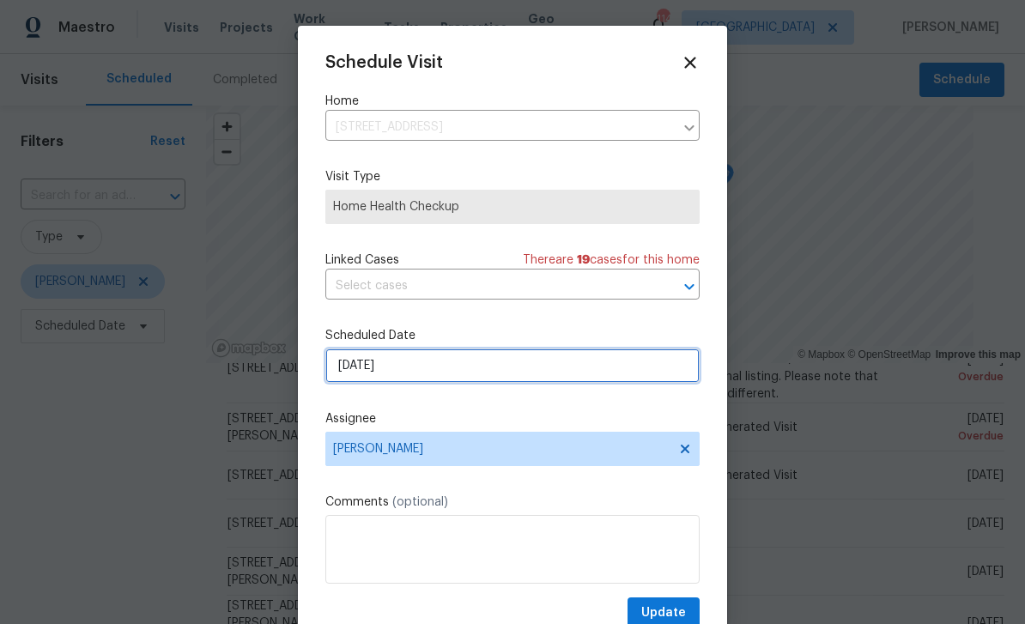
click at [628, 361] on input "[DATE]" at bounding box center [512, 365] width 374 height 34
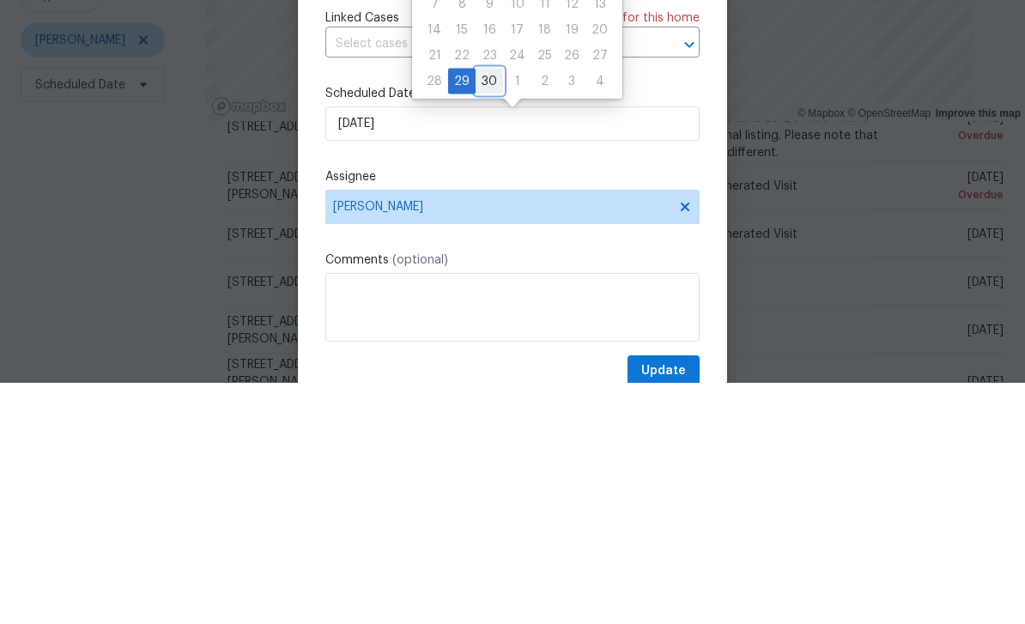
click at [487, 311] on div "30" at bounding box center [489, 323] width 27 height 24
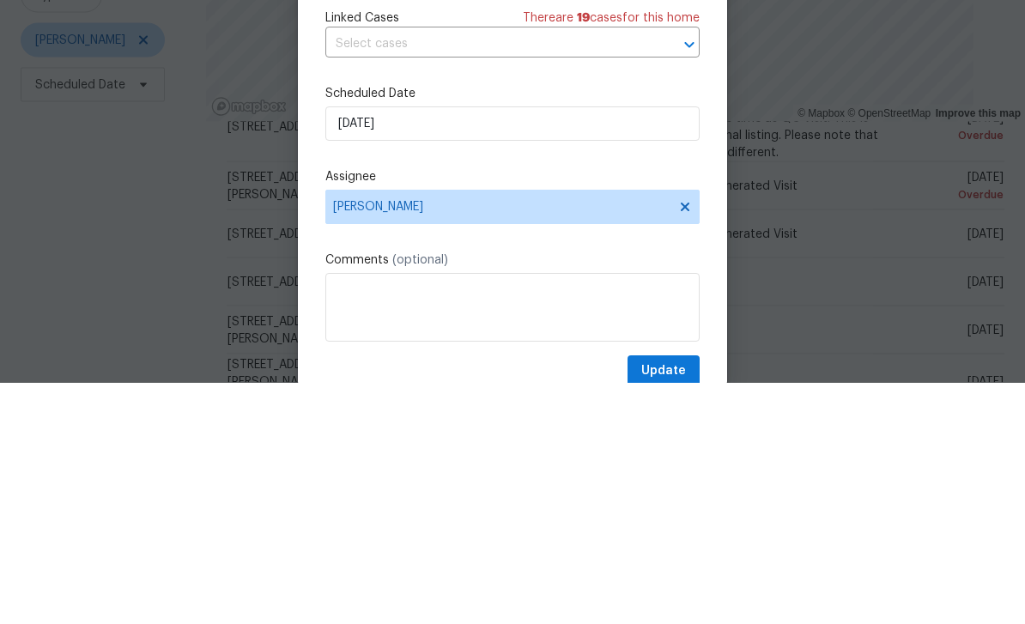
type input "[DATE]"
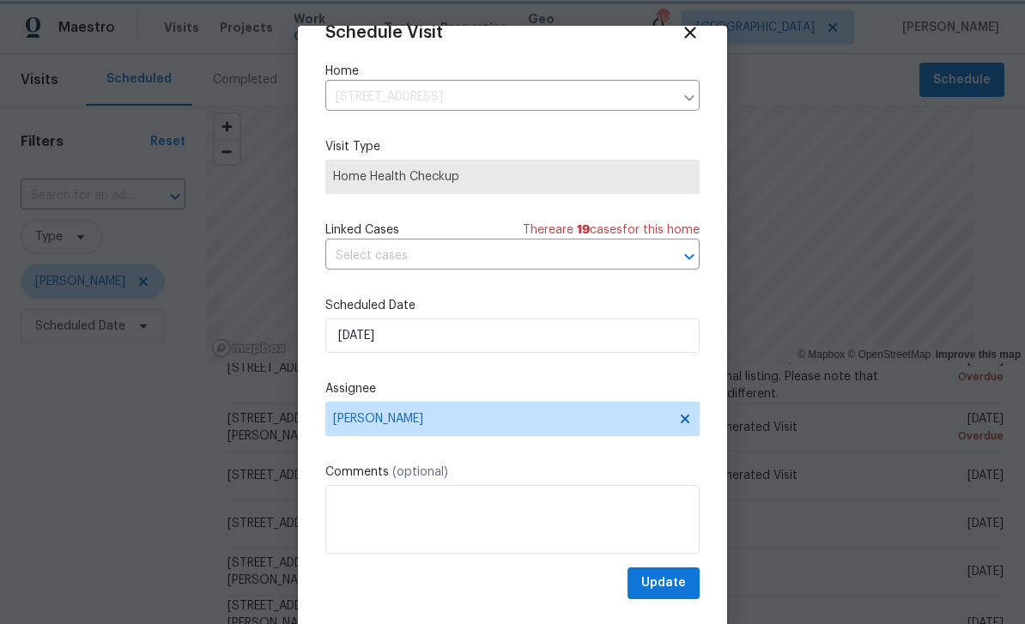
scroll to position [33, 0]
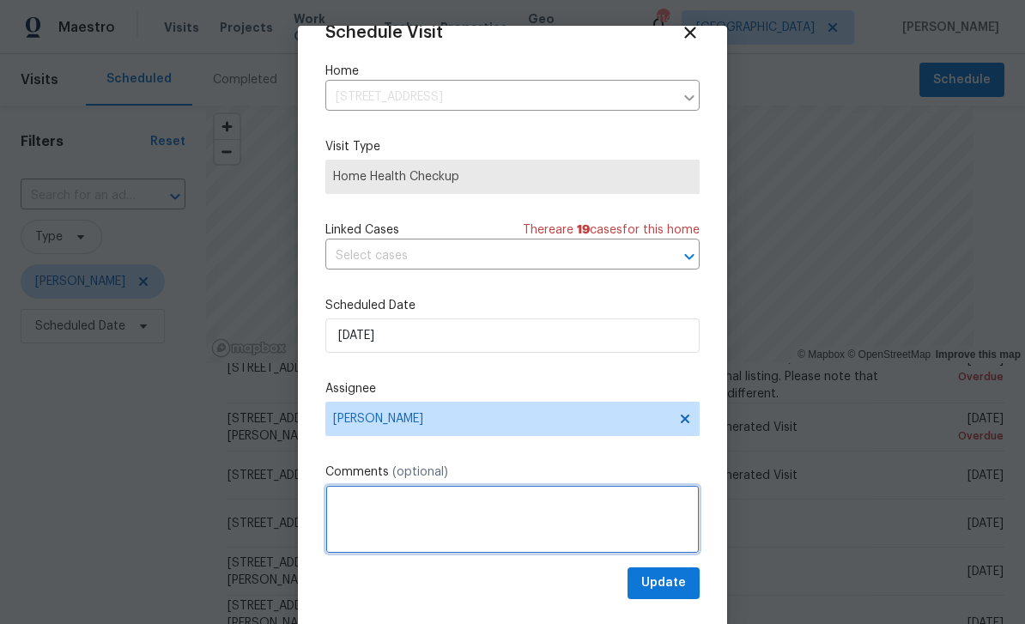
click at [643, 507] on textarea at bounding box center [512, 519] width 374 height 69
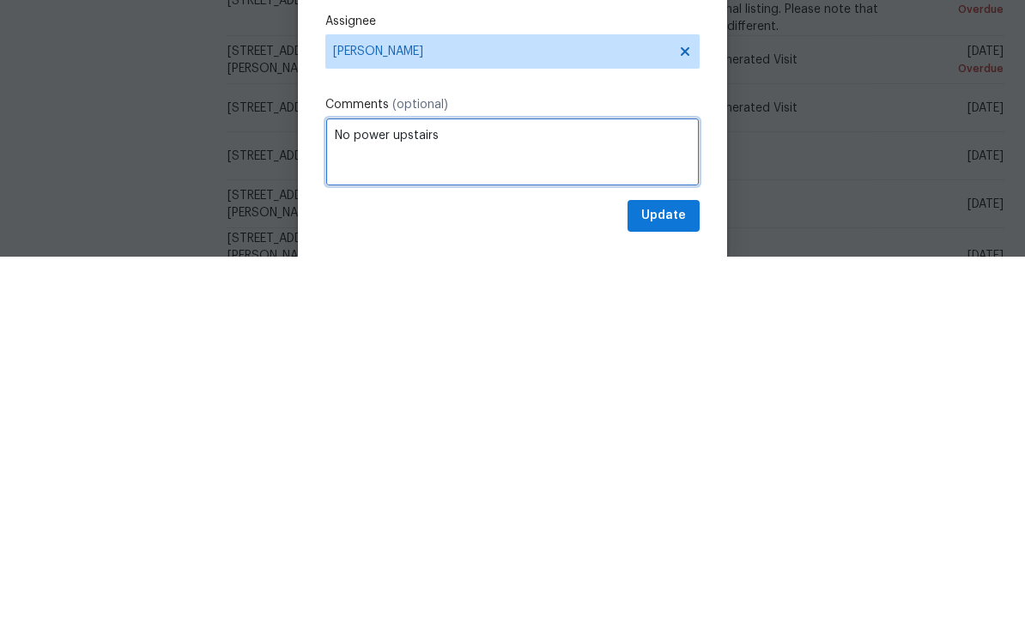
scroll to position [4, 0]
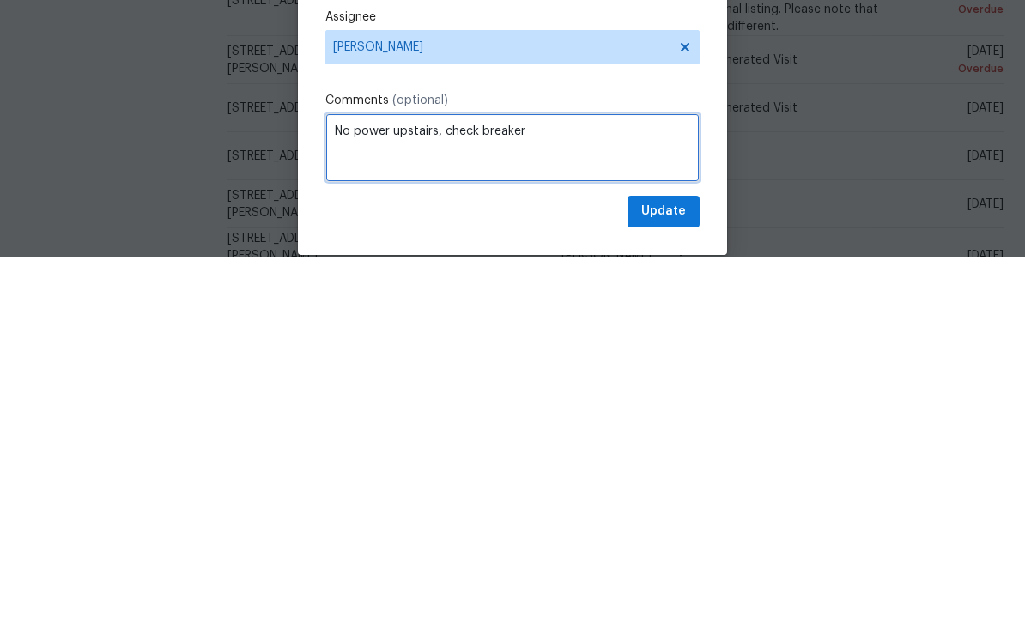
type textarea "No power upstairs, check breaker"
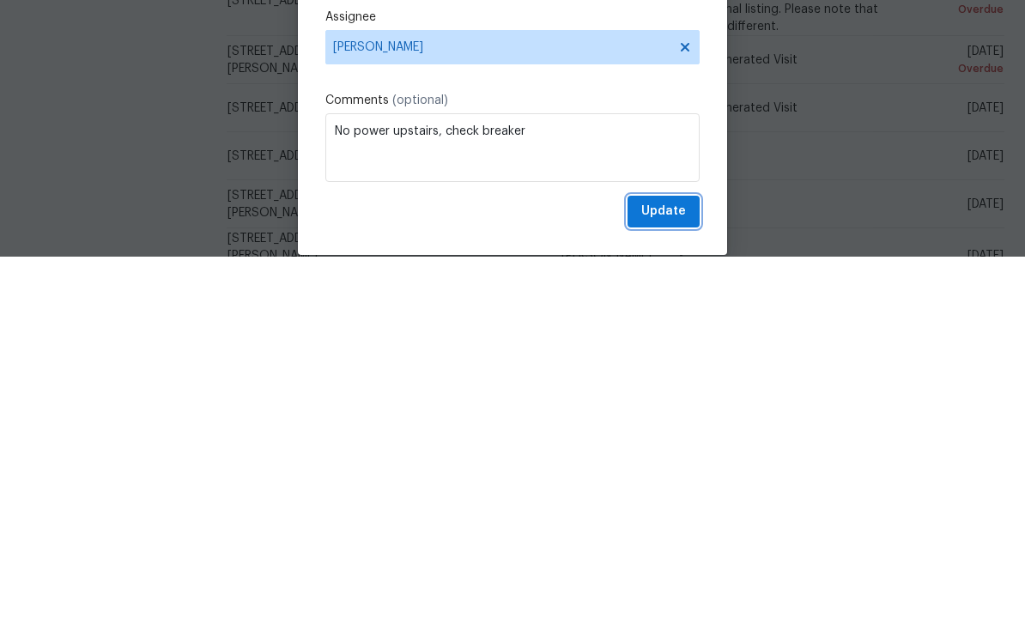
click at [673, 568] on span "Update" at bounding box center [663, 578] width 45 height 21
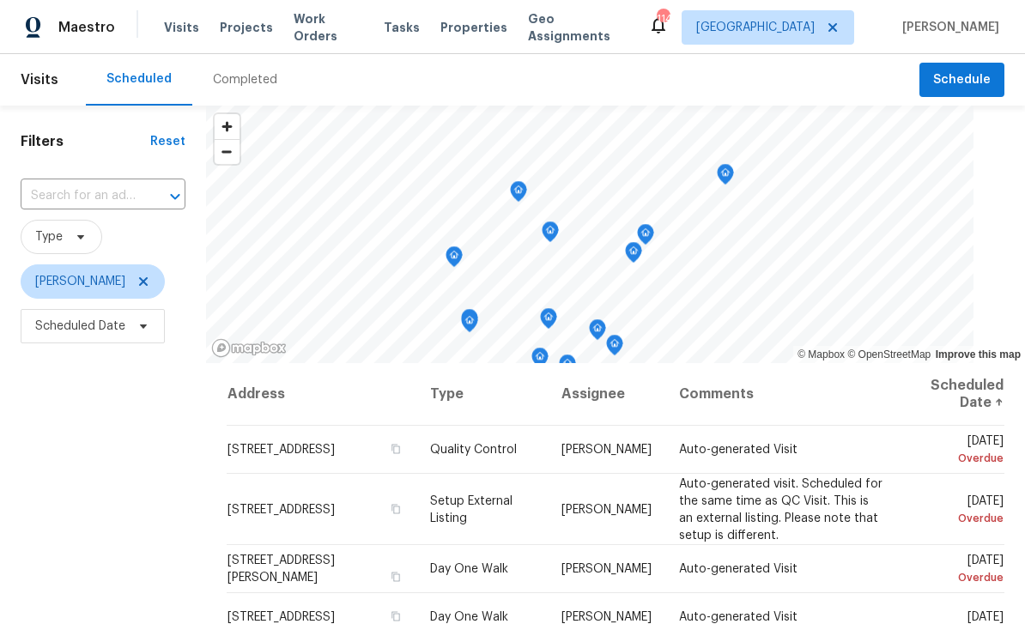
scroll to position [0, 0]
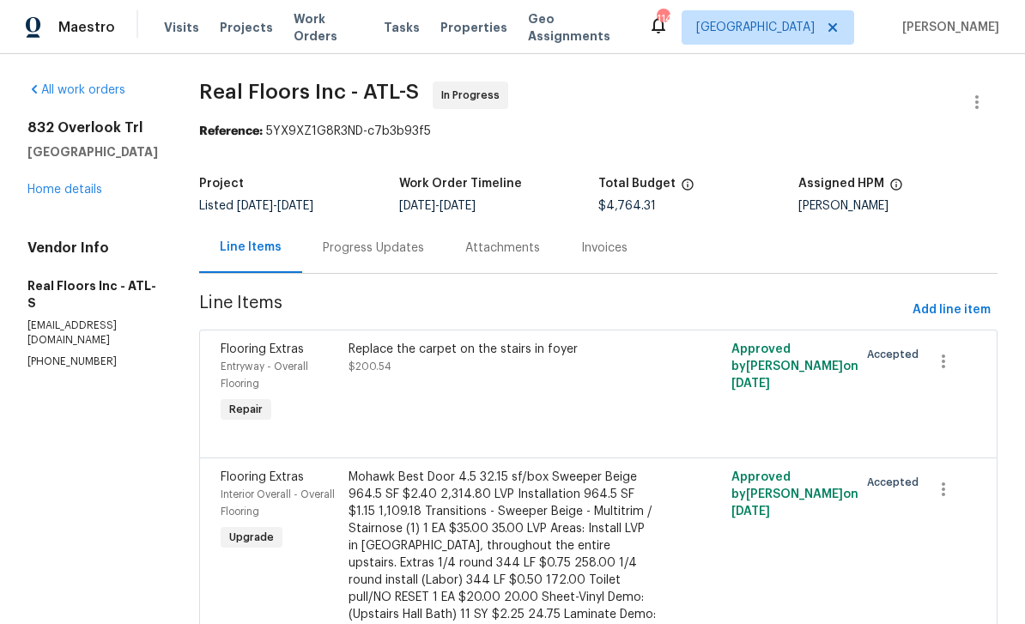
click at [53, 185] on link "Home details" at bounding box center [64, 190] width 75 height 12
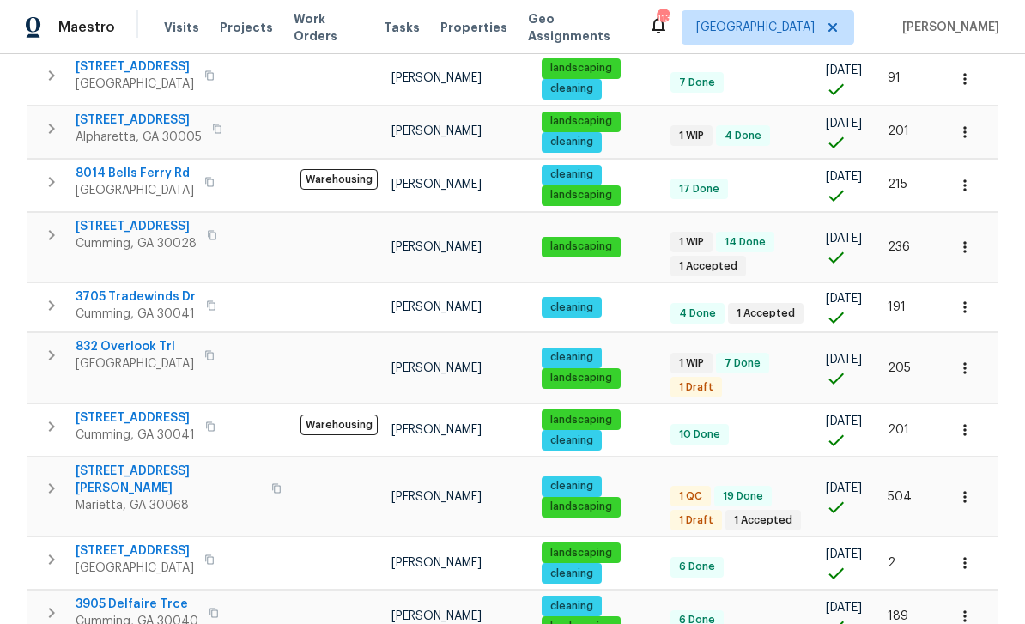
scroll to position [304, 0]
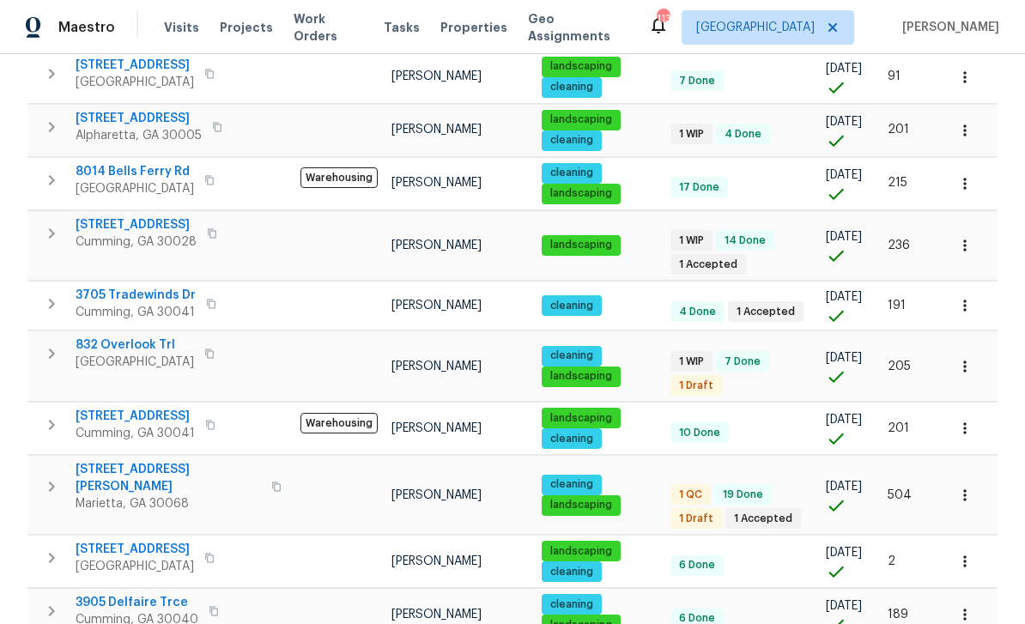
click at [213, 299] on icon "button" at bounding box center [211, 304] width 10 height 10
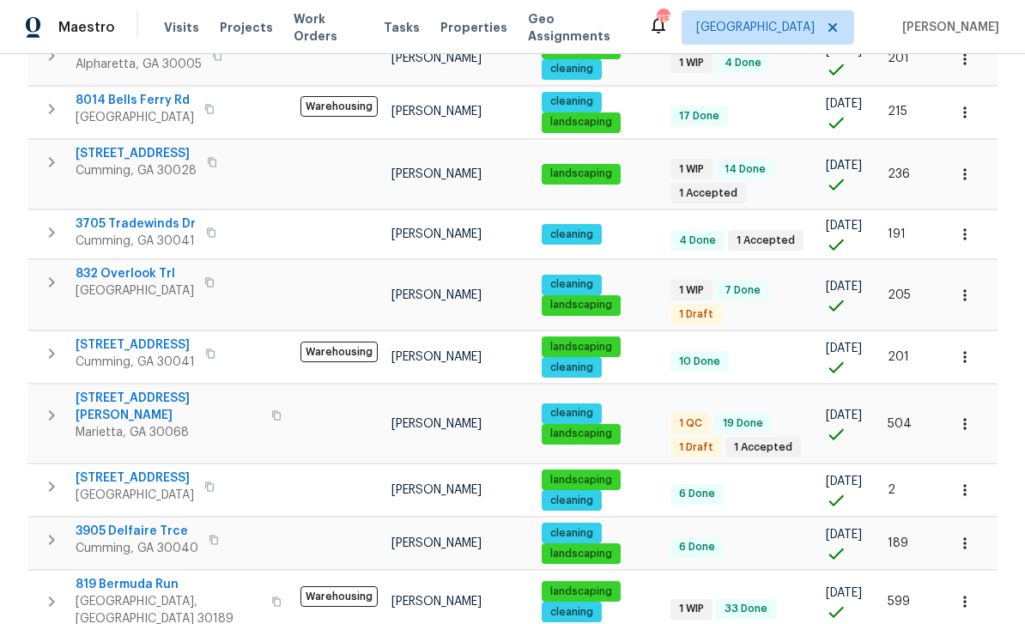
scroll to position [384, 0]
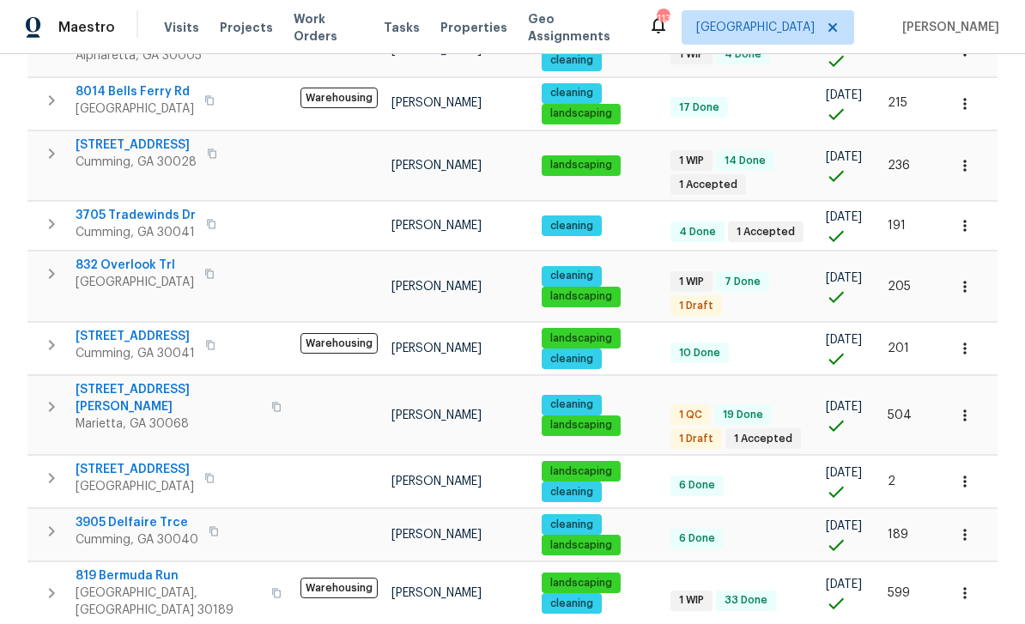
click at [205, 270] on icon "button" at bounding box center [209, 274] width 9 height 9
click at [204, 269] on icon "button" at bounding box center [209, 274] width 10 height 10
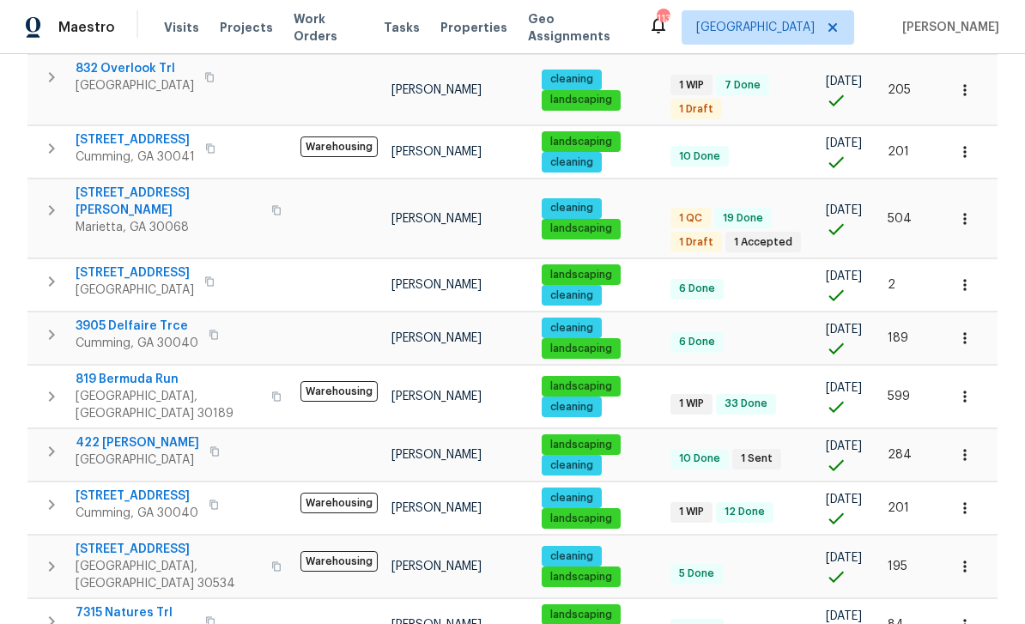
scroll to position [584, 0]
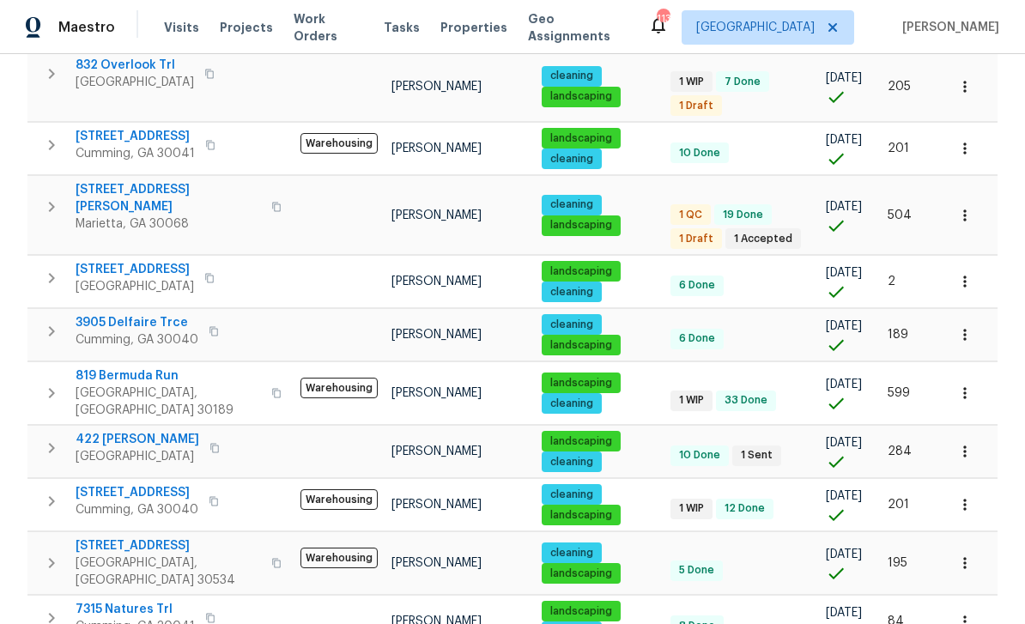
click at [273, 389] on icon "button" at bounding box center [277, 393] width 9 height 9
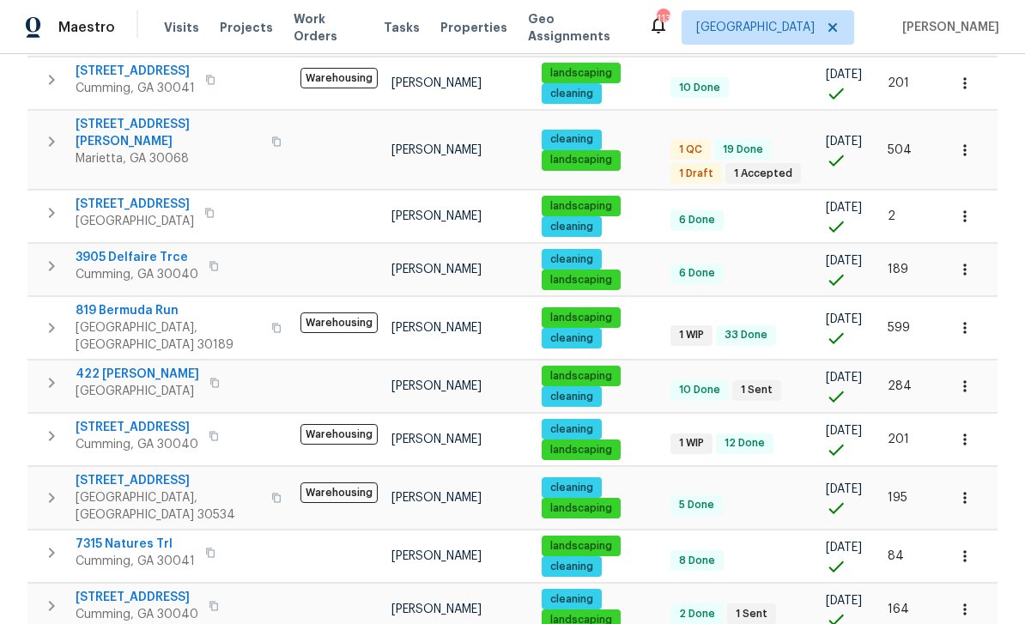
scroll to position [657, 0]
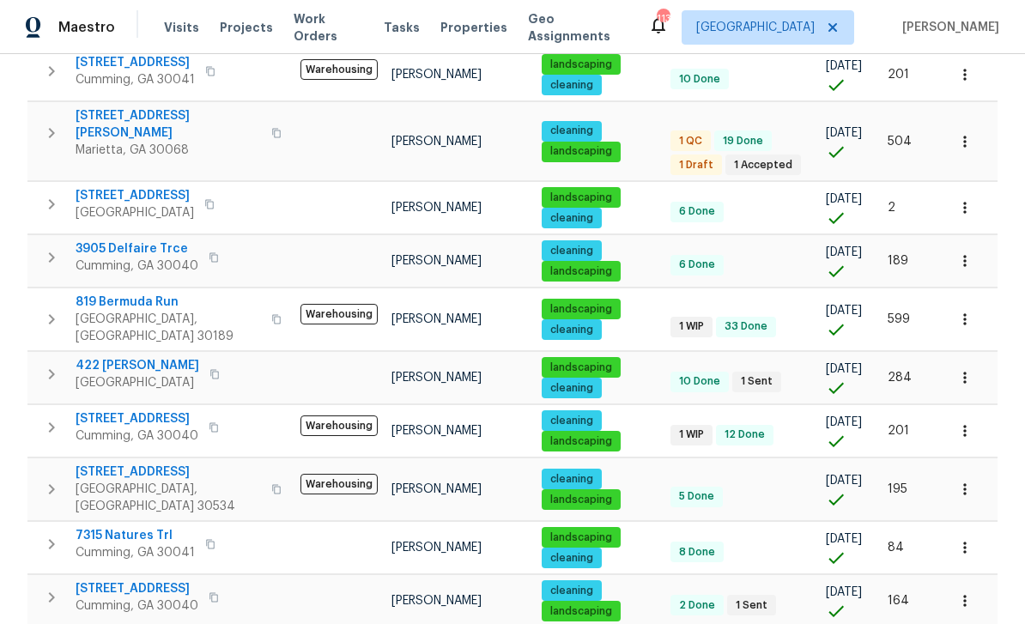
click at [124, 410] on span "2985 Whittier Way" at bounding box center [137, 418] width 123 height 17
click at [210, 423] on icon "button" at bounding box center [213, 427] width 9 height 9
click at [972, 422] on icon "button" at bounding box center [964, 430] width 17 height 17
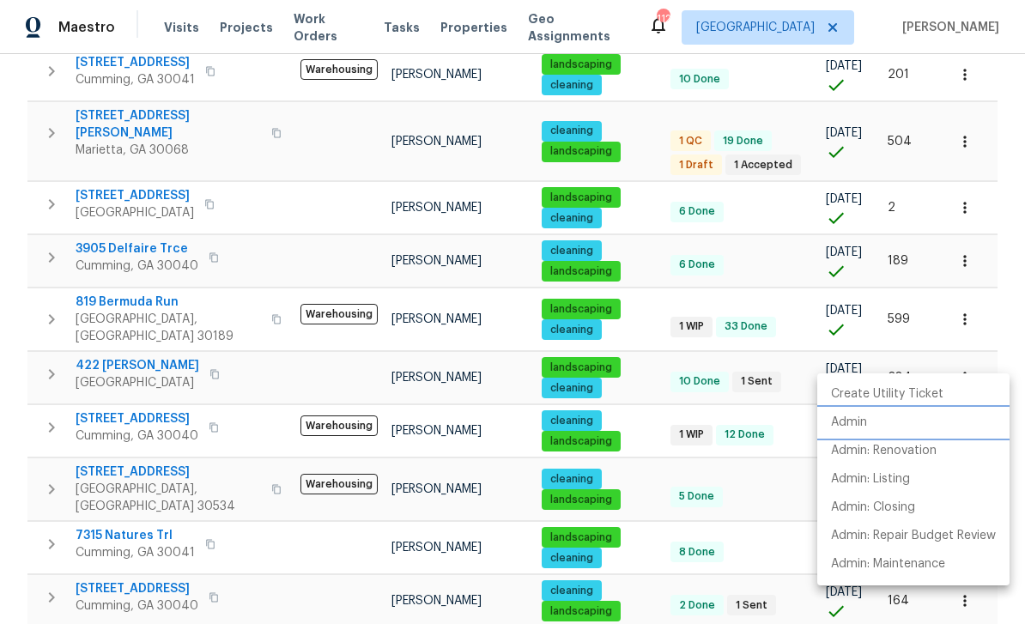
click at [858, 421] on p "Admin" at bounding box center [849, 423] width 36 height 18
click at [125, 344] on div at bounding box center [512, 312] width 1025 height 624
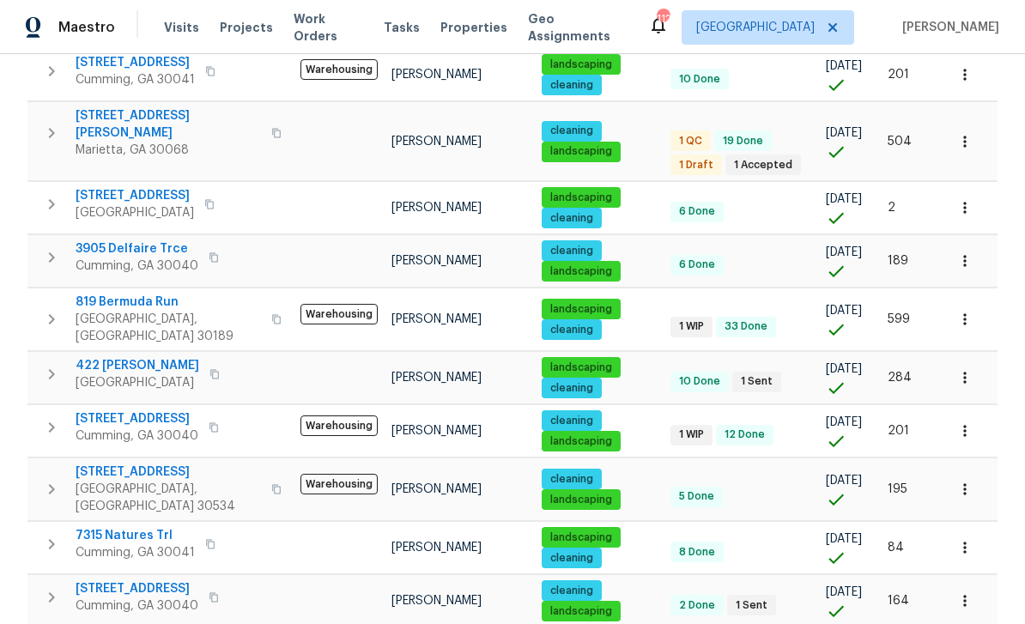
click at [130, 410] on span "2985 Whittier Way" at bounding box center [137, 418] width 123 height 17
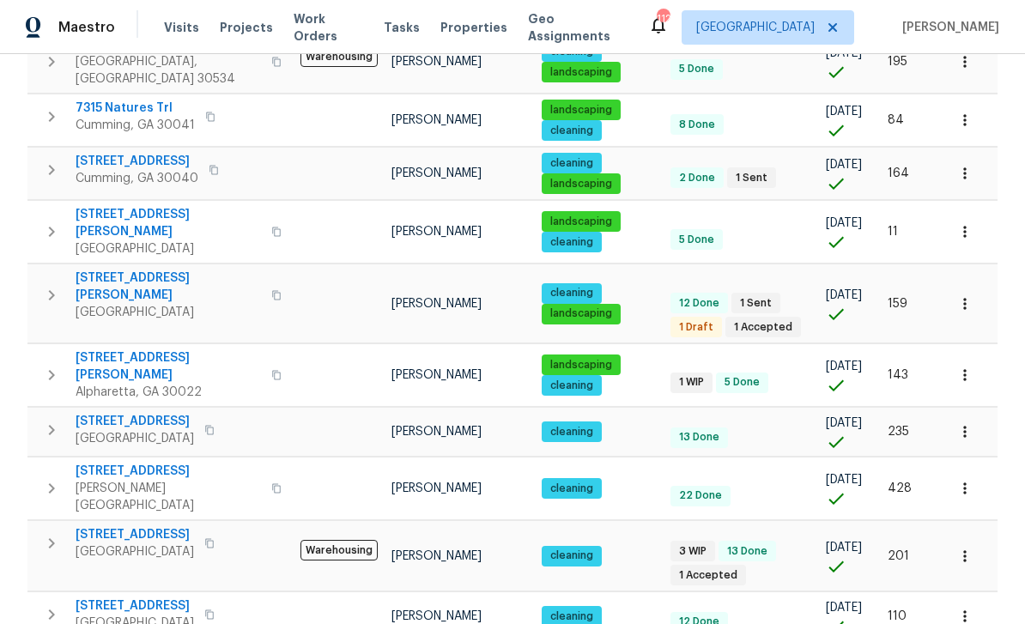
scroll to position [55, 0]
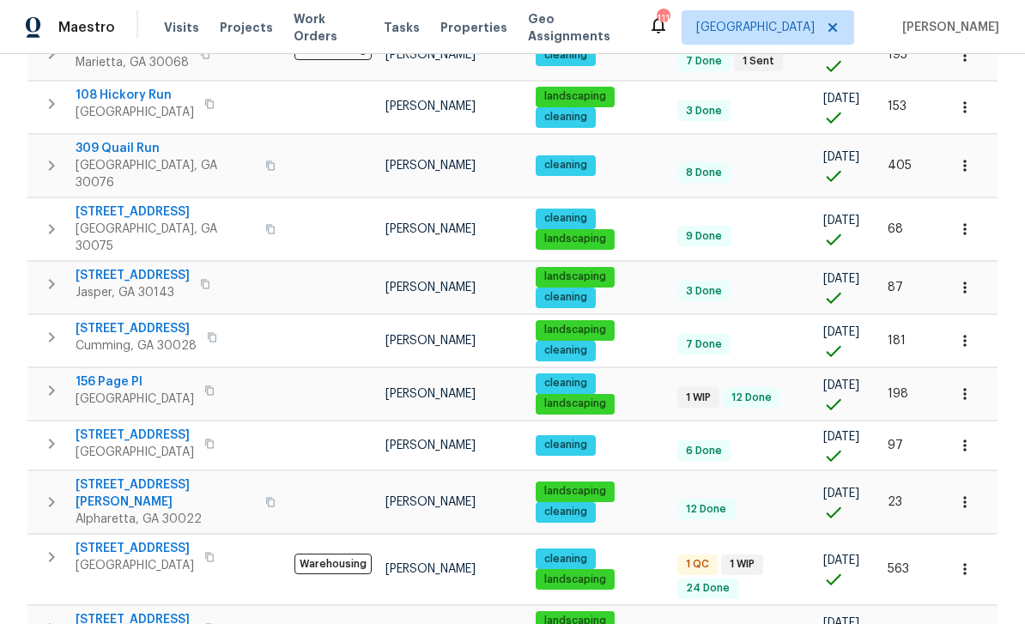
scroll to position [373, 0]
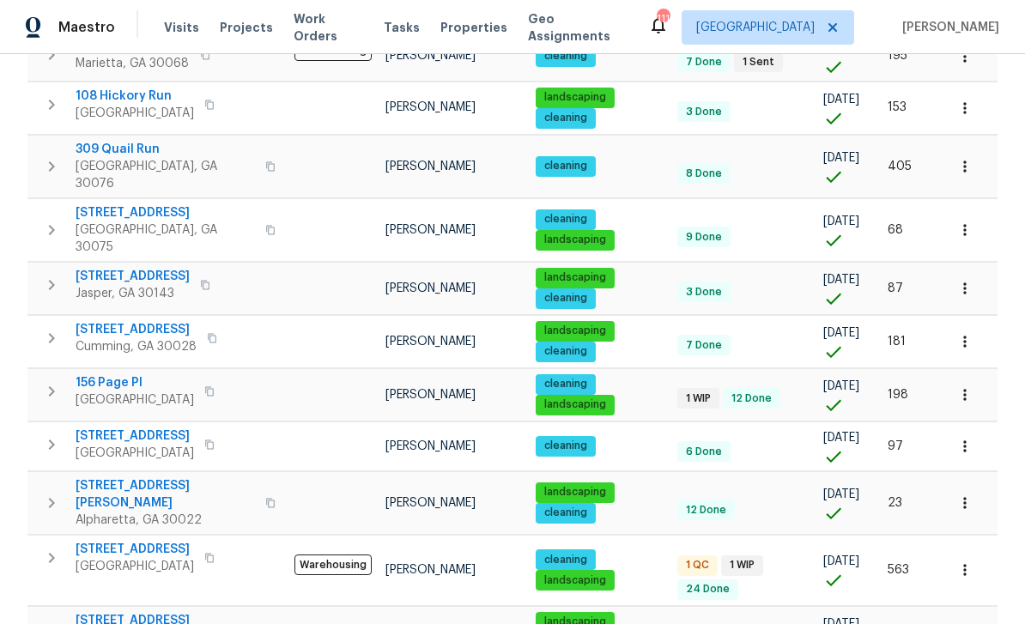
click at [220, 546] on button "button" at bounding box center [209, 558] width 21 height 24
click at [199, 379] on button "button" at bounding box center [209, 391] width 21 height 24
click at [204, 386] on icon "button" at bounding box center [209, 391] width 10 height 10
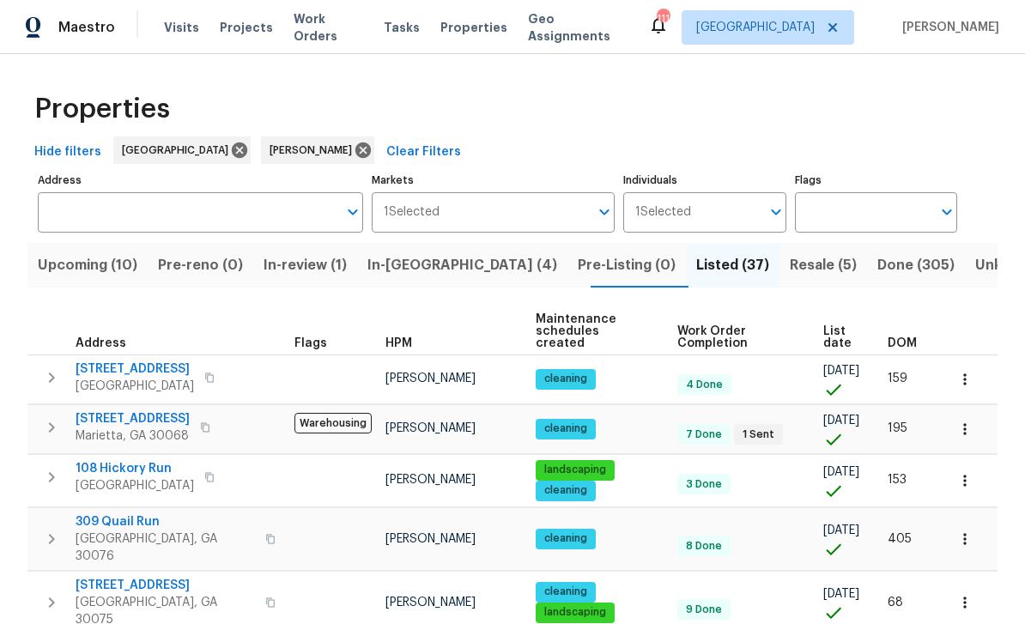
scroll to position [0, 0]
click at [790, 253] on span "Resale (5)" at bounding box center [823, 265] width 67 height 24
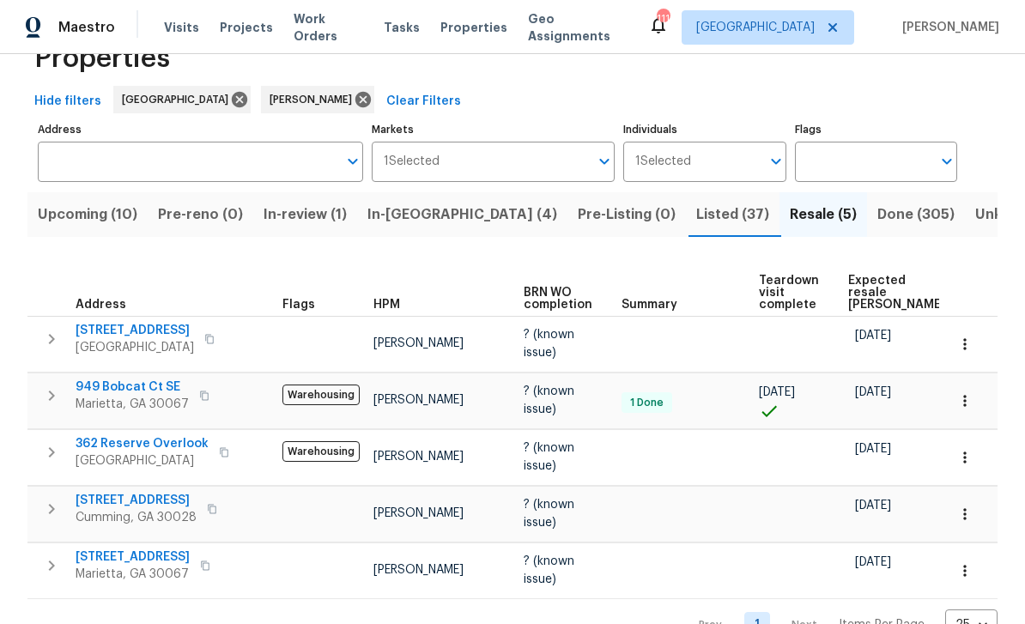
scroll to position [48, 0]
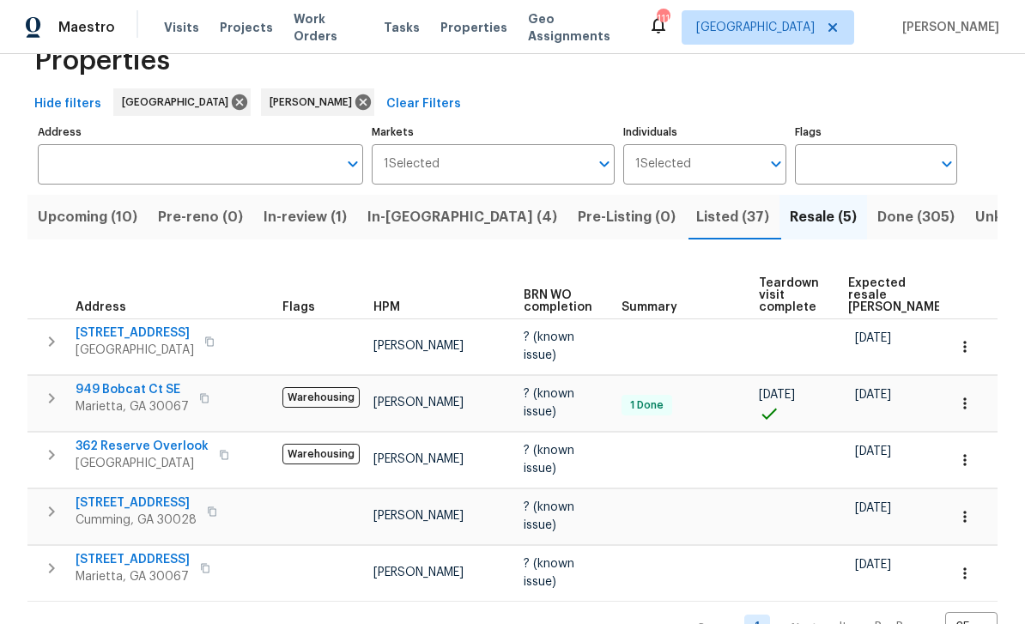
click at [91, 223] on span "Upcoming (10)" at bounding box center [88, 217] width 100 height 24
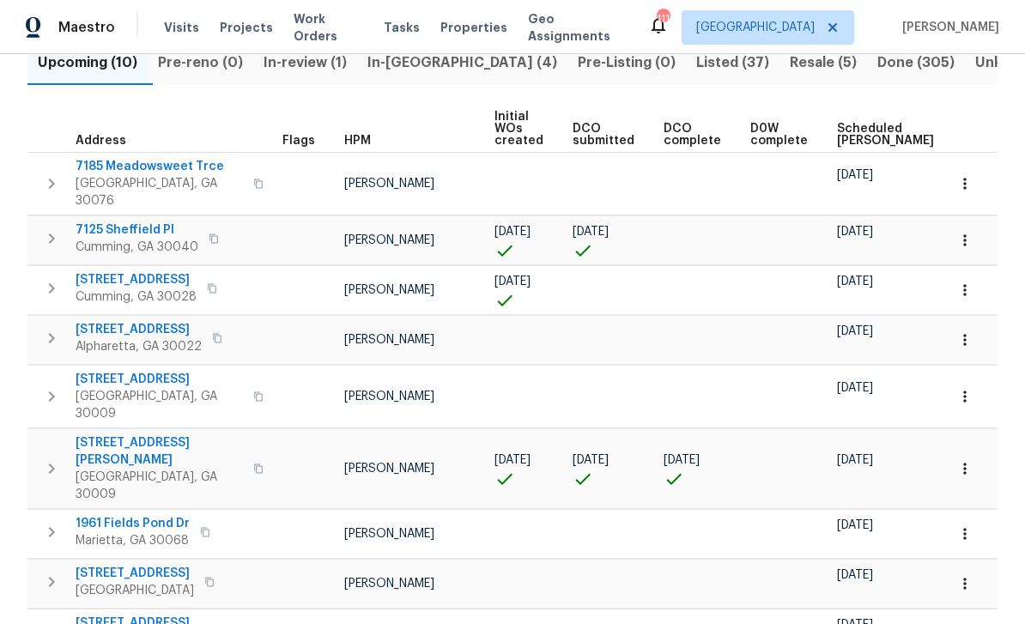
scroll to position [191, 0]
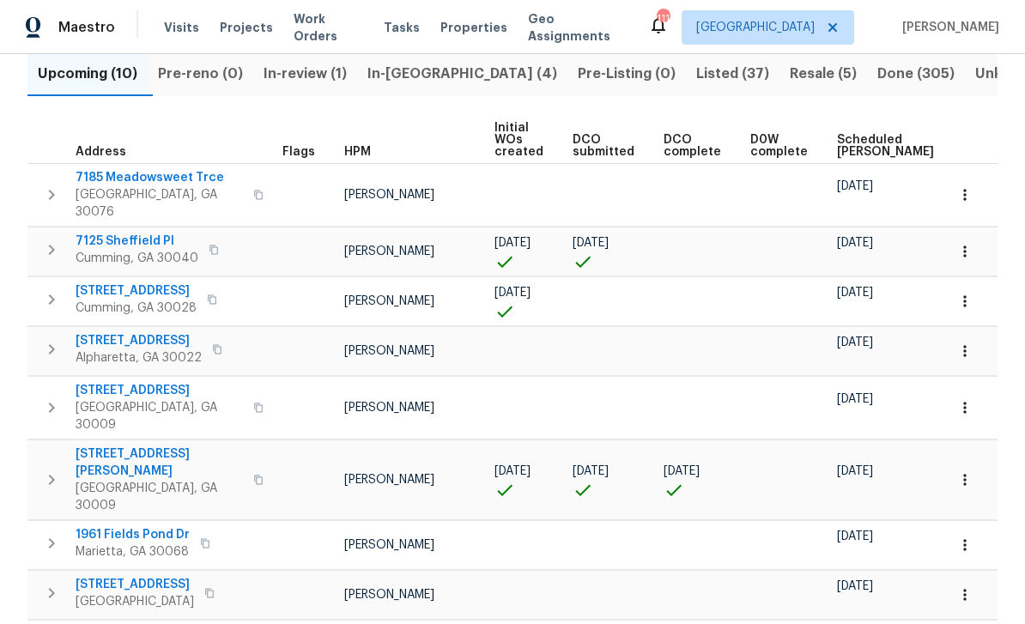
click at [123, 445] on span "545 Hanlon Way" at bounding box center [159, 462] width 167 height 34
click at [968, 471] on icon "button" at bounding box center [964, 479] width 17 height 17
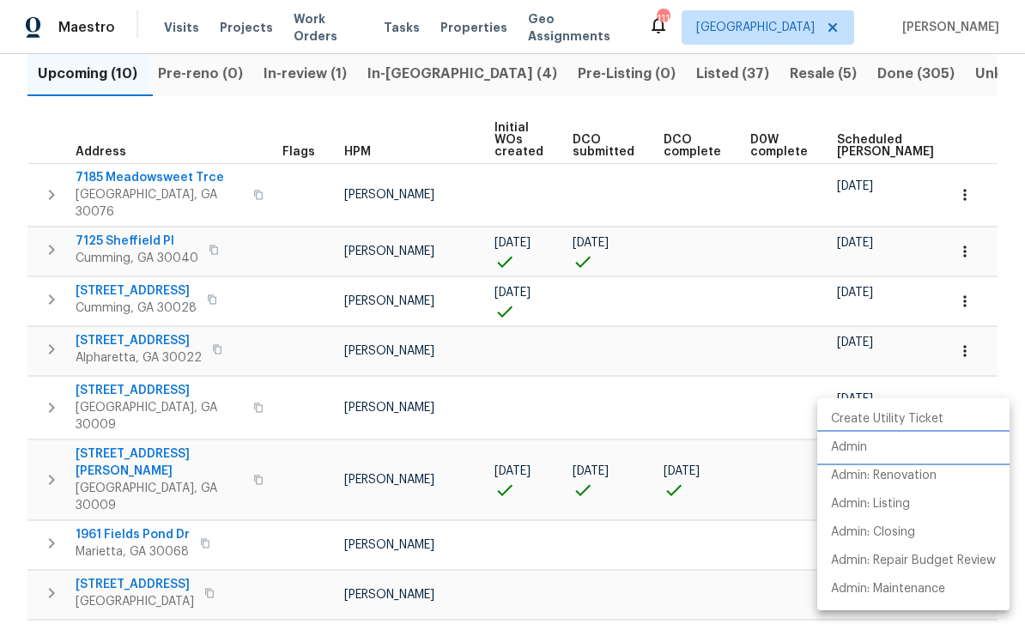
click at [856, 447] on p "Admin" at bounding box center [849, 448] width 36 height 18
click at [221, 439] on div at bounding box center [512, 312] width 1025 height 624
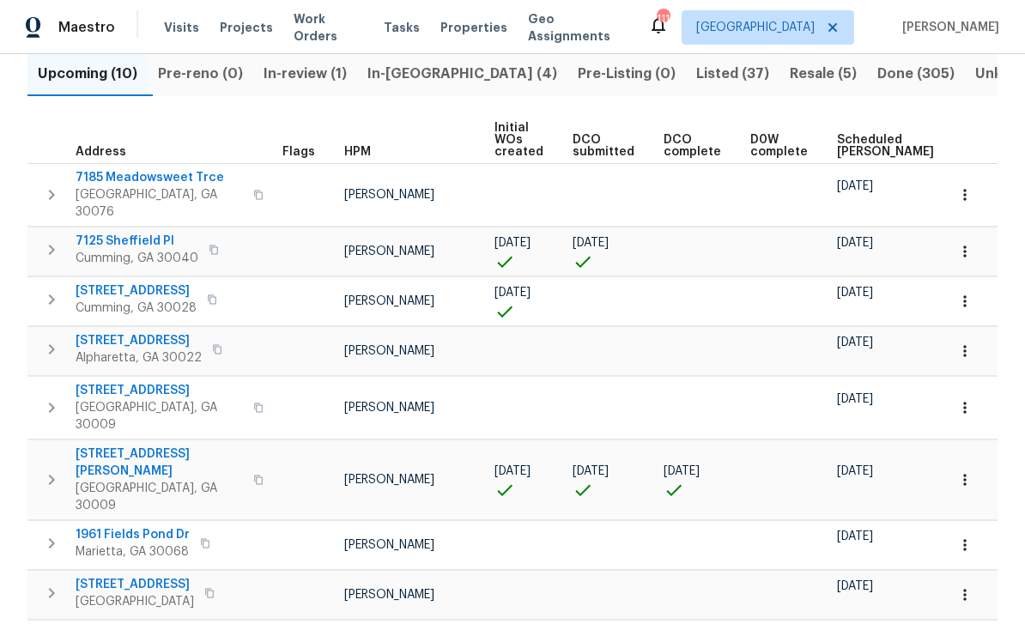
click at [253, 475] on icon "button" at bounding box center [258, 480] width 10 height 10
click at [248, 451] on button "button" at bounding box center [258, 480] width 21 height 58
click at [966, 474] on icon "button" at bounding box center [964, 479] width 3 height 11
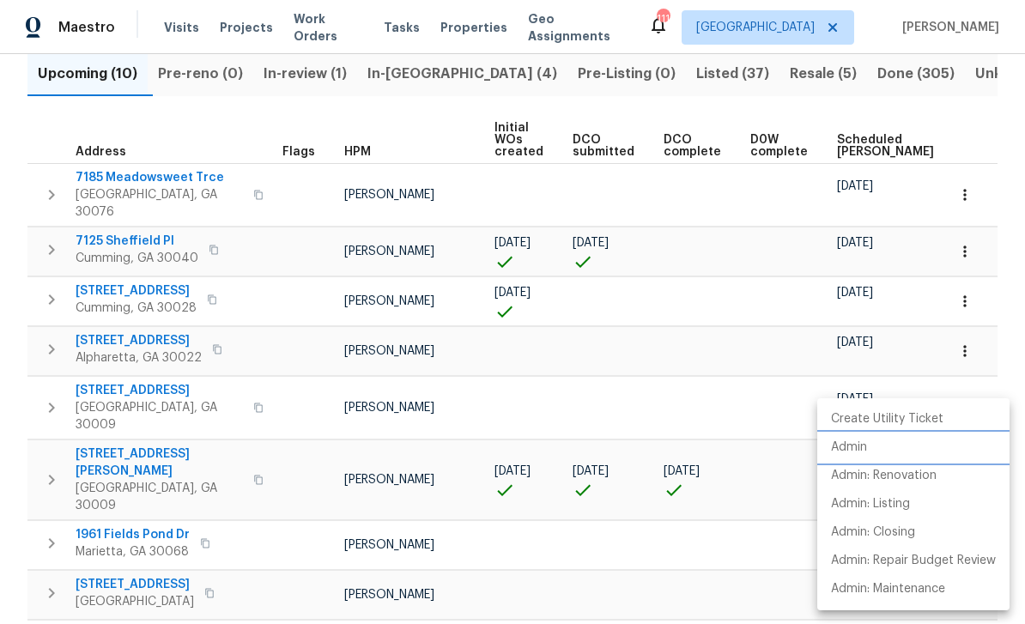
click at [852, 450] on p "Admin" at bounding box center [849, 448] width 36 height 18
click at [122, 425] on div at bounding box center [512, 312] width 1025 height 624
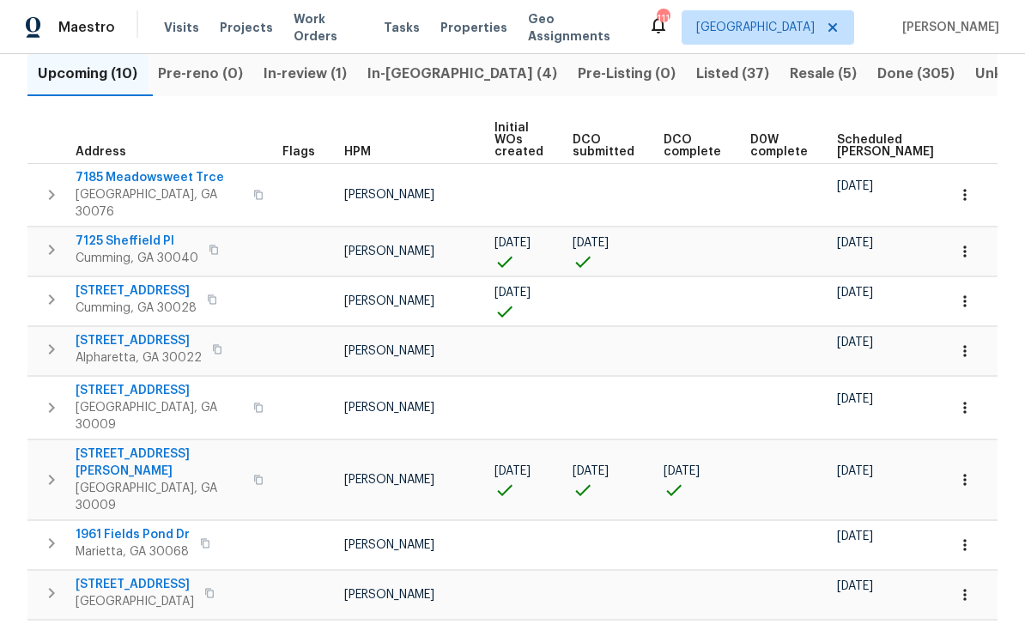
click at [129, 445] on span "545 Hanlon Way" at bounding box center [159, 462] width 167 height 34
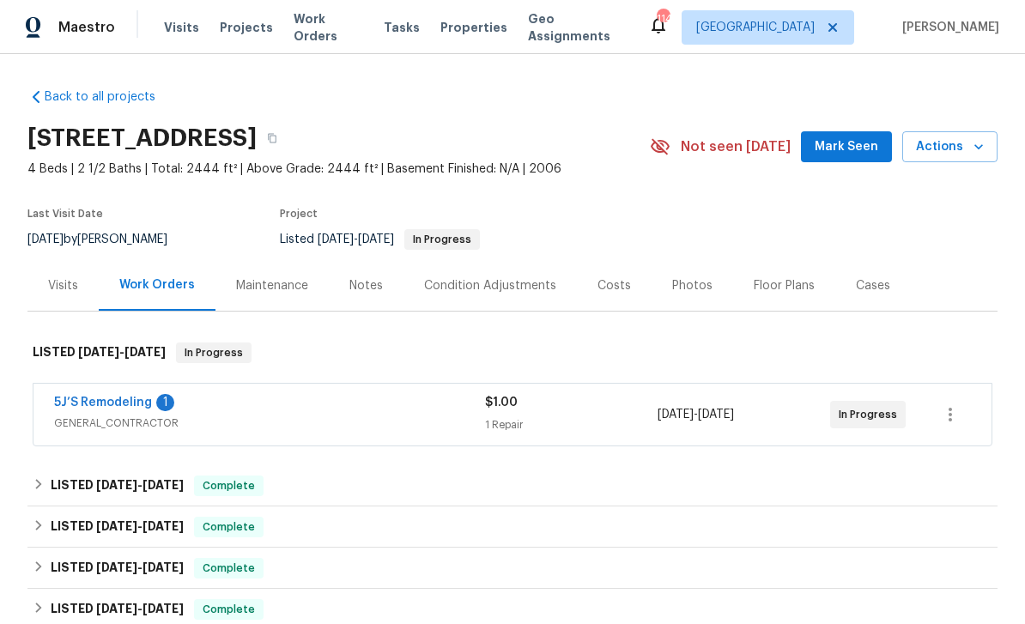
click at [96, 403] on link "5J’S Remodeling" at bounding box center [103, 403] width 98 height 12
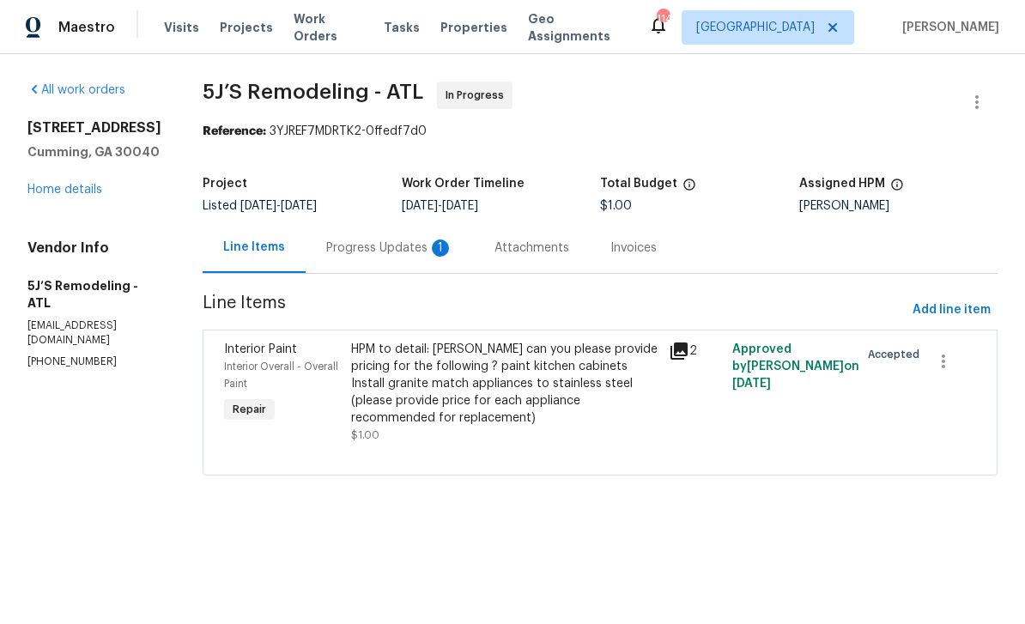
click at [365, 245] on div "Progress Updates 1" at bounding box center [389, 247] width 127 height 17
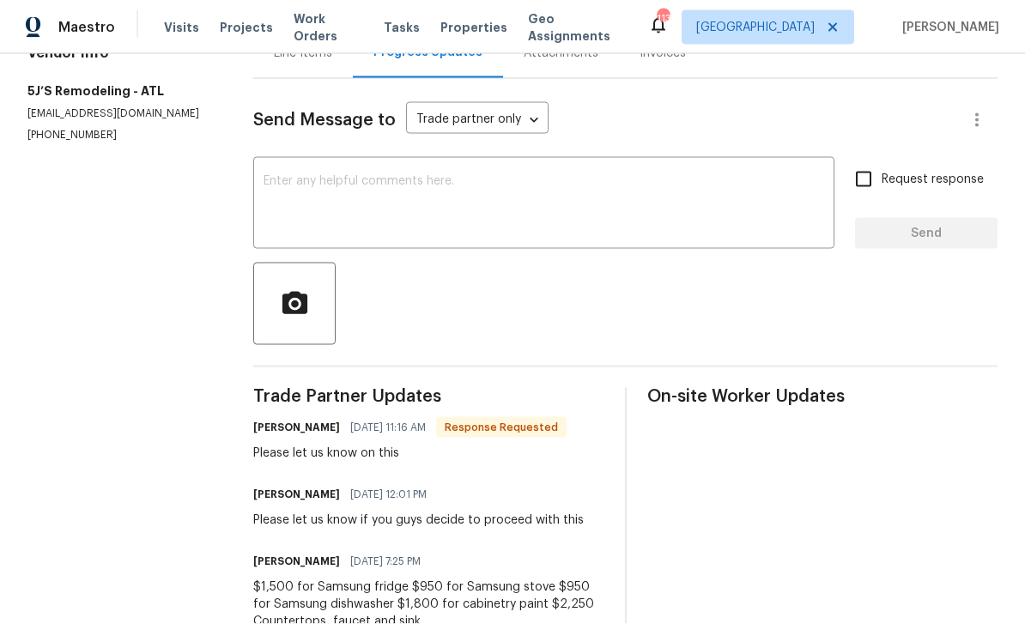
scroll to position [55, 0]
click at [234, 493] on div "All work orders [STREET_ADDRESS] Home details Vendor Info 5J’S Remodeling - ATL…" at bounding box center [512, 268] width 1025 height 819
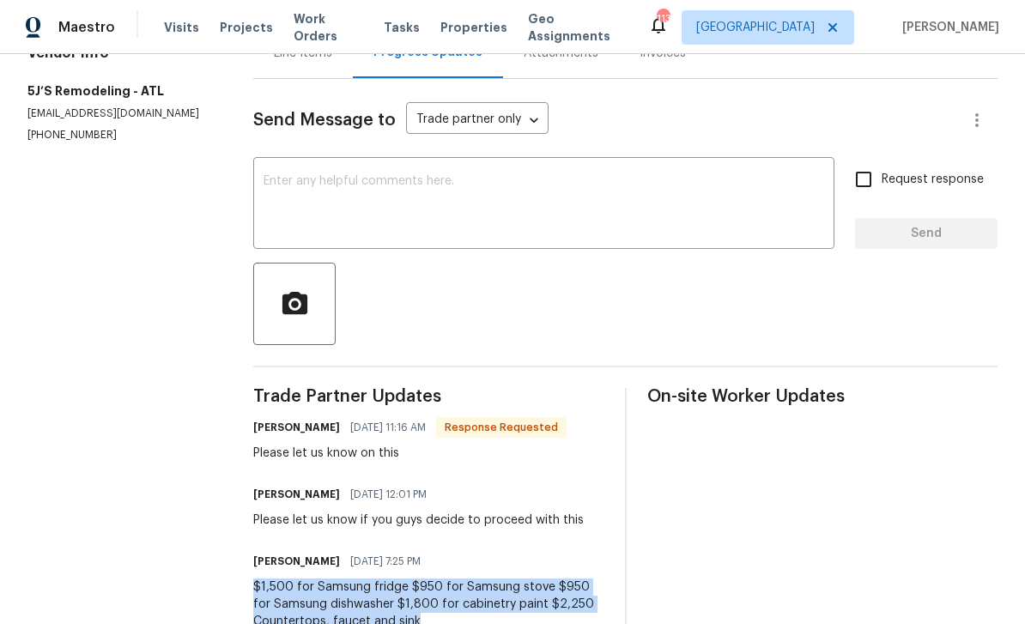
copy div "$1,500 for Samsung fridge $950 for Samsung stove $950 for Samsung dishwasher $1…"
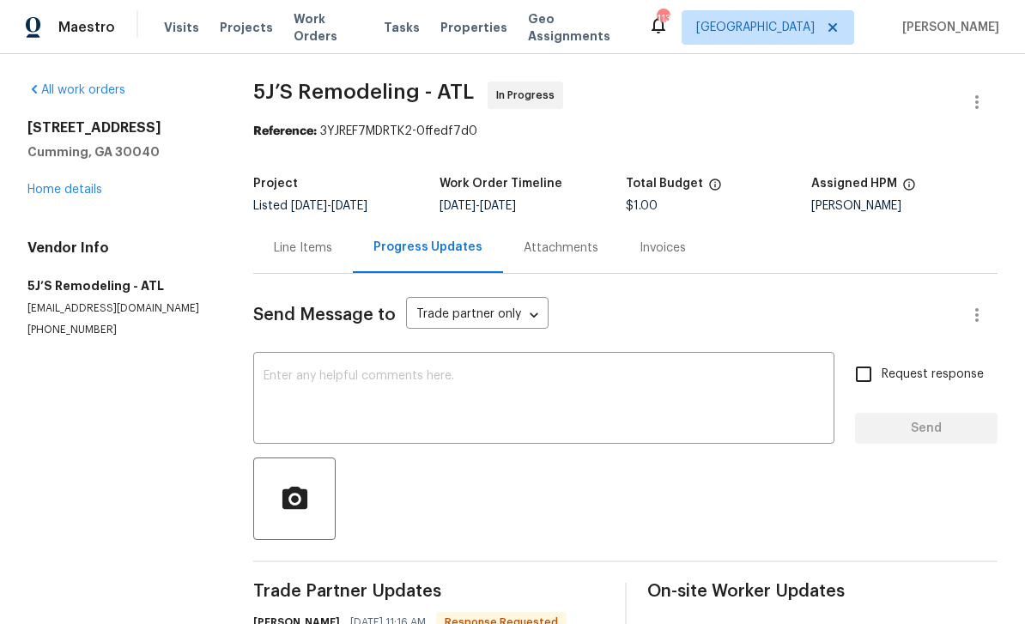
scroll to position [0, 0]
click at [294, 370] on textarea at bounding box center [544, 400] width 561 height 60
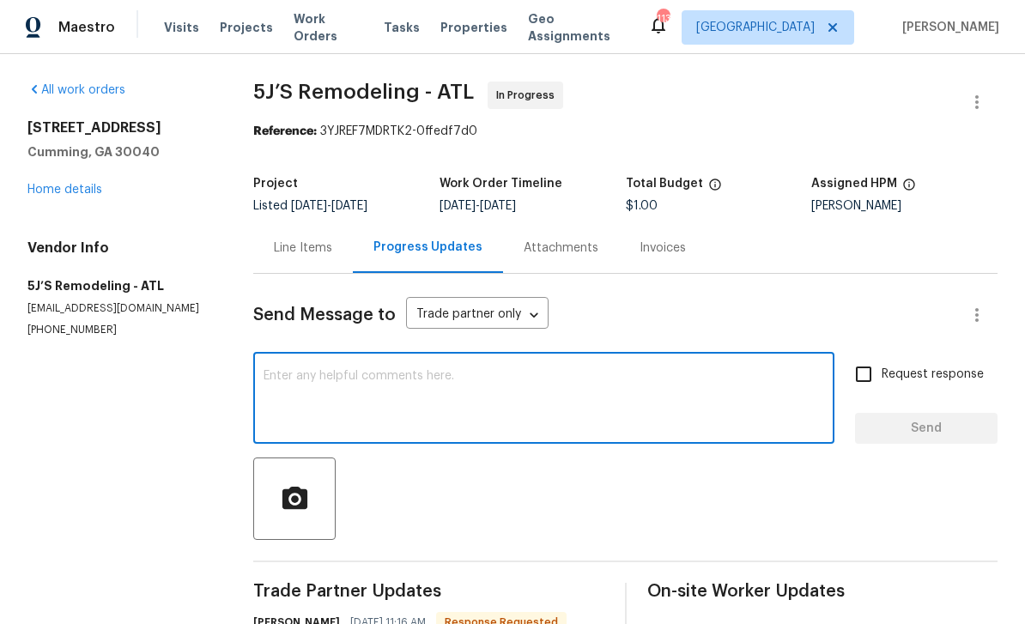
click at [300, 373] on textarea at bounding box center [544, 400] width 561 height 60
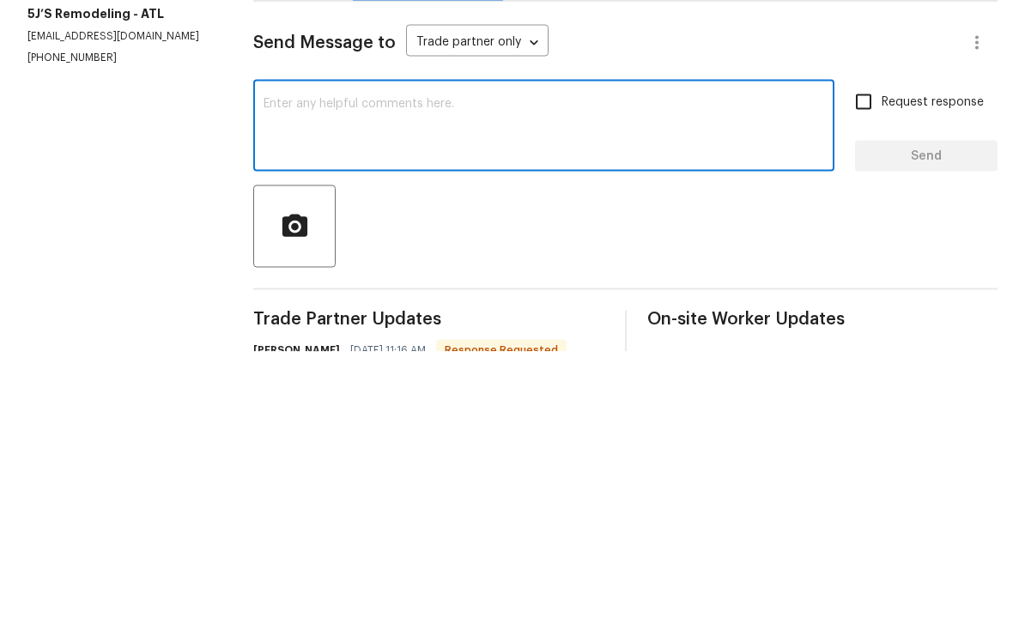
paste textarea "[PERSON_NAME] - please [PERSON_NAME] property and paint kitchen cabinets and in…"
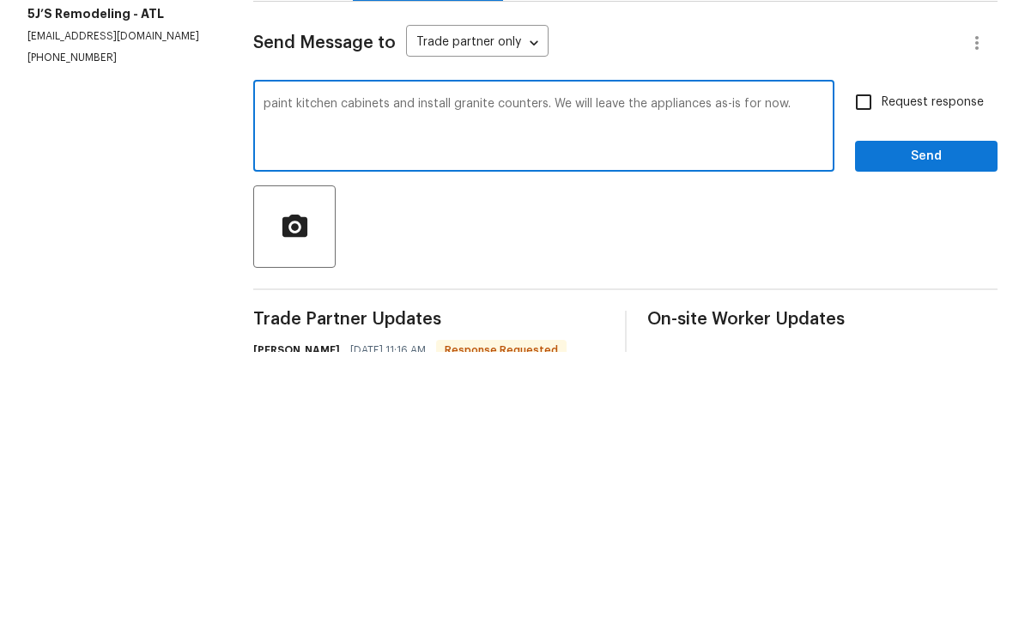
type textarea "paint kitchen cabinets and install granite counters. We will leave the applianc…"
click at [861, 356] on input "Request response" at bounding box center [863, 374] width 36 height 36
checkbox input "true"
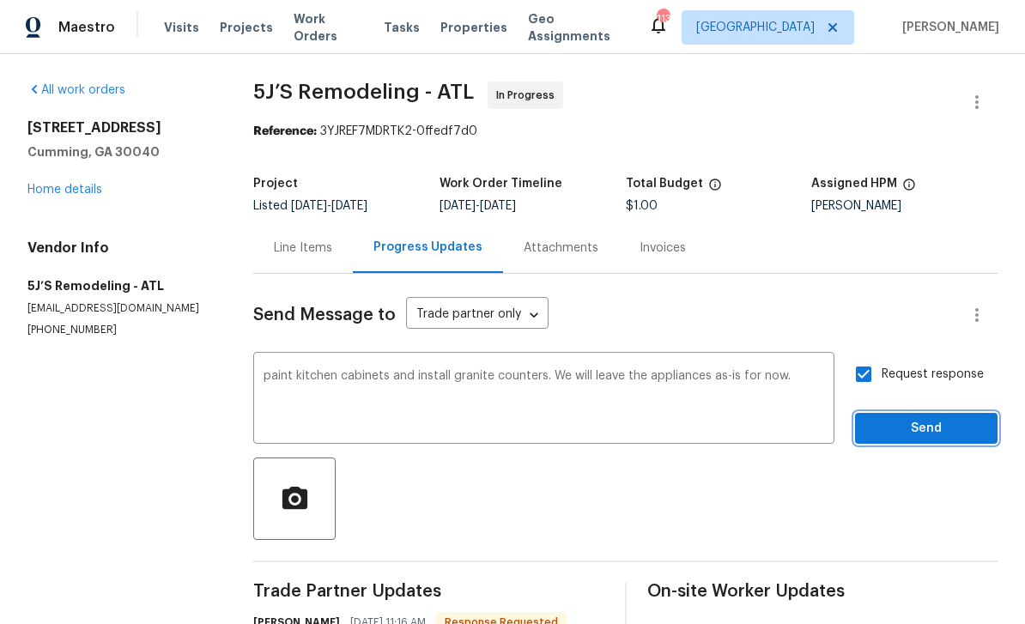
click at [924, 418] on span "Send" at bounding box center [926, 428] width 115 height 21
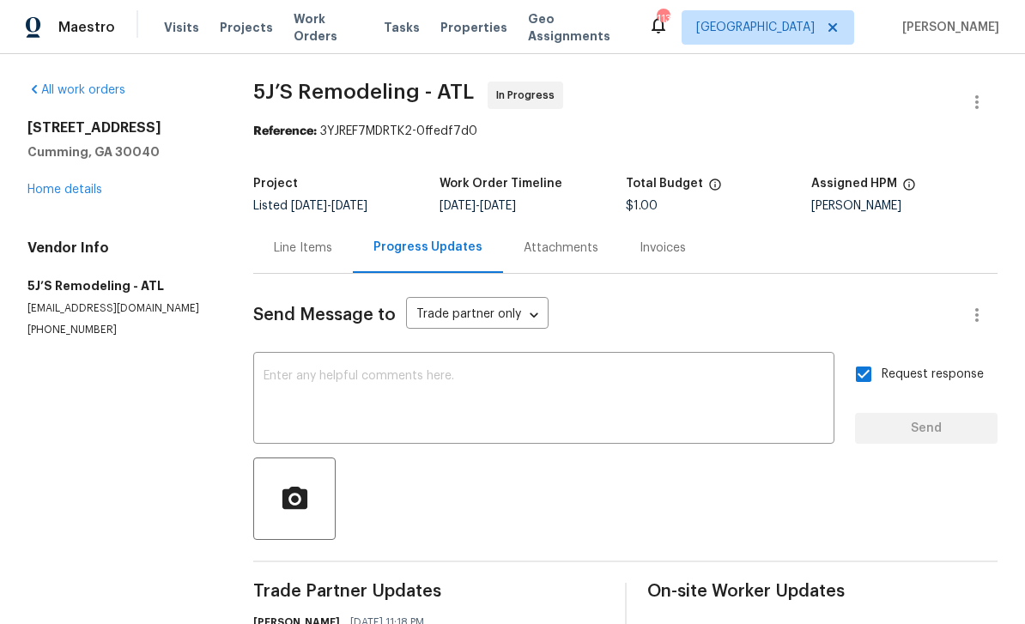
scroll to position [0, 0]
click at [297, 239] on div "Line Items" at bounding box center [303, 247] width 58 height 17
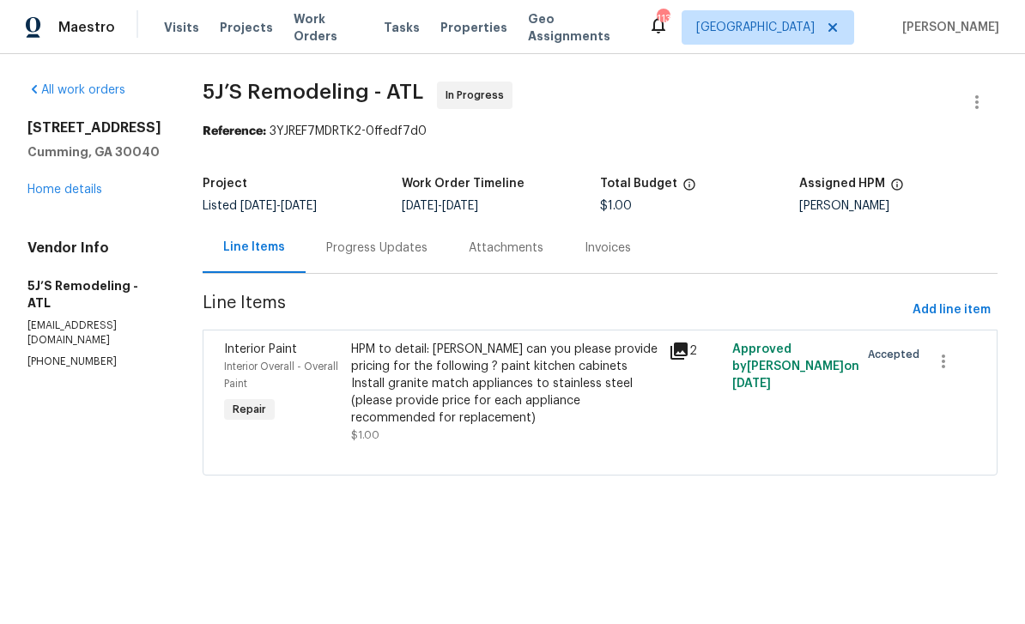
click at [246, 363] on span "Interior Overall - Overall Paint" at bounding box center [281, 374] width 114 height 27
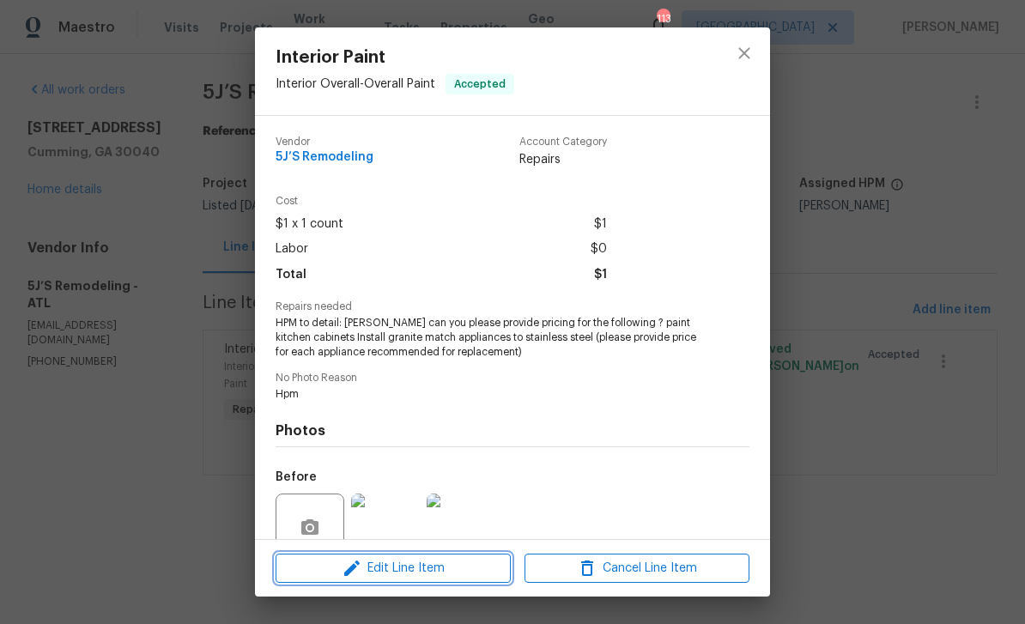
click at [347, 574] on icon "button" at bounding box center [351, 568] width 15 height 15
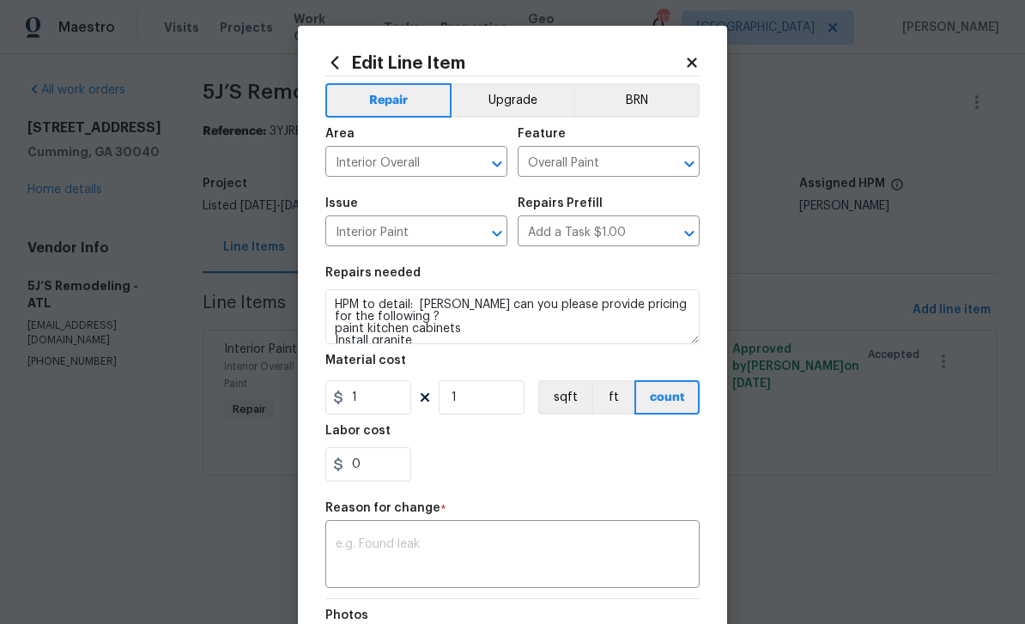
click at [356, 548] on textarea at bounding box center [513, 556] width 354 height 36
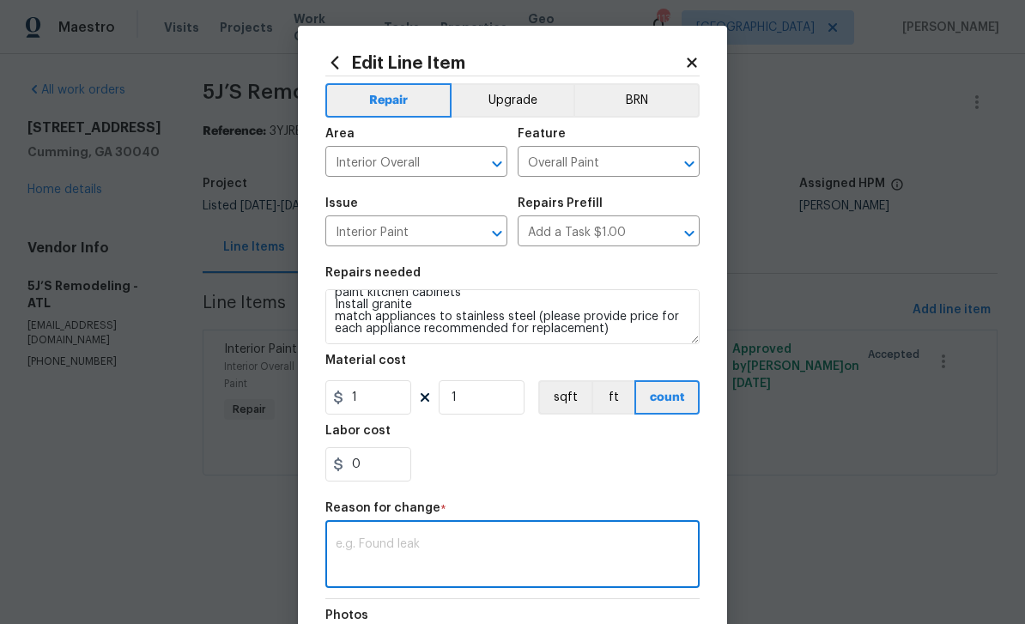
scroll to position [36, 0]
click at [361, 549] on textarea at bounding box center [513, 556] width 354 height 36
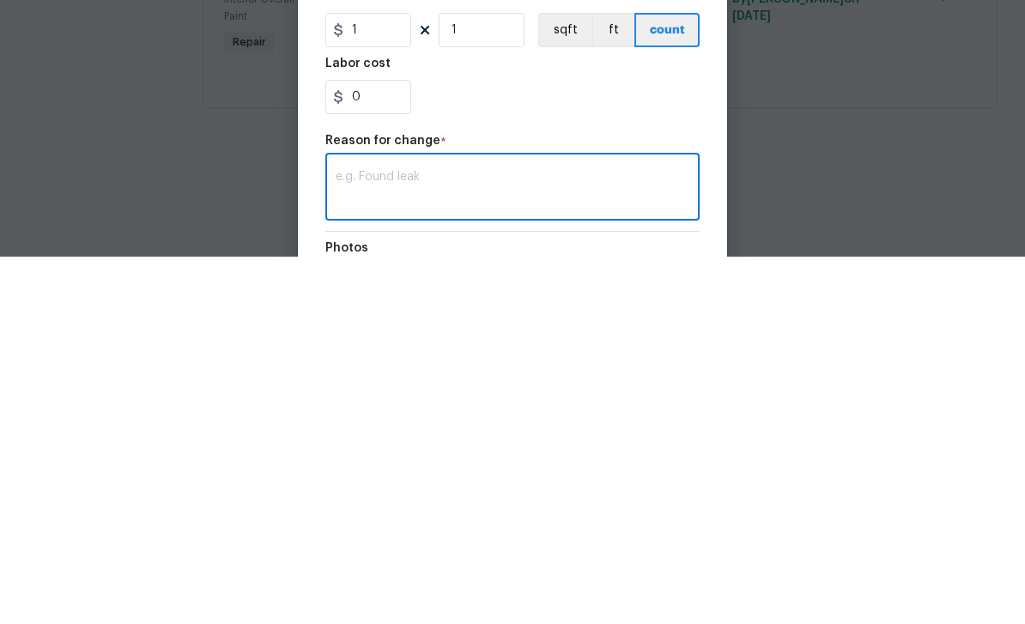
paste textarea "$1,800 for cabinetry paint $2,250 Countertops, faucet and sink"
type textarea "$1,800 for cabinetry paint $2,250 Countertops, faucet and sink"
click at [364, 380] on input "1" at bounding box center [368, 397] width 86 height 34
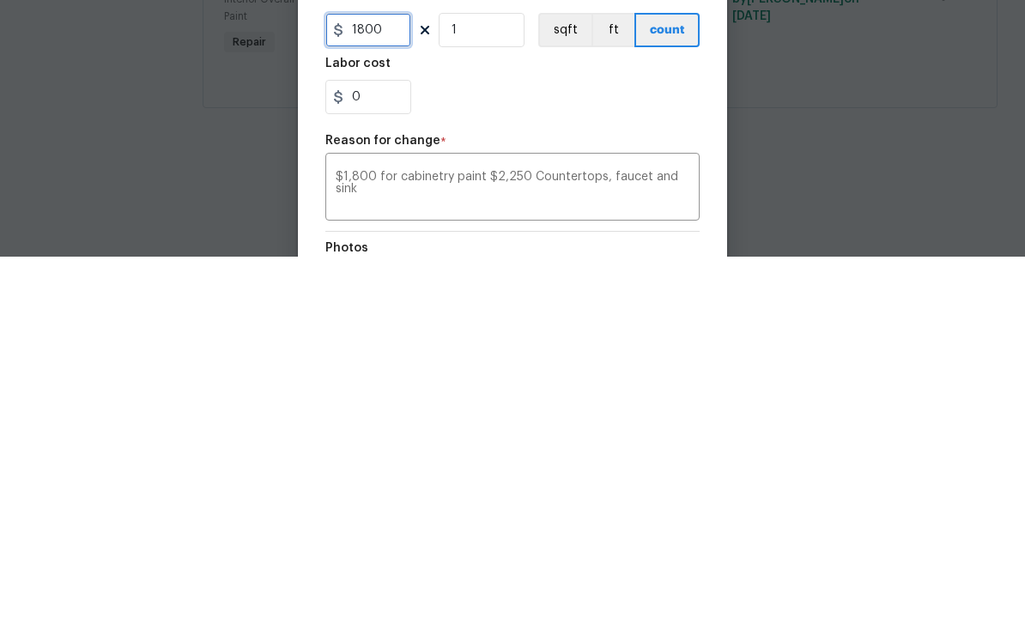
type input "1800"
click at [369, 447] on input "0" at bounding box center [368, 464] width 86 height 34
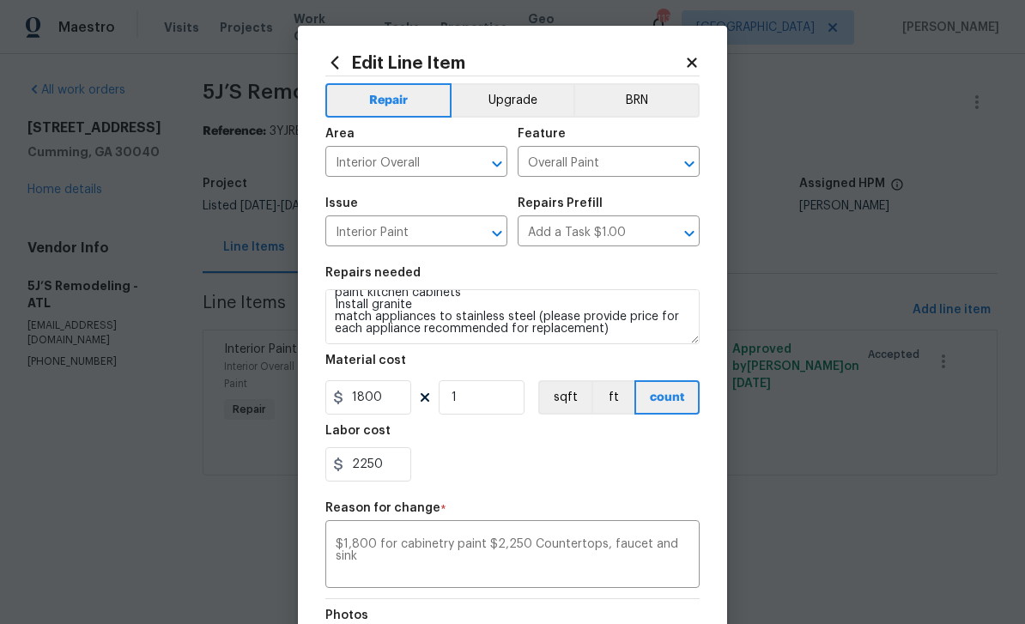
scroll to position [0, 0]
type input "2250"
click at [512, 99] on button "Upgrade" at bounding box center [512, 100] width 123 height 34
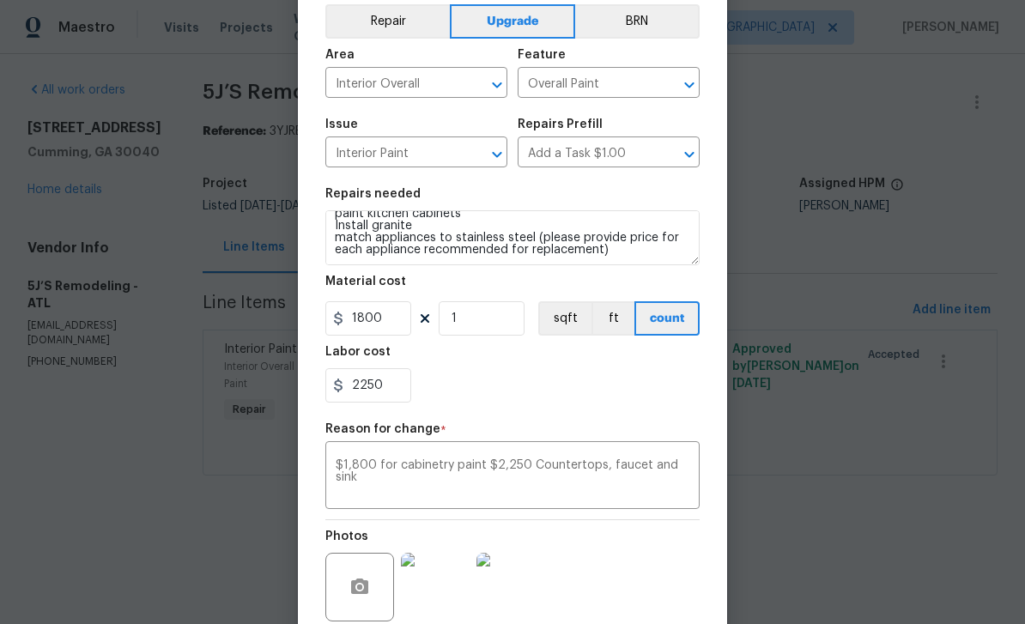
scroll to position [107, 0]
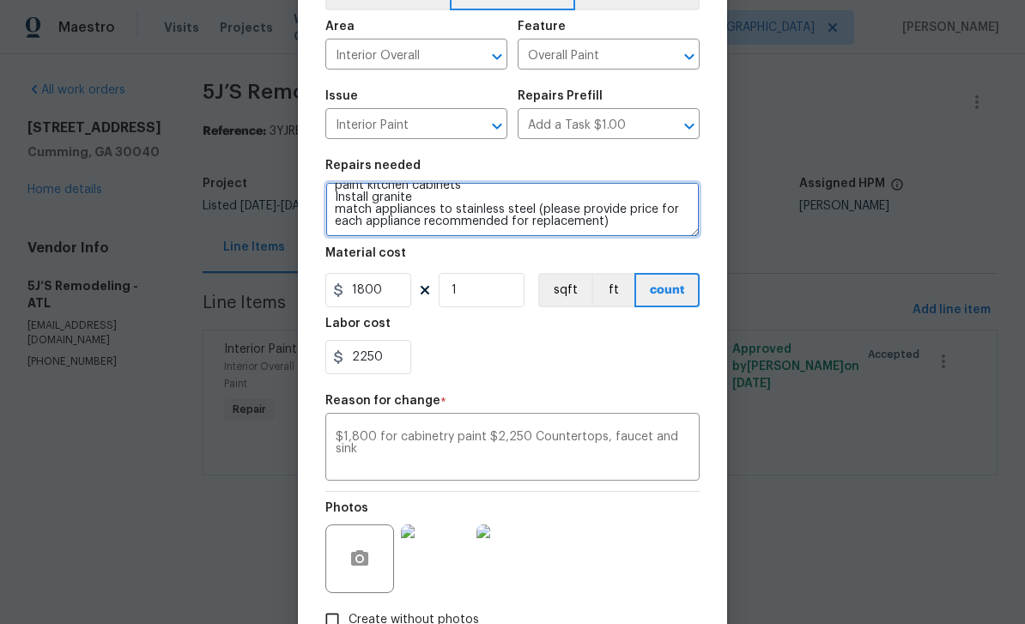
click at [619, 221] on textarea "HPM to detail: [PERSON_NAME] can you please provide pricing for the following ?…" at bounding box center [512, 209] width 374 height 55
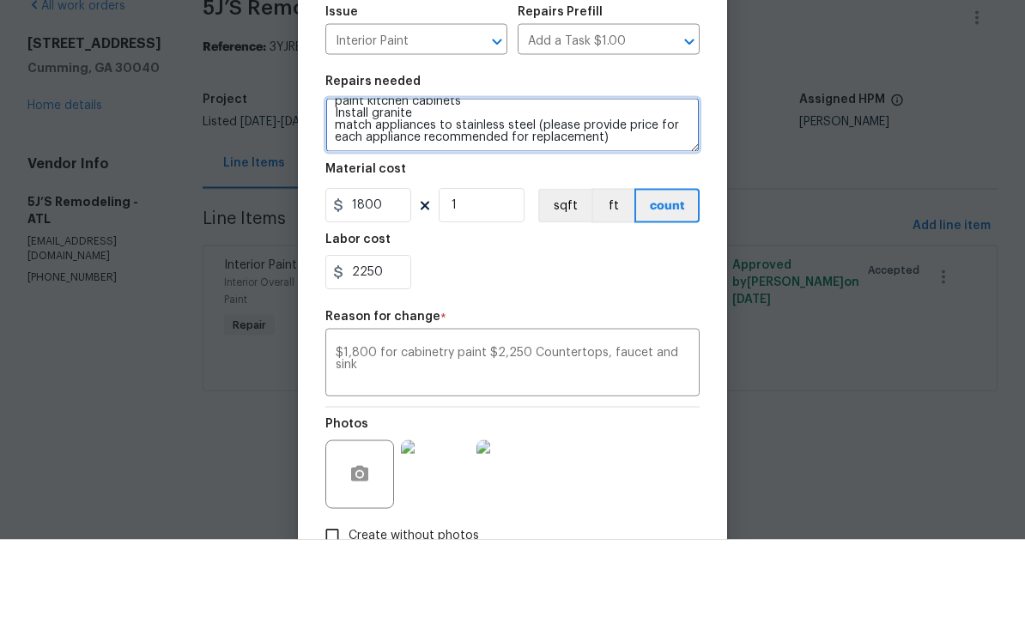
paste textarea "$1,800 for cabinetry paint $2,250 Countertops, faucet and sink"
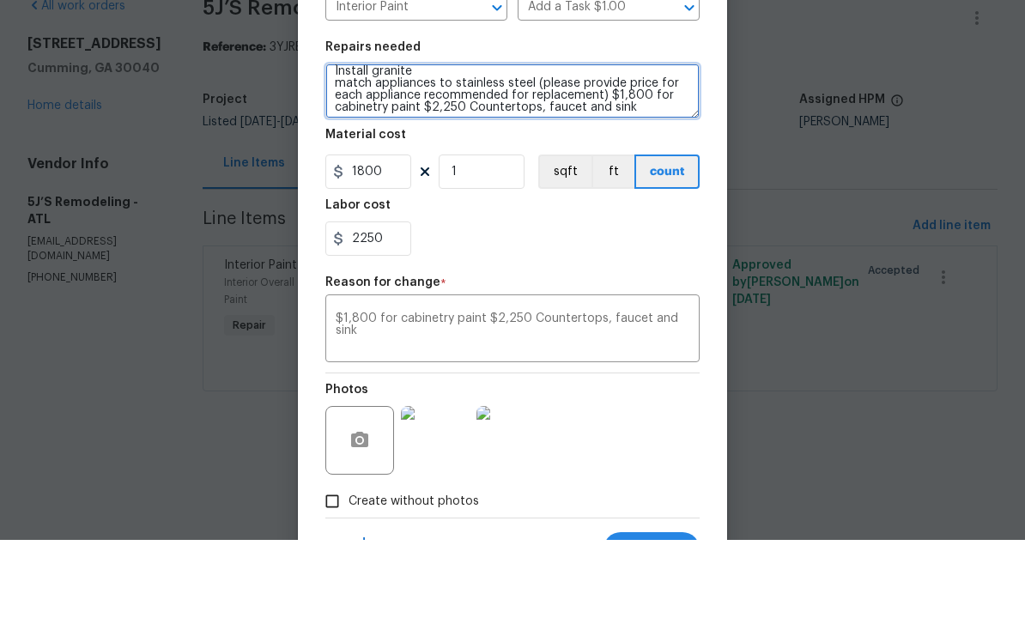
scroll to position [47, 0]
click at [533, 148] on textarea "HPM to detail: [PERSON_NAME] can you please provide pricing for the following ?…" at bounding box center [512, 175] width 374 height 55
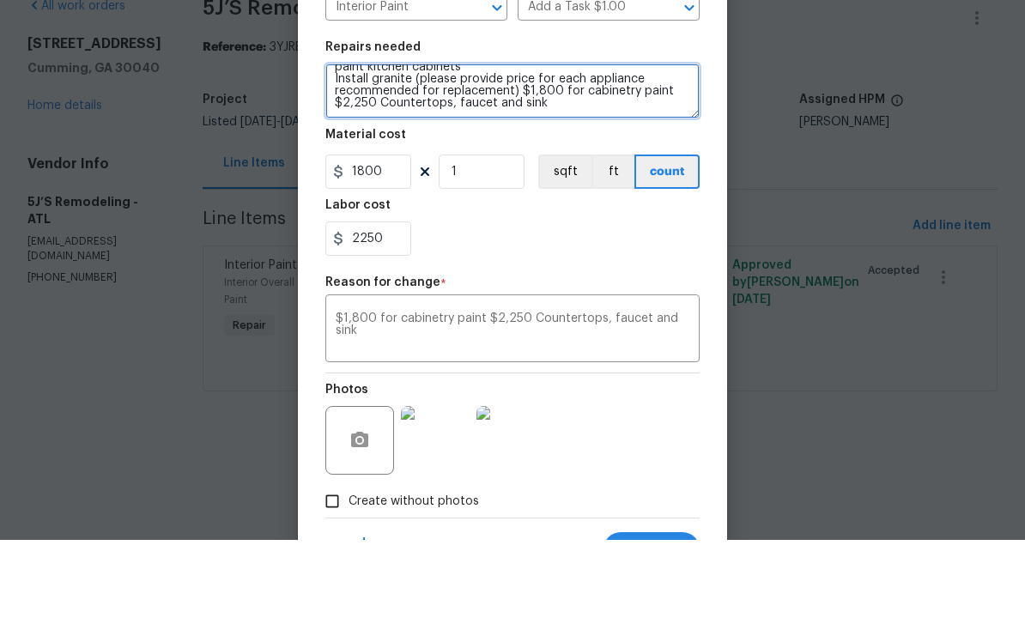
scroll to position [36, 0]
type textarea "HPM to detail: [PERSON_NAME] can you please provide pricing for the following ?…"
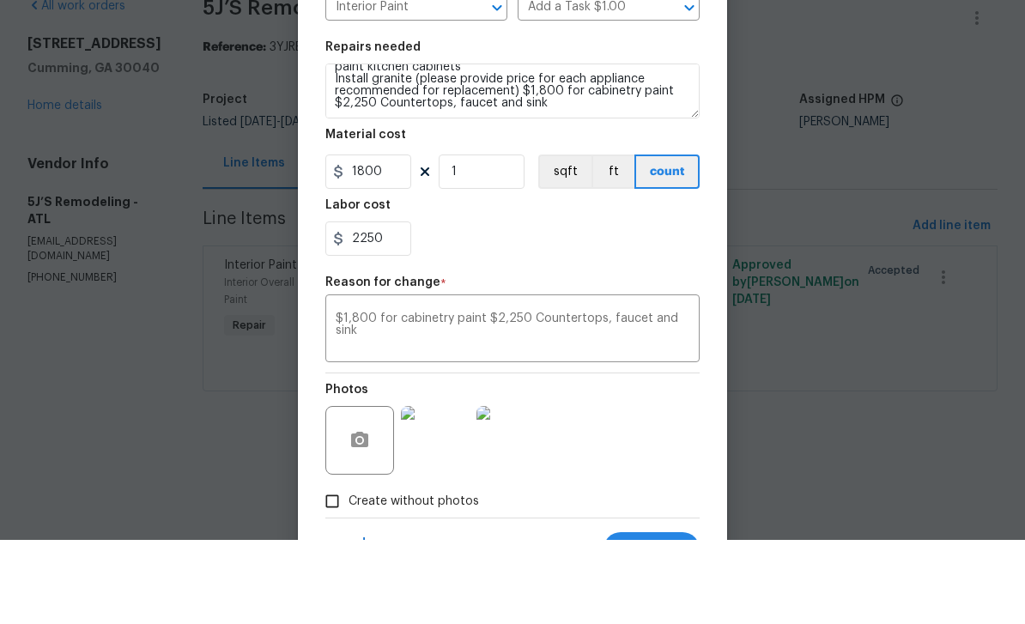
click at [639, 283] on div "Labor cost" at bounding box center [512, 294] width 374 height 22
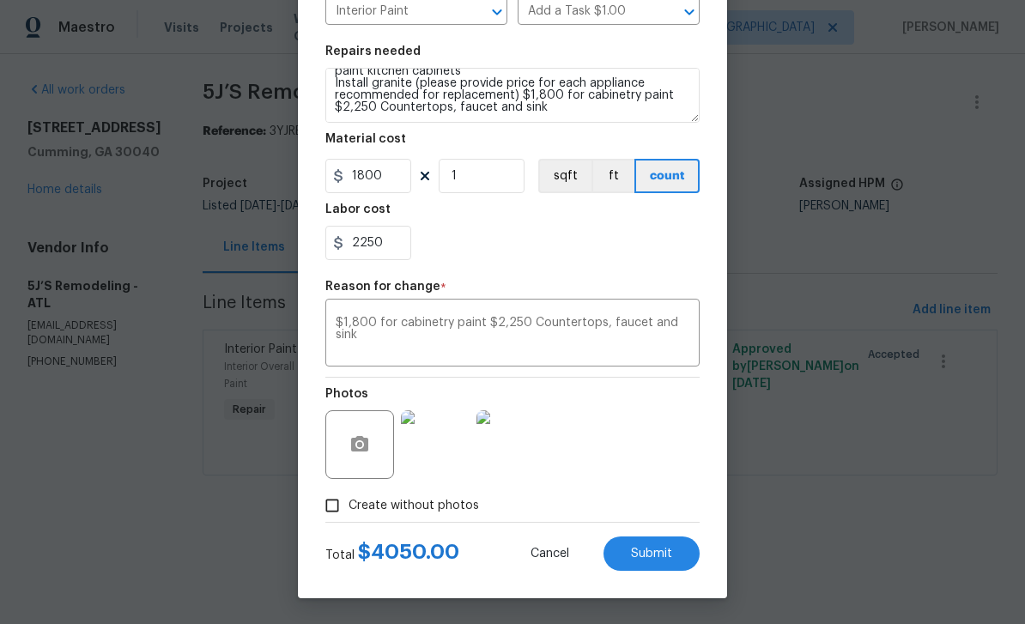
scroll to position [225, 0]
click at [671, 554] on span "Submit" at bounding box center [651, 554] width 41 height 13
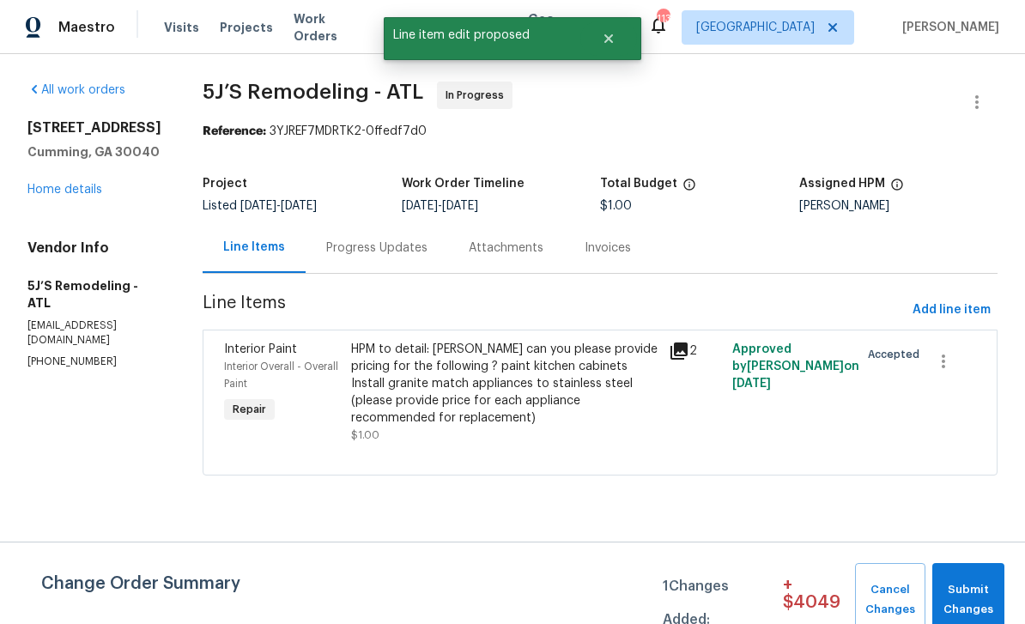
scroll to position [0, 0]
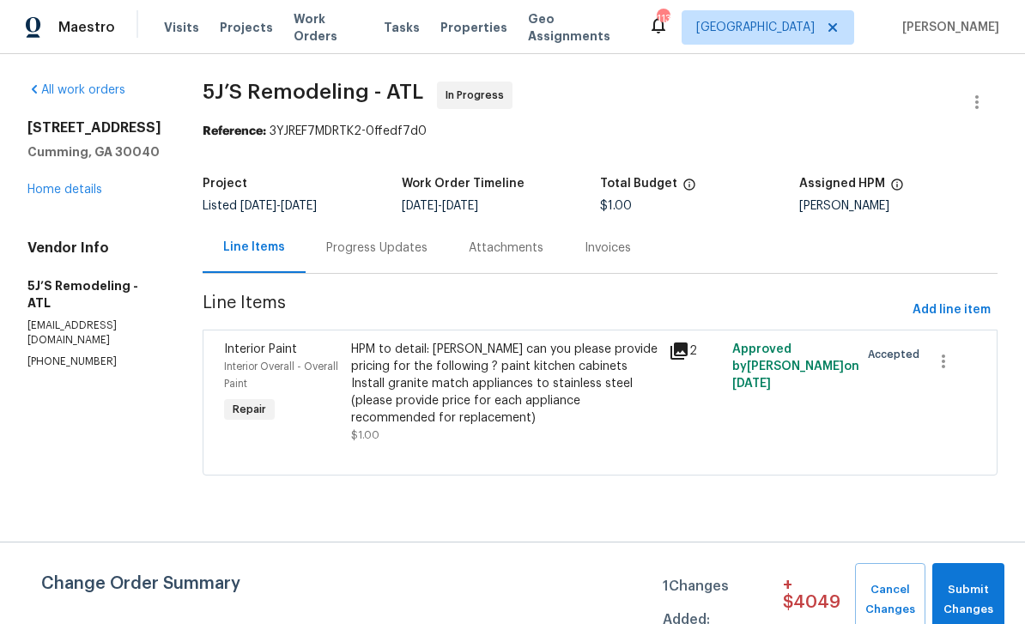
click at [58, 188] on link "Home details" at bounding box center [64, 190] width 75 height 12
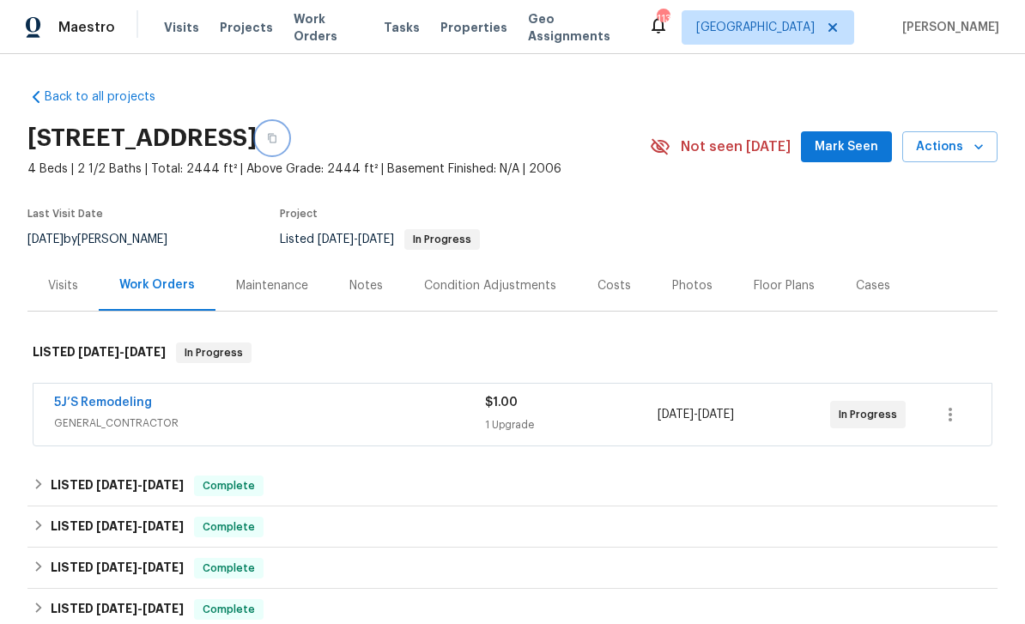
click at [288, 137] on button "button" at bounding box center [272, 138] width 31 height 31
click at [276, 137] on icon "button" at bounding box center [272, 138] width 9 height 9
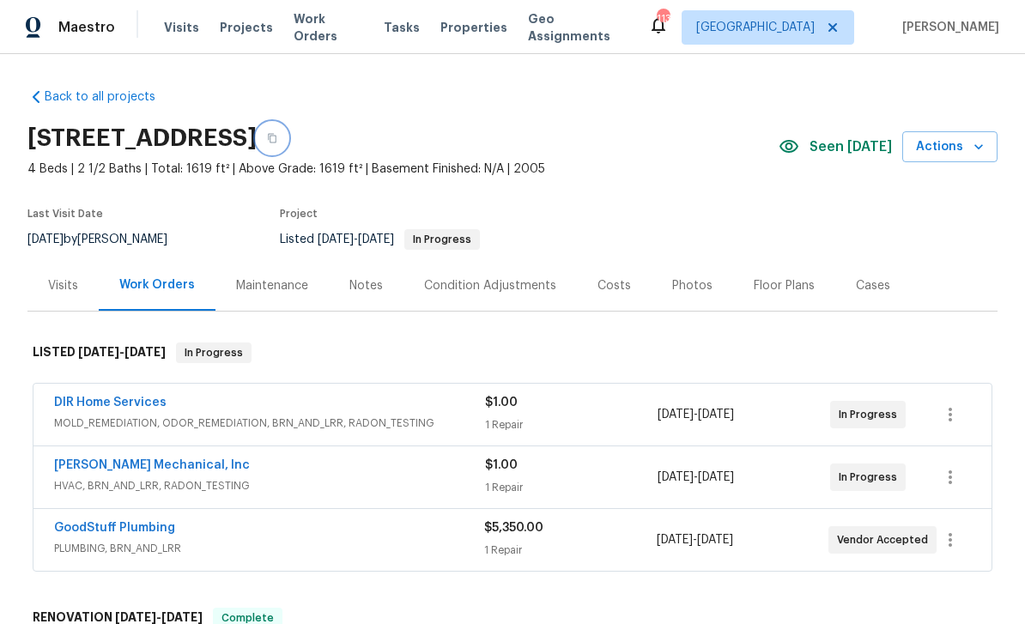
click at [276, 138] on icon "button" at bounding box center [272, 138] width 9 height 9
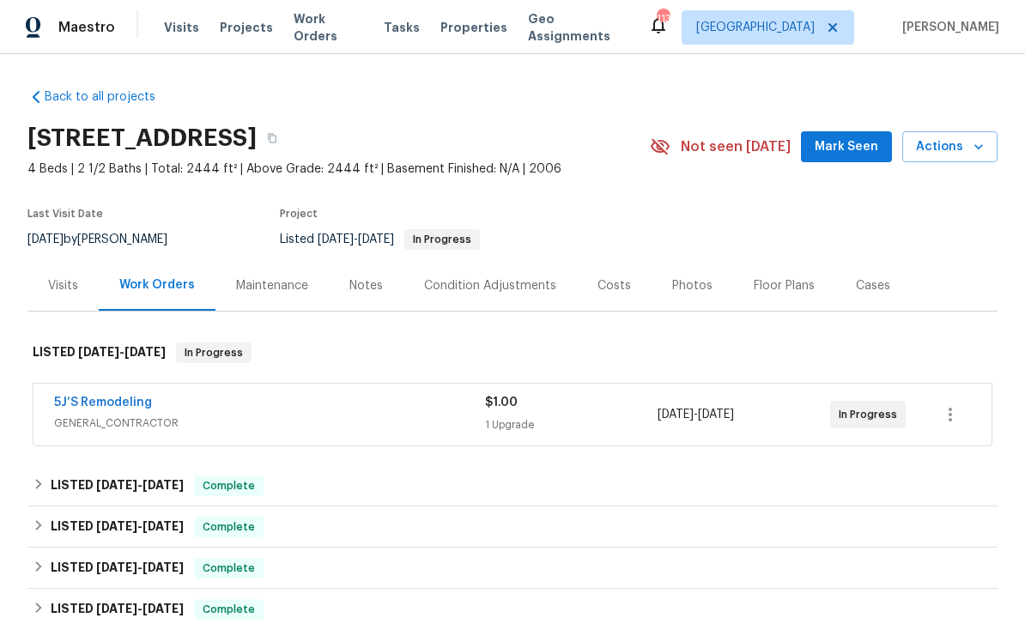
click at [367, 291] on div "Notes" at bounding box center [365, 285] width 33 height 17
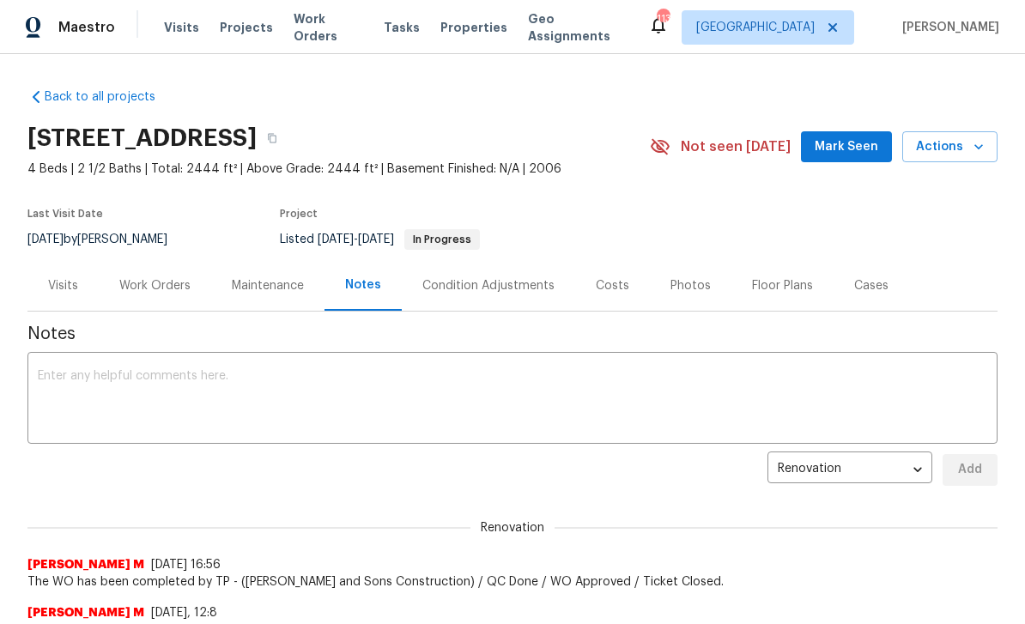
click at [70, 373] on textarea at bounding box center [512, 400] width 949 height 60
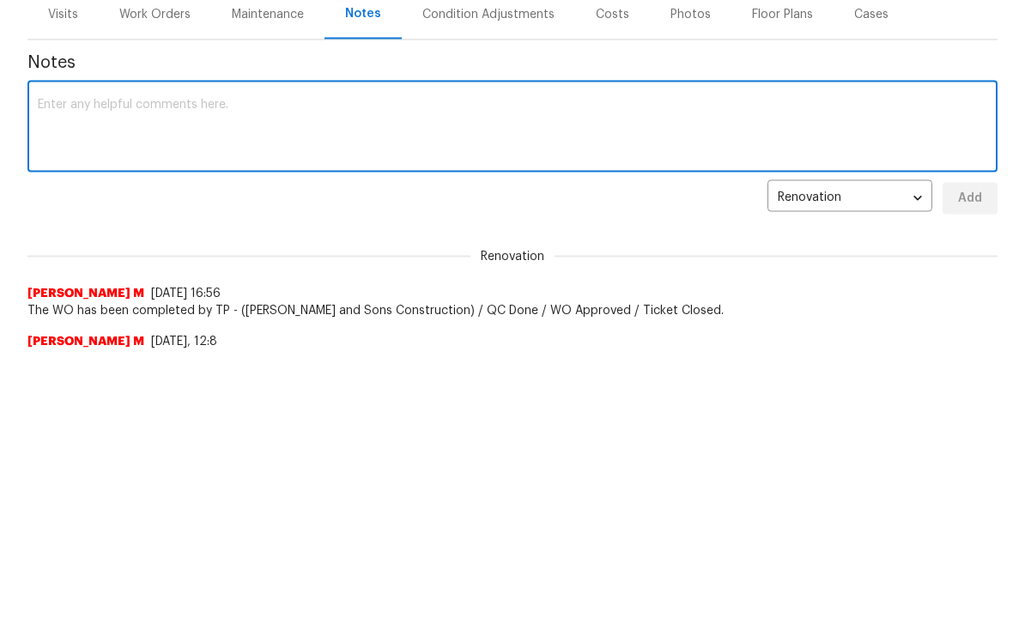
paste textarea "[URL][DOMAIN_NAME]"
type textarea "[URL][DOMAIN_NAME]"
click at [967, 459] on span "Add" at bounding box center [969, 469] width 27 height 21
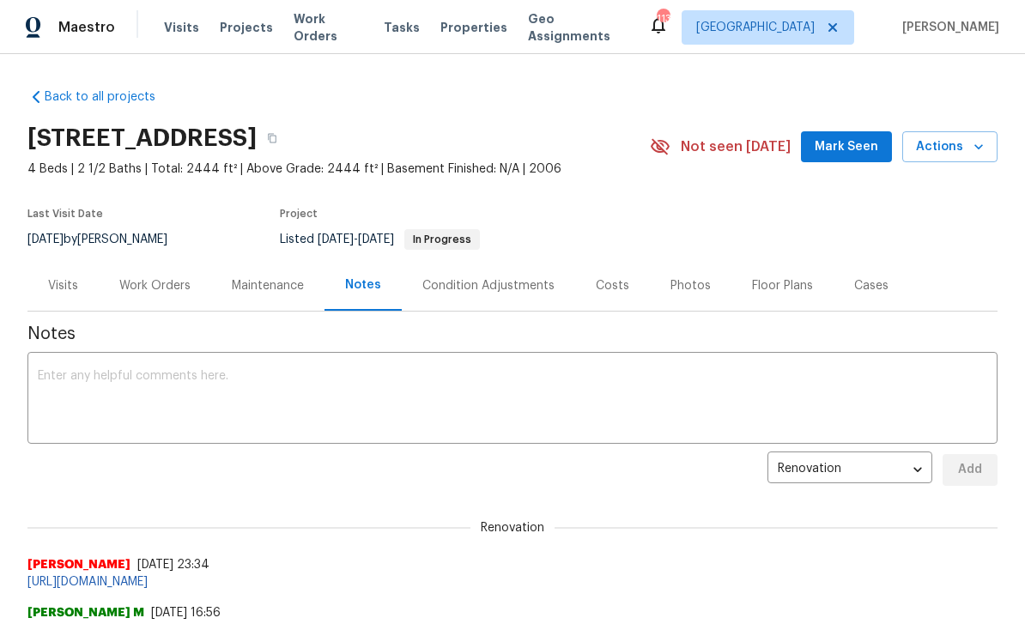
click at [58, 370] on textarea at bounding box center [512, 400] width 949 height 60
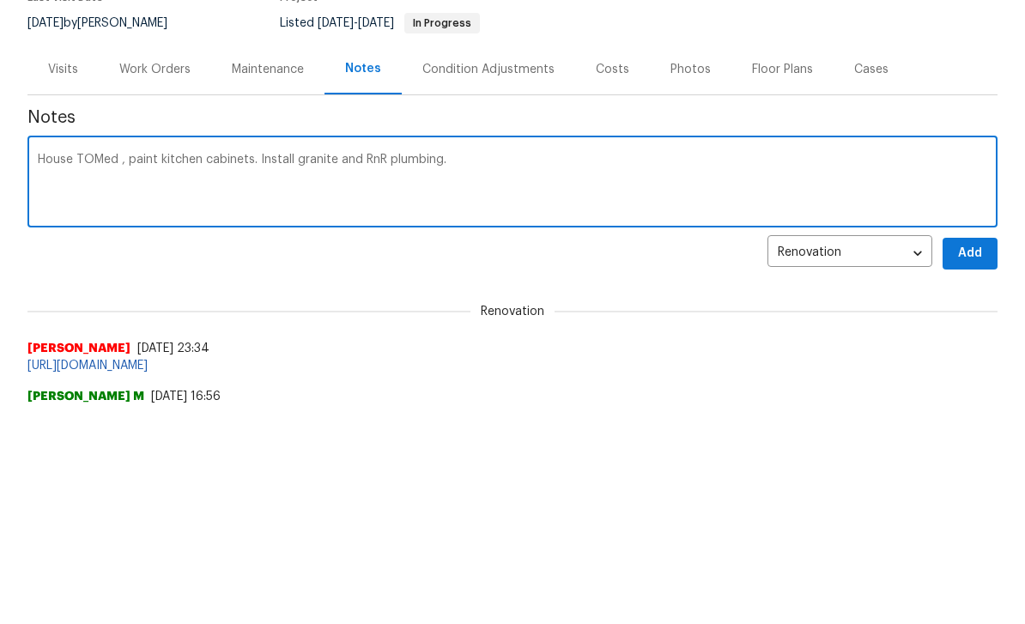
type textarea "House TOMed , paint kitchen cabinets. Install granite and RnR plumbing."
click at [964, 459] on span "Add" at bounding box center [969, 469] width 27 height 21
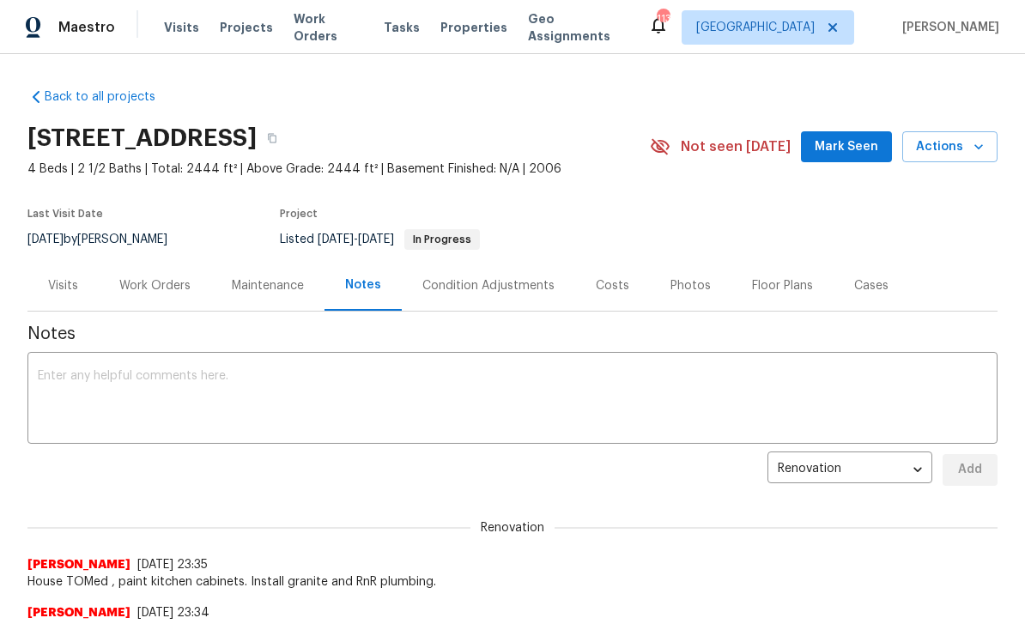
click at [841, 136] on span "Mark Seen" at bounding box center [847, 146] width 64 height 21
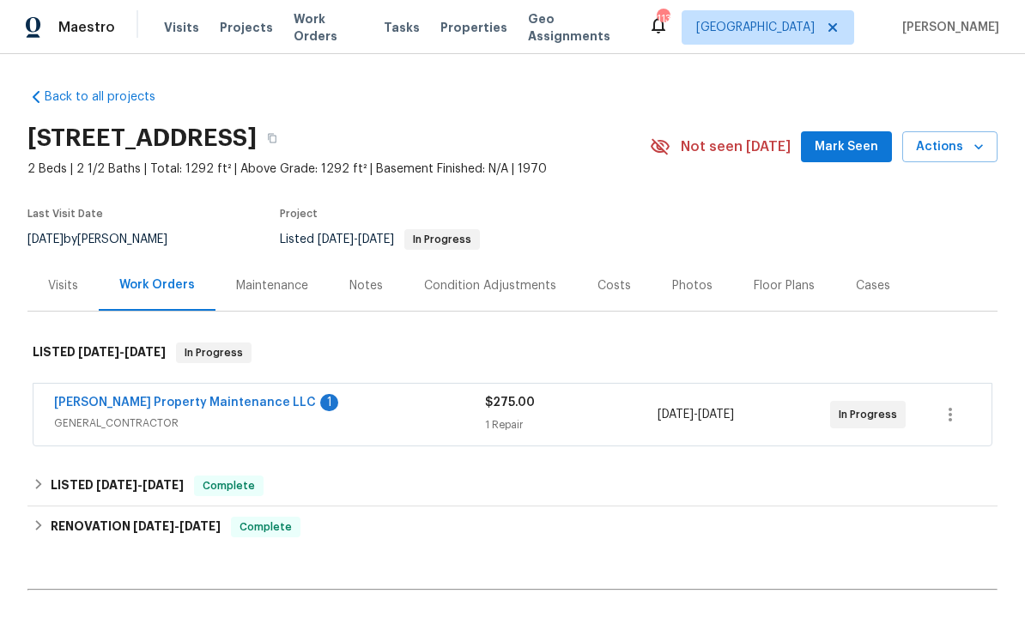
click at [111, 399] on link "[PERSON_NAME] Property Maintenance LLC" at bounding box center [185, 403] width 262 height 12
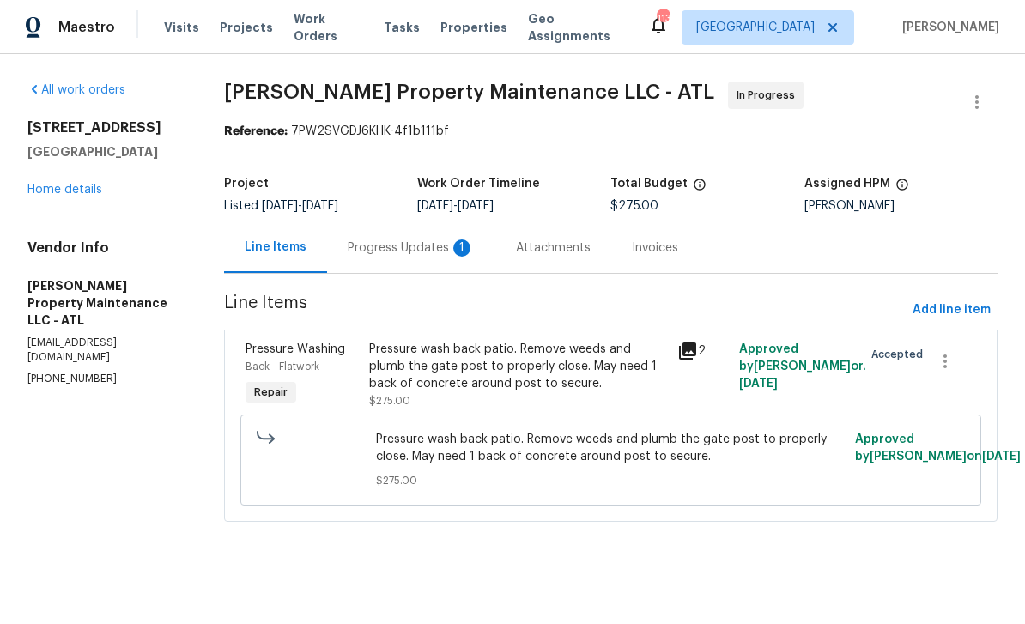
click at [383, 251] on div "Progress Updates 1" at bounding box center [411, 247] width 127 height 17
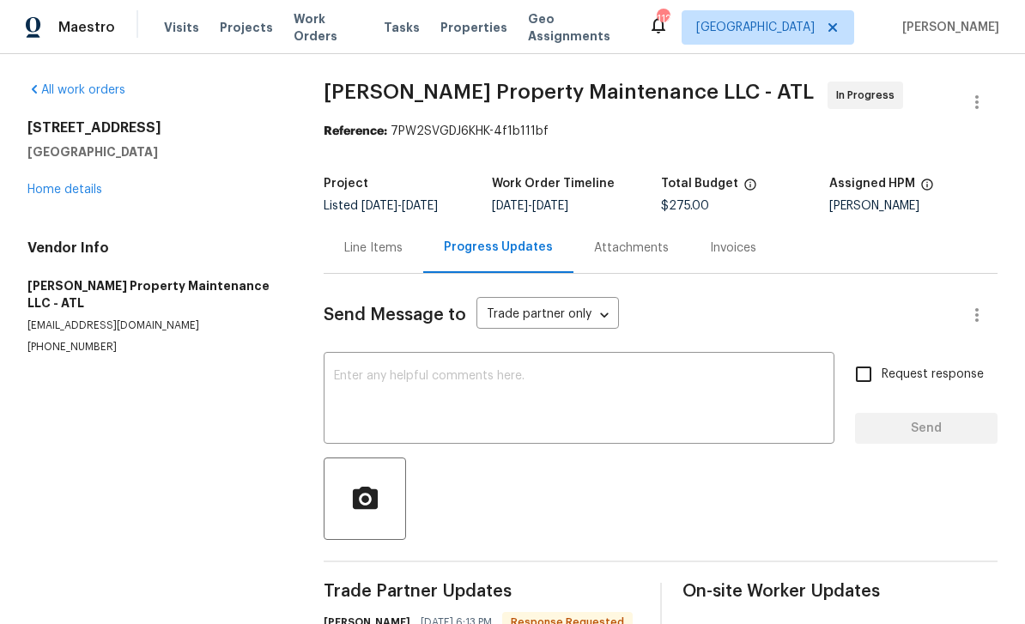
click at [362, 370] on textarea at bounding box center [579, 400] width 490 height 60
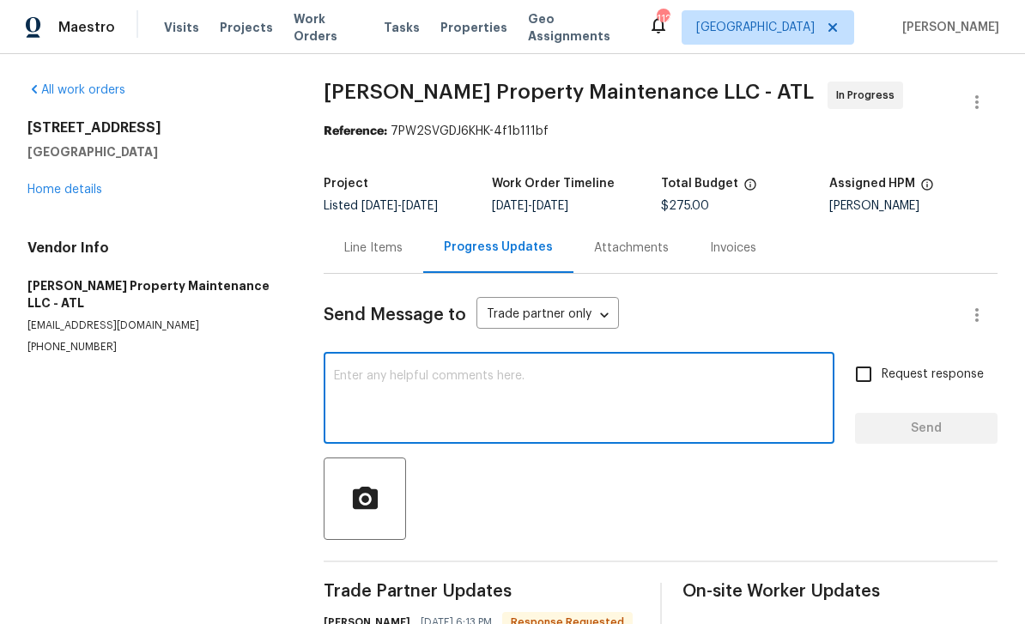
scroll to position [19, 0]
click at [61, 184] on link "Home details" at bounding box center [64, 190] width 75 height 12
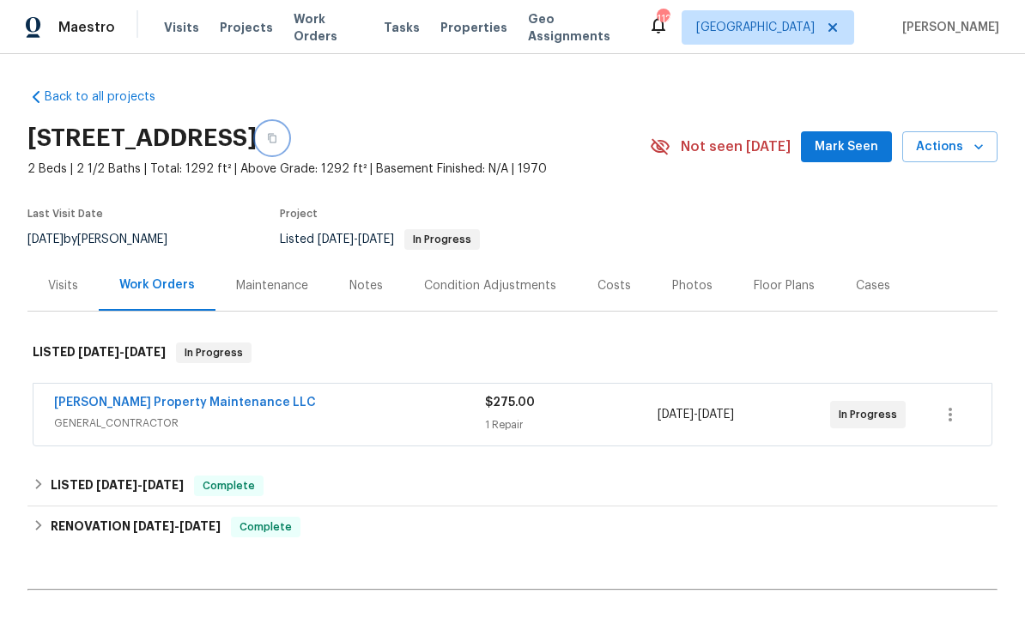
click at [277, 133] on icon "button" at bounding box center [272, 138] width 10 height 10
click at [94, 397] on link "[PERSON_NAME] Property Maintenance LLC" at bounding box center [185, 403] width 262 height 12
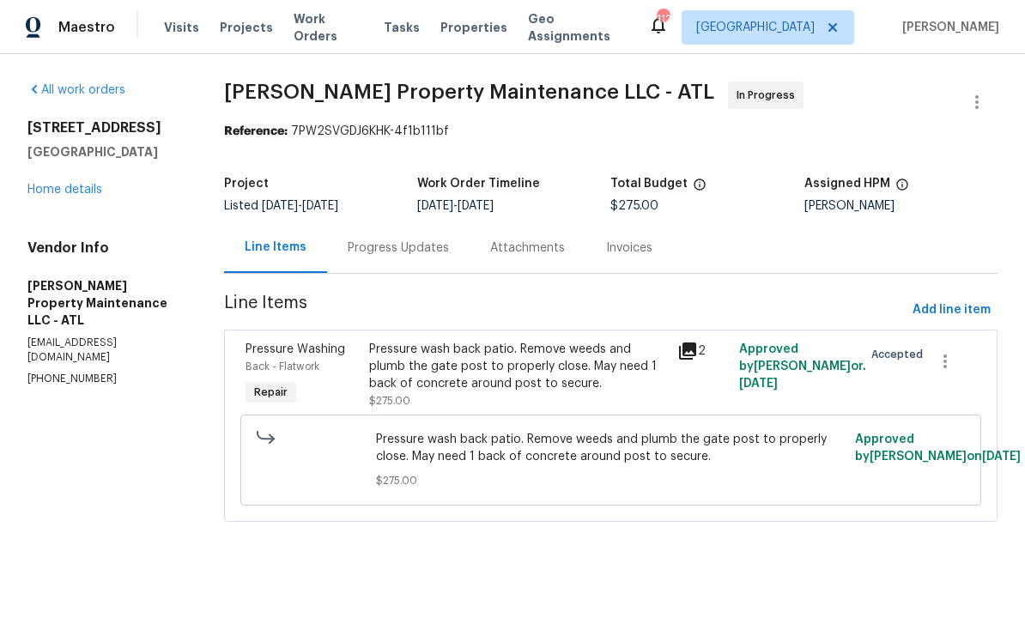
click at [391, 245] on div "Progress Updates" at bounding box center [398, 247] width 101 height 17
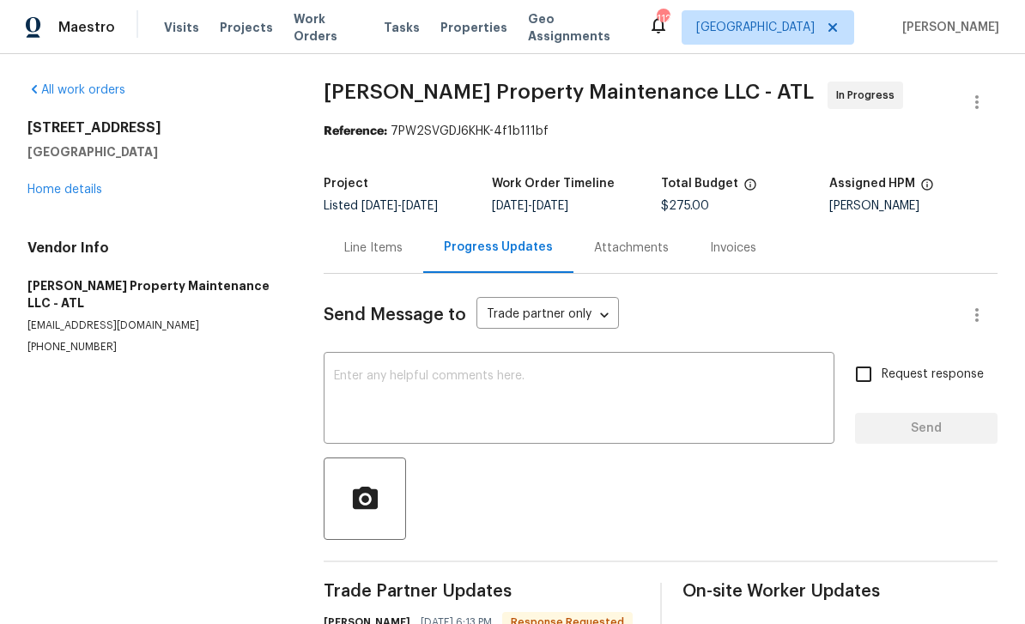
click at [341, 372] on textarea at bounding box center [579, 400] width 490 height 60
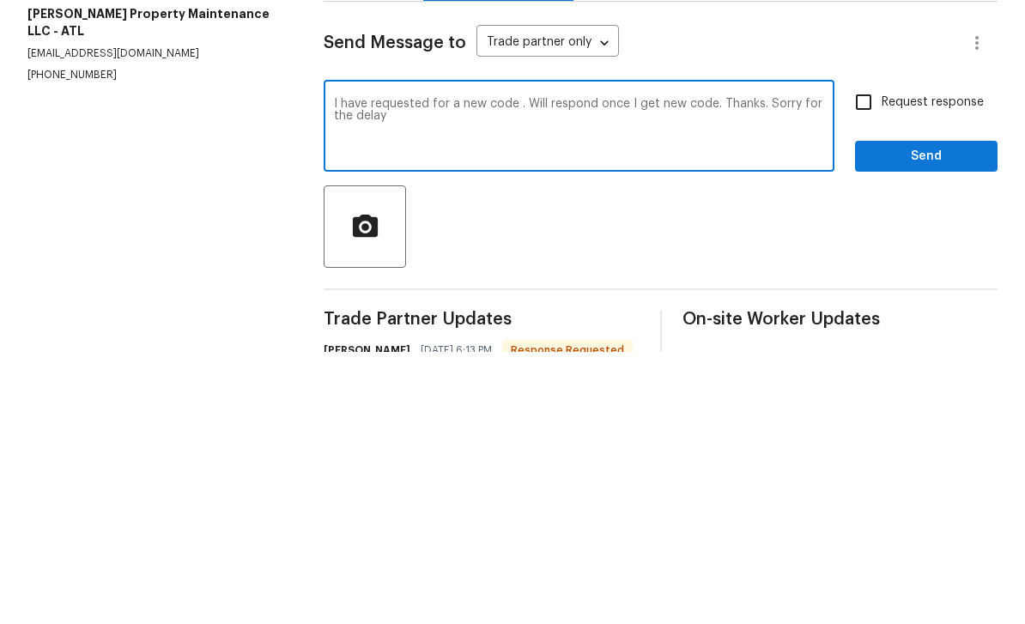
type textarea "I have requested for a new code . Will respond once I get new code. Thanks. Sor…"
click at [873, 356] on input "Request response" at bounding box center [863, 374] width 36 height 36
checkbox input "true"
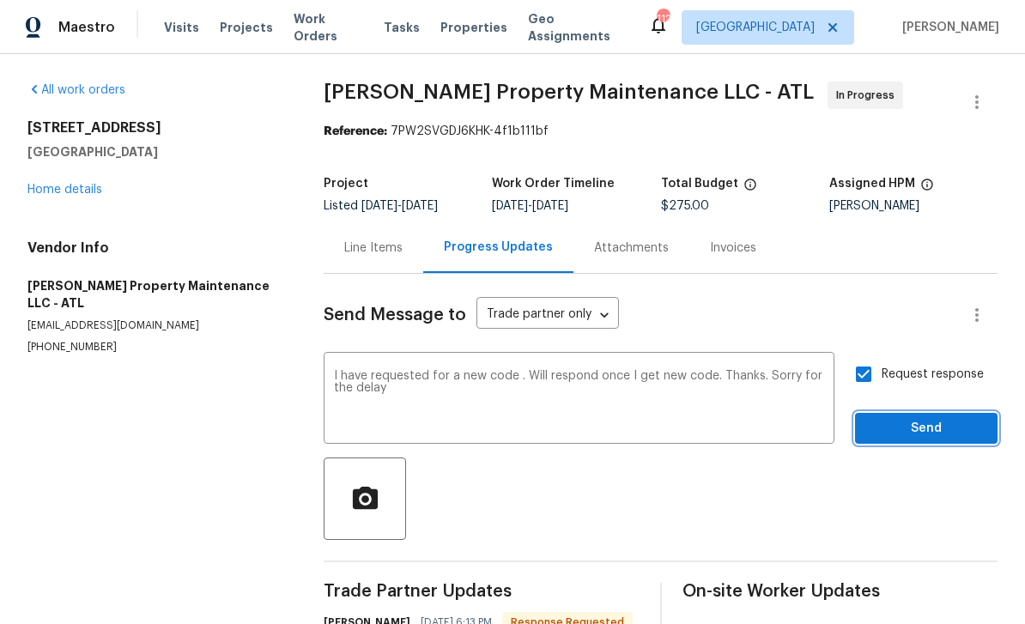
click at [909, 418] on span "Send" at bounding box center [926, 428] width 115 height 21
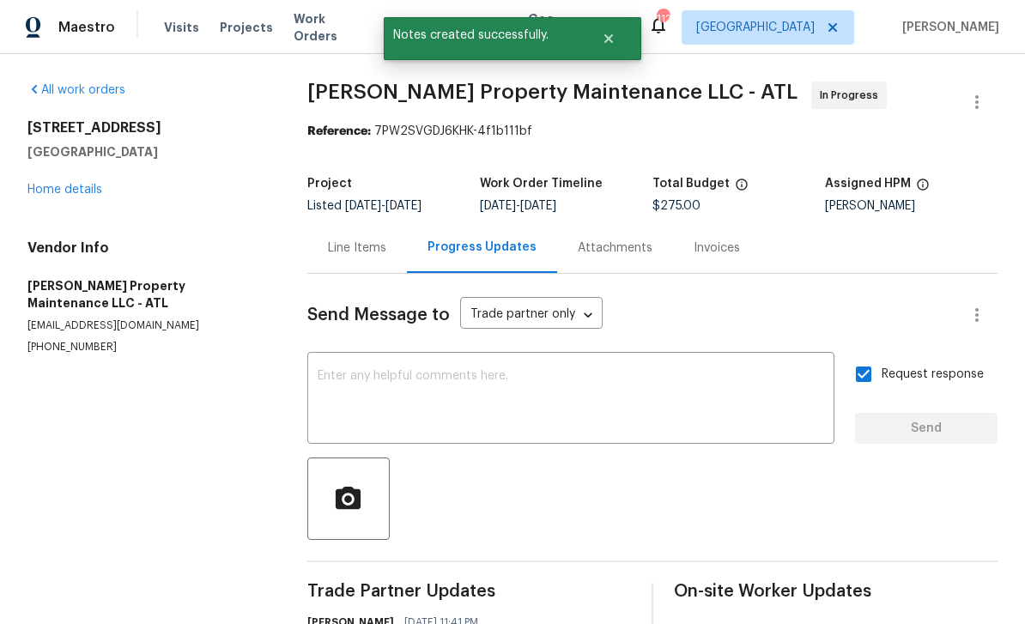
click at [57, 184] on link "Home details" at bounding box center [64, 190] width 75 height 12
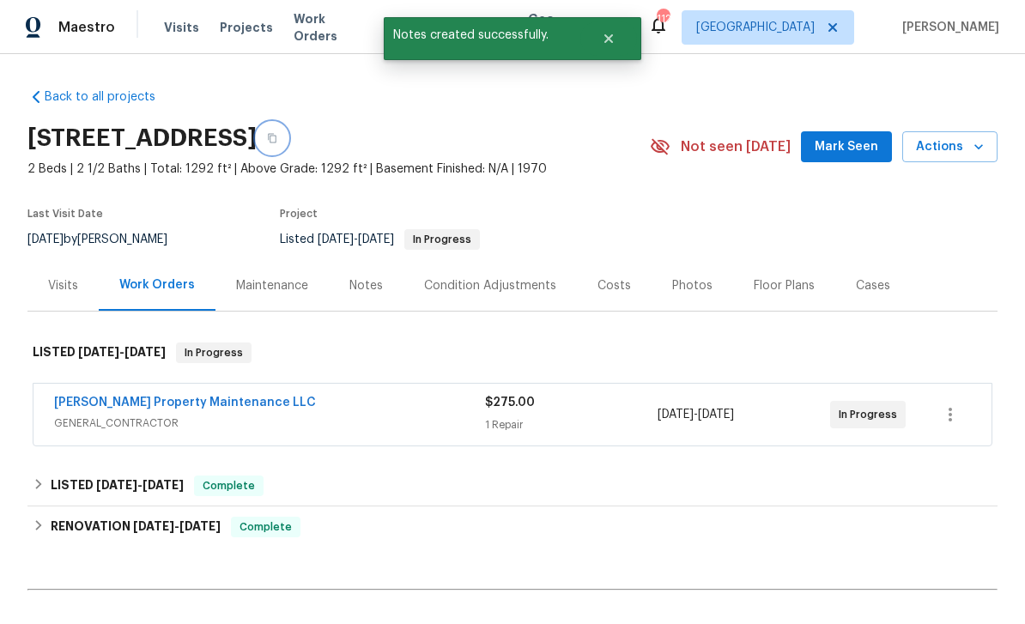
click at [277, 133] on icon "button" at bounding box center [272, 138] width 10 height 10
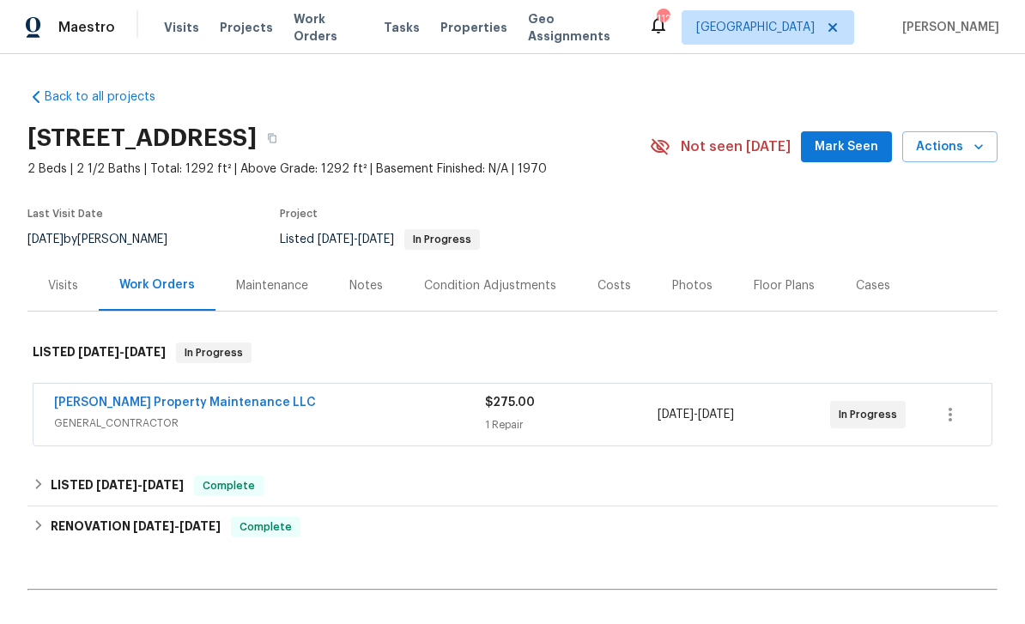
click at [851, 144] on span "Mark Seen" at bounding box center [847, 146] width 64 height 21
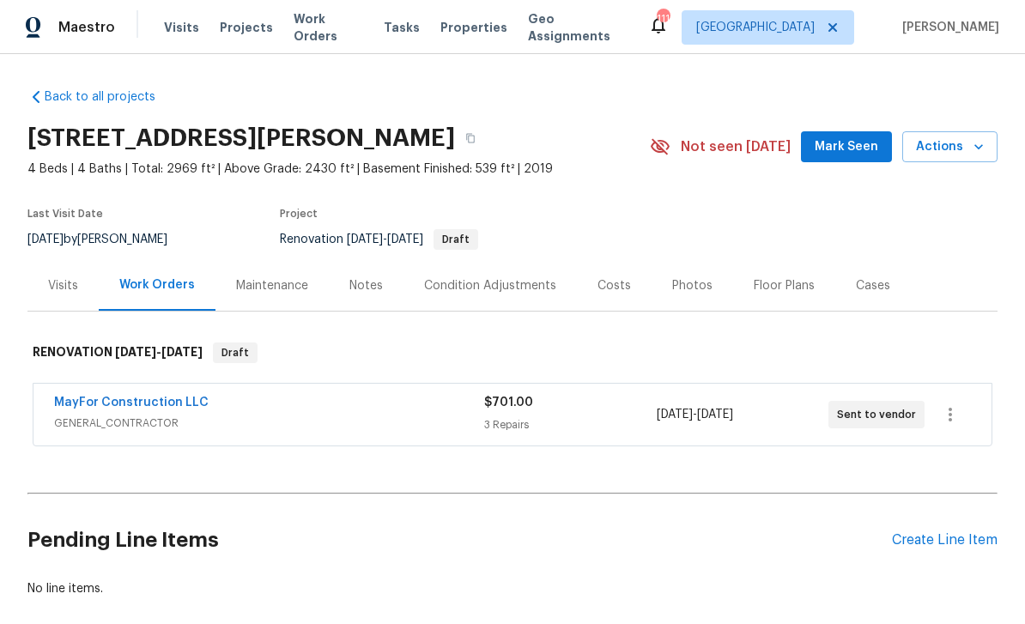
click at [362, 250] on div "Last Visit Date [DATE] by [PERSON_NAME] Project Renovation [DATE] - [DATE] Draft" at bounding box center [318, 229] width 582 height 62
click at [362, 247] on div "Renovation [DATE] - [DATE] Draft" at bounding box center [445, 239] width 330 height 21
click at [358, 260] on div "Notes" at bounding box center [366, 285] width 75 height 51
